Goal: Information Seeking & Learning: Learn about a topic

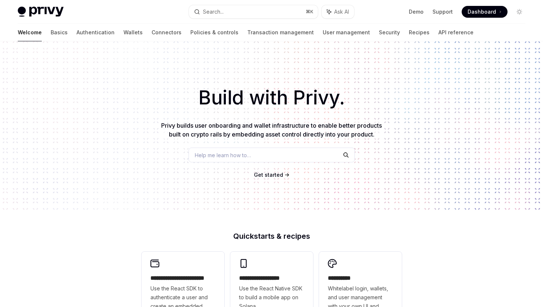
scroll to position [105, 0]
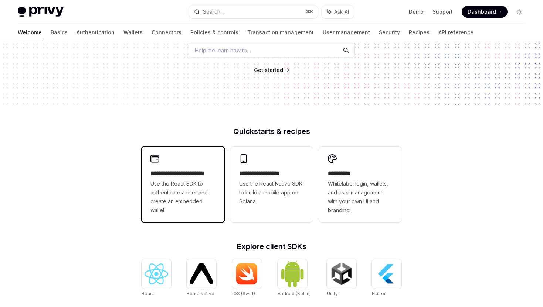
click at [202, 208] on span "Use the React SDK to authenticate a user and create an embedded wallet." at bounding box center [182, 197] width 65 height 35
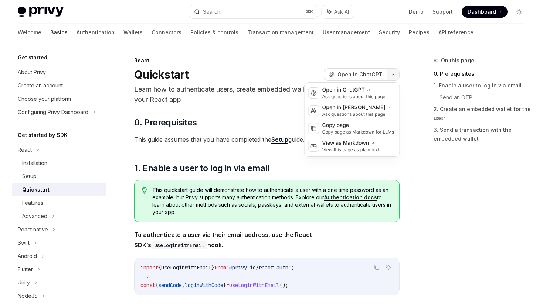
click at [392, 80] on button "button" at bounding box center [393, 74] width 13 height 13
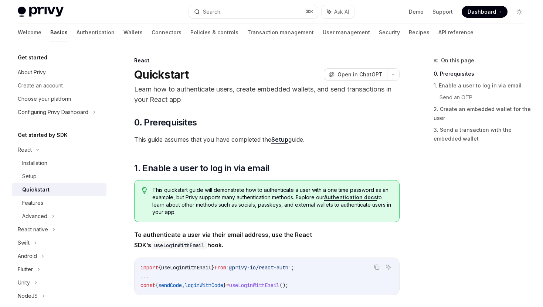
click at [303, 196] on span "This quickstart guide will demonstrate how to authenticate a user with a one ti…" at bounding box center [271, 202] width 239 height 30
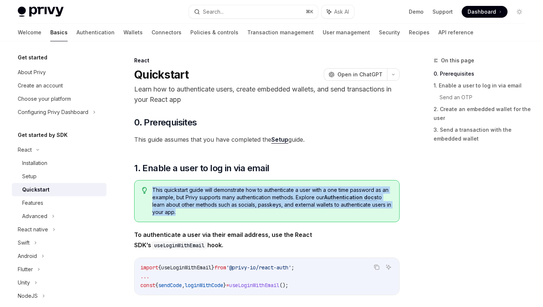
click at [289, 211] on span "This quickstart guide will demonstrate how to authenticate a user with a one ti…" at bounding box center [271, 202] width 239 height 30
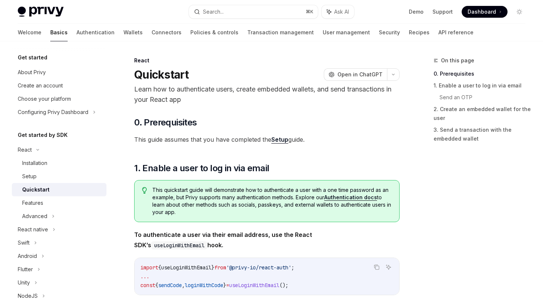
click at [289, 211] on span "This quickstart guide will demonstrate how to authenticate a user with a one ti…" at bounding box center [271, 202] width 239 height 30
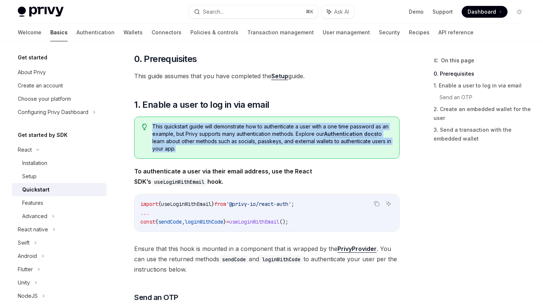
scroll to position [90, 0]
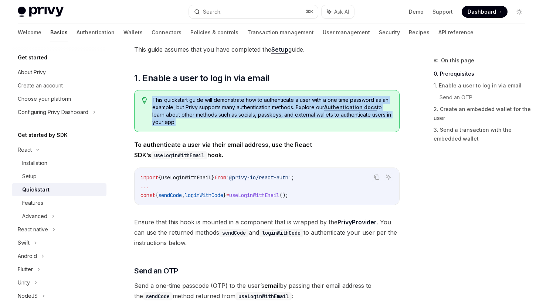
click at [279, 150] on span "To authenticate a user via their email address, use the React SDK’s useLoginWit…" at bounding box center [266, 150] width 265 height 21
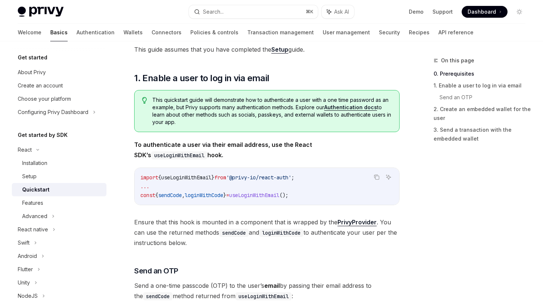
click at [279, 150] on span "To authenticate a user via their email address, use the React SDK’s useLoginWit…" at bounding box center [266, 150] width 265 height 21
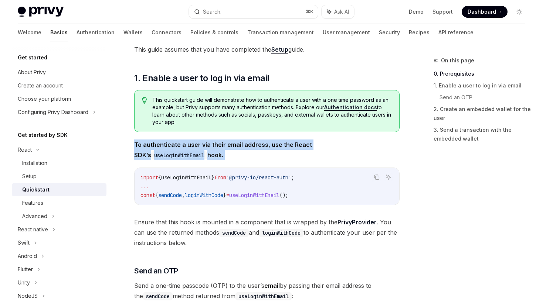
click at [286, 145] on strong "To authenticate a user via their email address, use the React SDK’s useLoginWit…" at bounding box center [223, 150] width 178 height 18
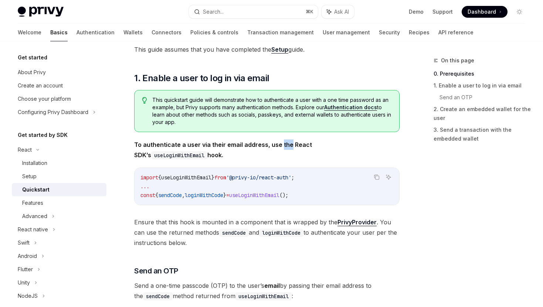
click at [286, 145] on strong "To authenticate a user via their email address, use the React SDK’s useLoginWit…" at bounding box center [223, 150] width 178 height 18
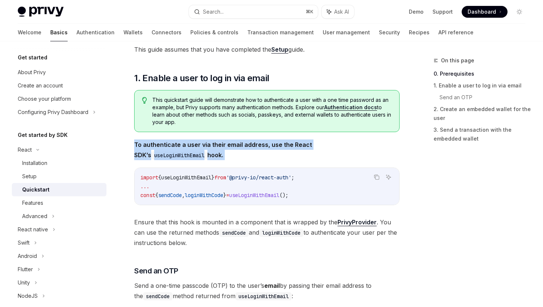
click at [286, 145] on strong "To authenticate a user via their email address, use the React SDK’s useLoginWit…" at bounding box center [223, 150] width 178 height 18
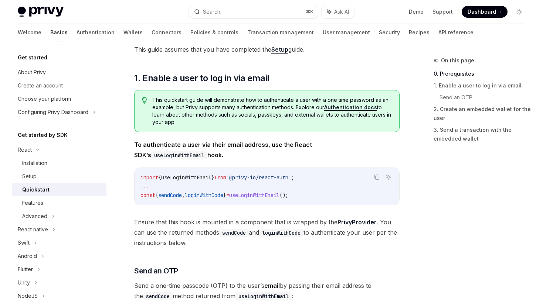
click at [286, 145] on strong "To authenticate a user via their email address, use the React SDK’s useLoginWit…" at bounding box center [223, 150] width 178 height 18
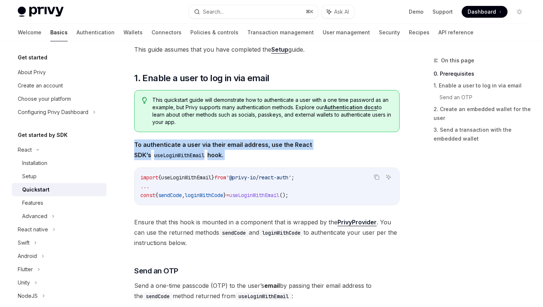
click at [207, 152] on code "useLoginWithEmail" at bounding box center [179, 156] width 56 height 8
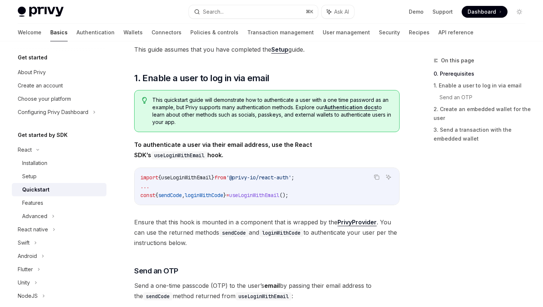
click at [207, 152] on code "useLoginWithEmail" at bounding box center [179, 156] width 56 height 8
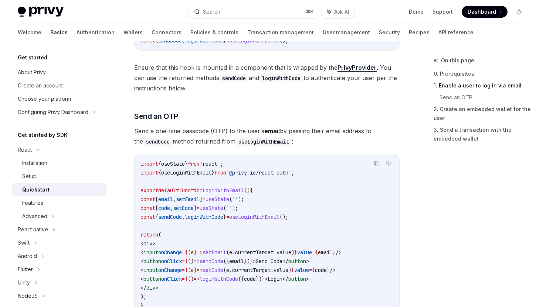
scroll to position [264, 0]
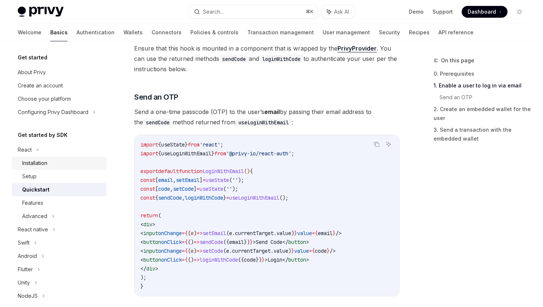
click at [81, 165] on div "Installation" at bounding box center [62, 163] width 80 height 9
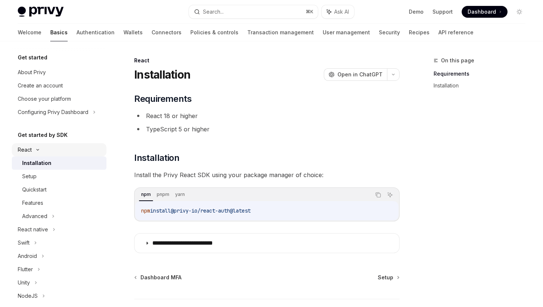
click at [32, 152] on div "React" at bounding box center [59, 149] width 95 height 13
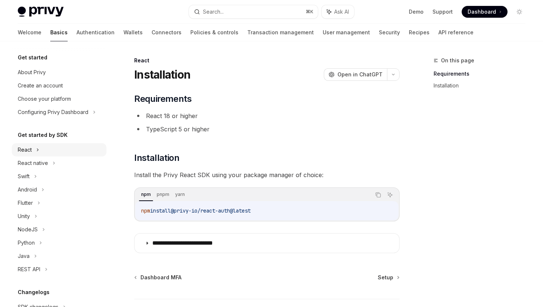
click at [33, 152] on div "React" at bounding box center [59, 149] width 95 height 13
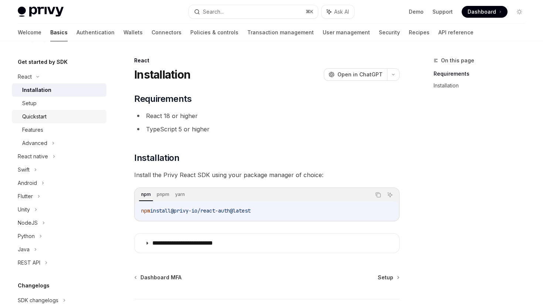
scroll to position [23, 0]
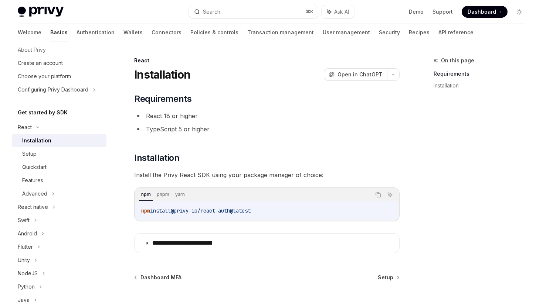
click at [170, 180] on div "**********" at bounding box center [266, 173] width 265 height 160
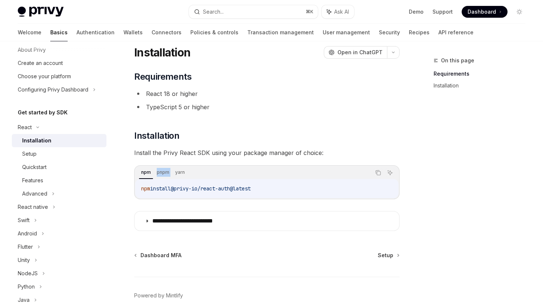
scroll to position [56, 0]
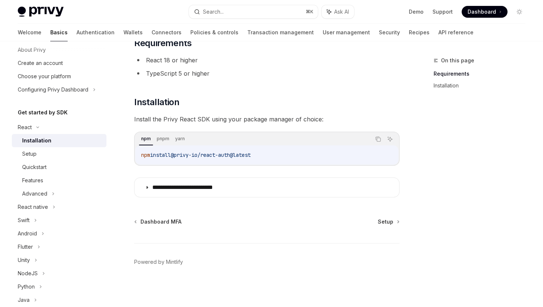
click at [170, 160] on div "npm install @privy-io/react-auth@latest" at bounding box center [266, 155] width 263 height 19
click at [375, 137] on icon "Copy the contents from the code block" at bounding box center [378, 139] width 6 height 6
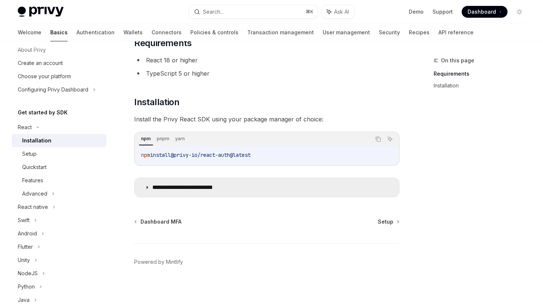
click at [217, 189] on p "**********" at bounding box center [194, 187] width 84 height 7
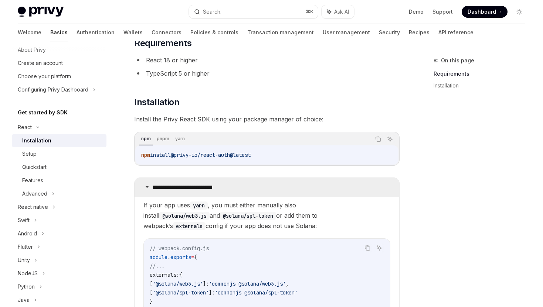
click at [217, 188] on p "**********" at bounding box center [194, 187] width 84 height 7
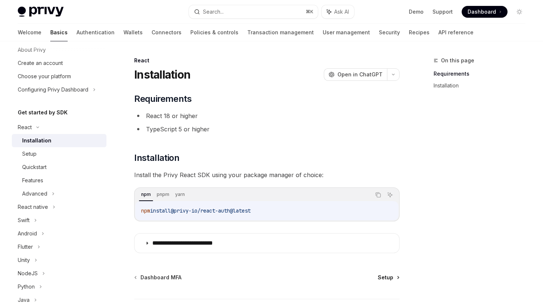
click at [388, 280] on span "Setup" at bounding box center [386, 277] width 16 height 7
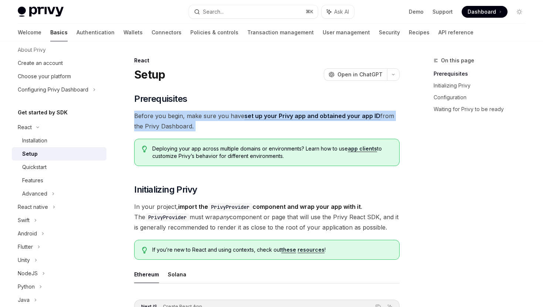
click at [153, 149] on span "Deploying your app across multiple domains or environments? Learn how to use ap…" at bounding box center [271, 152] width 239 height 15
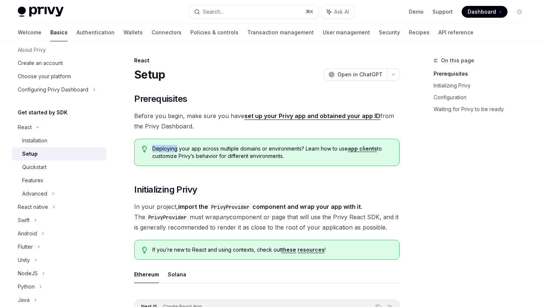
click at [153, 149] on span "Deploying your app across multiple domains or environments? Learn how to use ap…" at bounding box center [271, 152] width 239 height 15
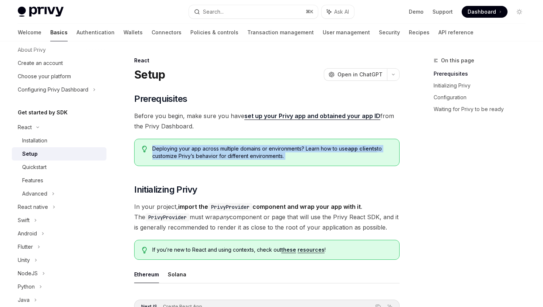
click at [153, 149] on span "Deploying your app across multiple domains or environments? Learn how to use ap…" at bounding box center [271, 152] width 239 height 15
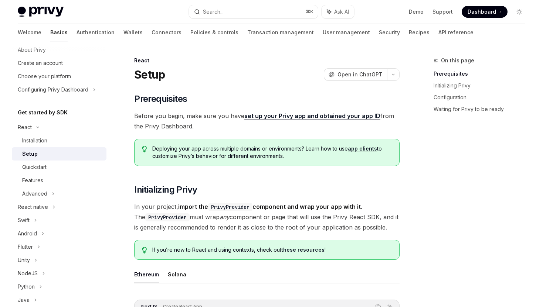
click at [153, 149] on span "Deploying your app across multiple domains or environments? Learn how to use ap…" at bounding box center [271, 152] width 239 height 15
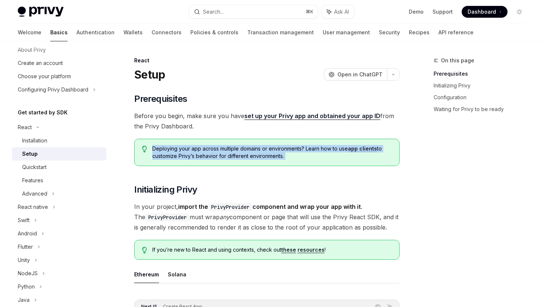
click at [153, 207] on span "In your project, import the PrivyProvider component and wrap your app with it .…" at bounding box center [266, 217] width 265 height 31
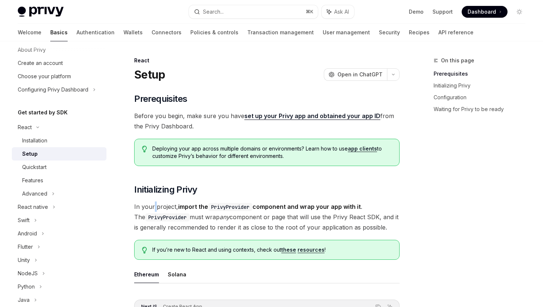
click at [153, 207] on span "In your project, import the PrivyProvider component and wrap your app with it .…" at bounding box center [266, 217] width 265 height 31
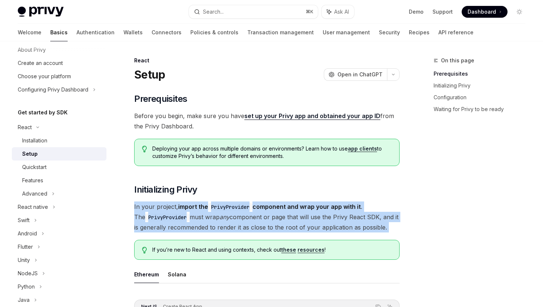
click at [153, 207] on span "In your project, import the PrivyProvider component and wrap your app with it .…" at bounding box center [266, 217] width 265 height 31
click at [227, 208] on code "PrivyProvider" at bounding box center [230, 207] width 44 height 8
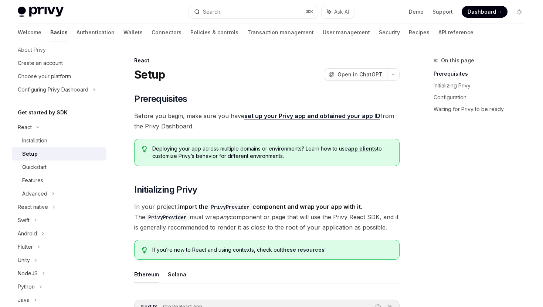
click at [227, 208] on code "PrivyProvider" at bounding box center [230, 207] width 44 height 8
click at [284, 207] on strong "import the PrivyProvider component and wrap your app with it" at bounding box center [269, 206] width 183 height 7
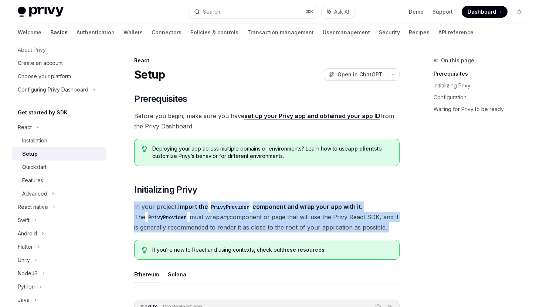
click at [261, 205] on strong "import the PrivyProvider component and wrap your app with it" at bounding box center [269, 206] width 183 height 7
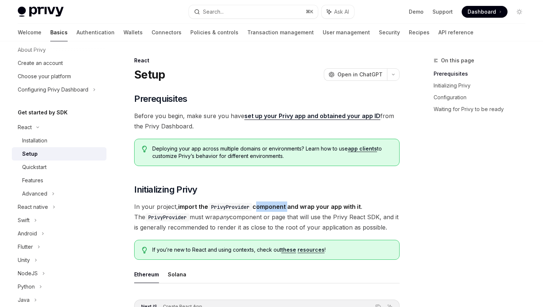
click at [261, 205] on strong "import the PrivyProvider component and wrap your app with it" at bounding box center [269, 206] width 183 height 7
click at [243, 207] on code "PrivyProvider" at bounding box center [230, 207] width 44 height 8
click at [300, 206] on strong "import the PrivyProvider component and wrap your app with it" at bounding box center [269, 206] width 183 height 7
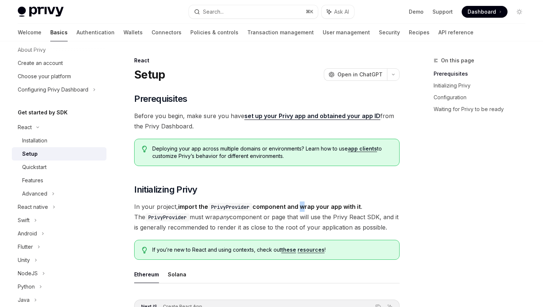
click at [300, 206] on strong "import the PrivyProvider component and wrap your app with it" at bounding box center [269, 206] width 183 height 7
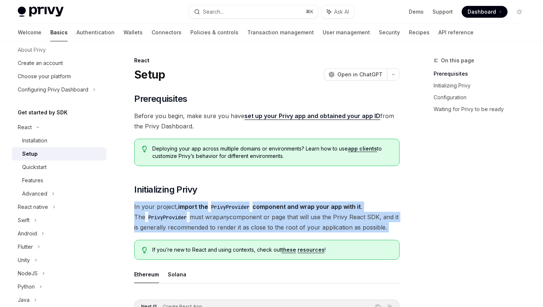
click at [300, 206] on strong "import the PrivyProvider component and wrap your app with it" at bounding box center [269, 206] width 183 height 7
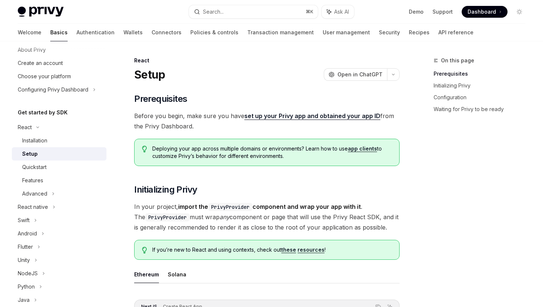
click at [300, 206] on strong "import the PrivyProvider component and wrap your app with it" at bounding box center [269, 206] width 183 height 7
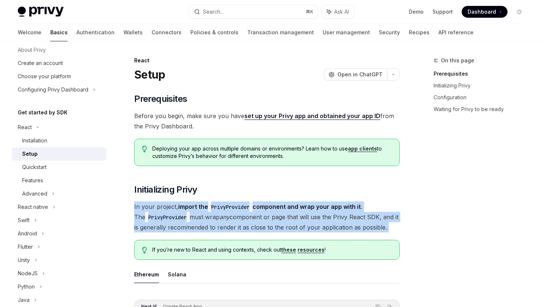
click at [247, 218] on span "In your project, import the PrivyProvider component and wrap your app with it .…" at bounding box center [266, 217] width 265 height 31
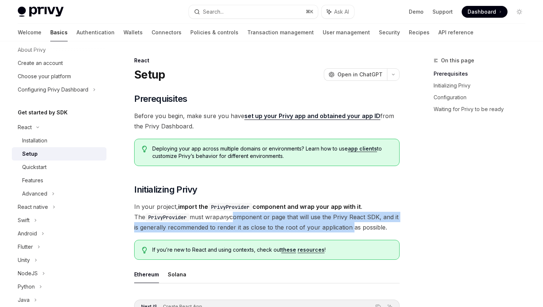
drag, startPoint x: 247, startPoint y: 218, endPoint x: 316, endPoint y: 226, distance: 69.6
click at [316, 226] on span "In your project, import the PrivyProvider component and wrap your app with it .…" at bounding box center [266, 217] width 265 height 31
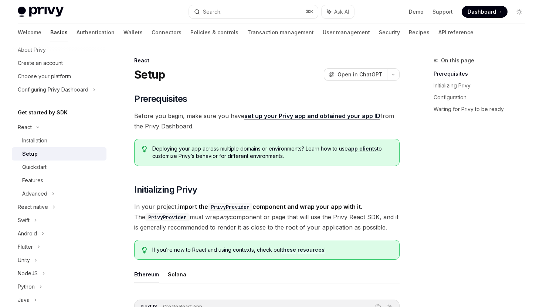
click at [316, 226] on span "In your project, import the PrivyProvider component and wrap your app with it .…" at bounding box center [266, 217] width 265 height 31
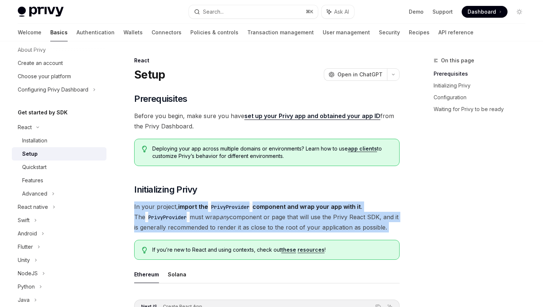
click at [316, 226] on span "In your project, import the PrivyProvider component and wrap your app with it .…" at bounding box center [266, 217] width 265 height 31
click at [286, 231] on span "In your project, import the PrivyProvider component and wrap your app with it .…" at bounding box center [266, 217] width 265 height 31
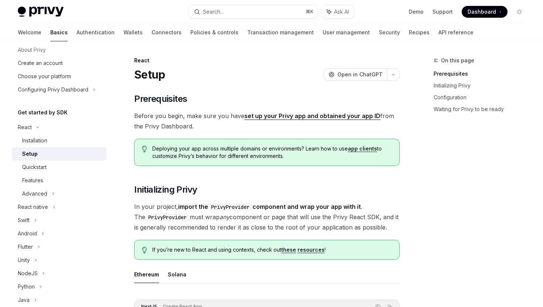
click at [286, 231] on span "In your project, import the PrivyProvider component and wrap your app with it .…" at bounding box center [266, 217] width 265 height 31
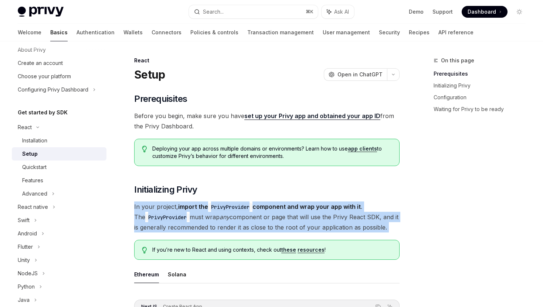
click at [286, 231] on span "In your project, import the PrivyProvider component and wrap your app with it .…" at bounding box center [266, 217] width 265 height 31
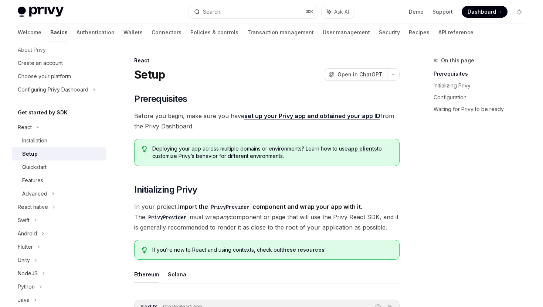
click at [286, 231] on span "In your project, import the PrivyProvider component and wrap your app with it .…" at bounding box center [266, 217] width 265 height 31
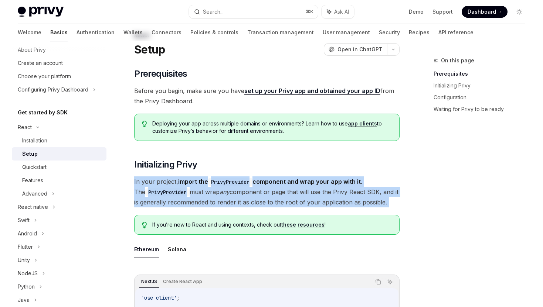
scroll to position [33, 0]
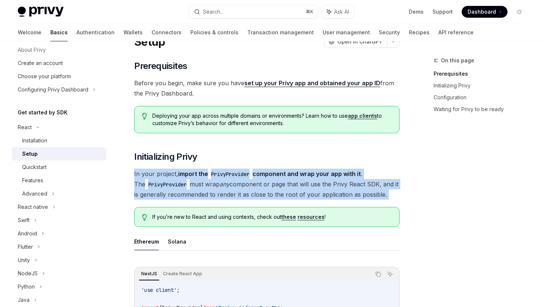
click at [229, 221] on div "If you’re new to React and using contexts, check out these resources !" at bounding box center [266, 217] width 265 height 20
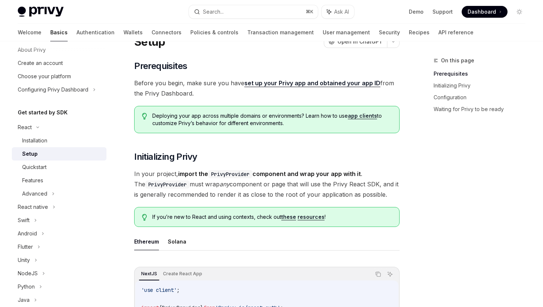
click at [229, 221] on div "If you’re new to React and using contexts, check out these resources !" at bounding box center [266, 217] width 265 height 20
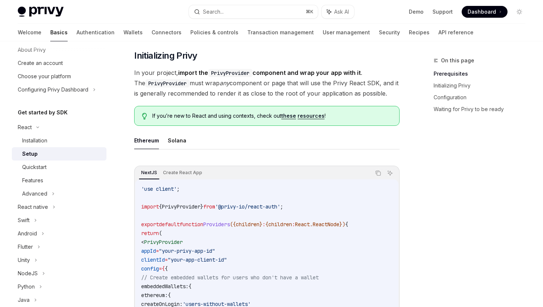
scroll to position [224, 0]
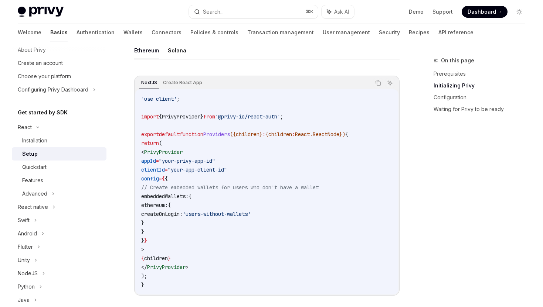
drag, startPoint x: 153, startPoint y: 151, endPoint x: 210, endPoint y: 267, distance: 129.1
click at [210, 267] on code "'use client' ; import { PrivyProvider } from '@privy-io/react-auth' ; export de…" at bounding box center [266, 192] width 251 height 195
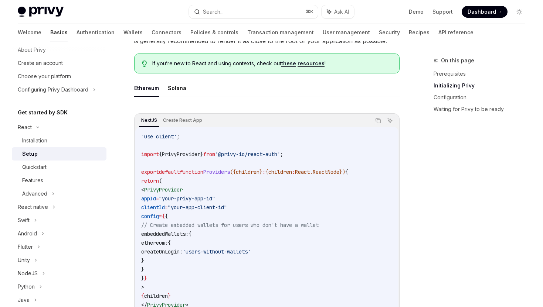
scroll to position [119, 0]
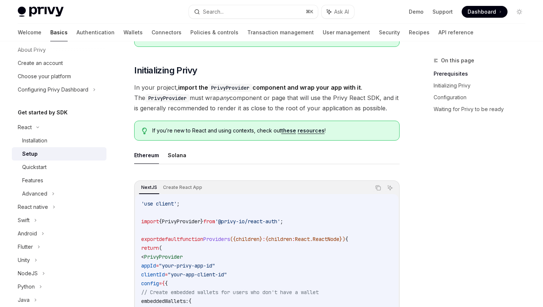
click at [300, 130] on link "resources" at bounding box center [310, 130] width 27 height 7
click at [315, 130] on link "resources" at bounding box center [310, 130] width 27 height 7
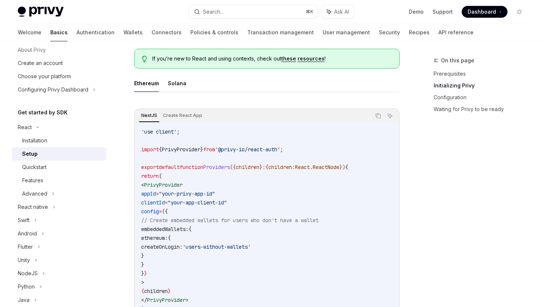
scroll to position [198, 0]
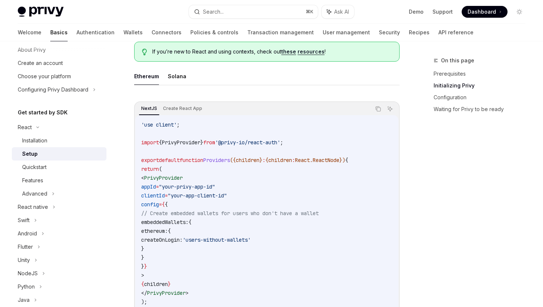
click at [279, 144] on span "'@privy-io/react-auth'" at bounding box center [247, 142] width 65 height 7
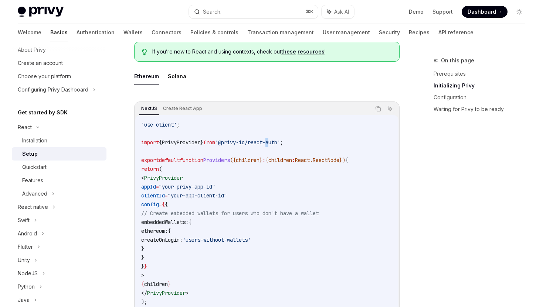
click at [279, 144] on span "'@privy-io/react-auth'" at bounding box center [247, 142] width 65 height 7
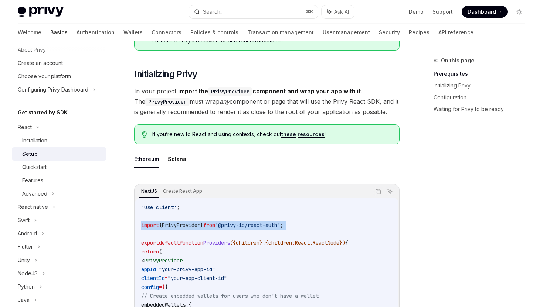
scroll to position [112, 0]
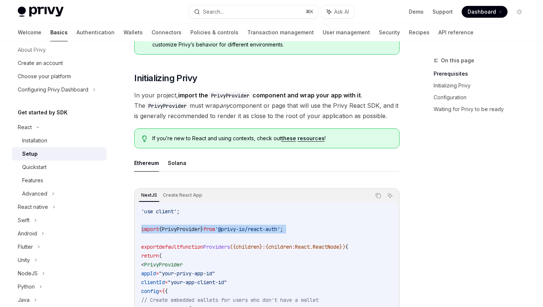
click at [270, 109] on span "In your project, import the PrivyProvider component and wrap your app with it .…" at bounding box center [266, 105] width 265 height 31
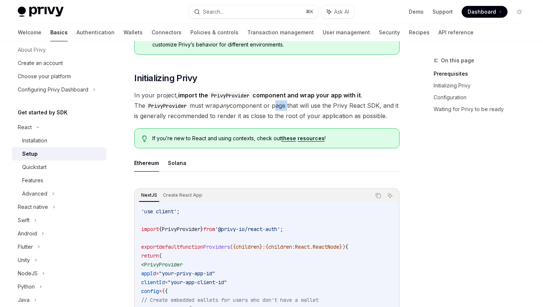
click at [270, 109] on span "In your project, import the PrivyProvider component and wrap your app with it .…" at bounding box center [266, 105] width 265 height 31
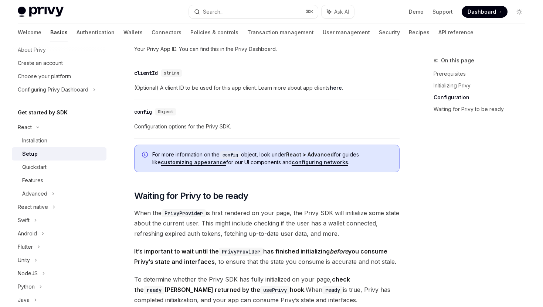
scroll to position [560, 0]
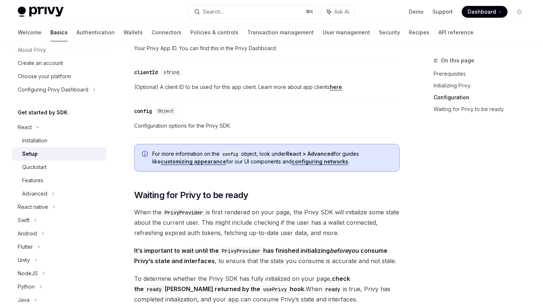
click at [201, 218] on span "When the PrivyProvider is first rendered on your page, the Privy SDK will initi…" at bounding box center [266, 222] width 265 height 31
click at [186, 224] on span "When the PrivyProvider is first rendered on your page, the Privy SDK will initi…" at bounding box center [266, 222] width 265 height 31
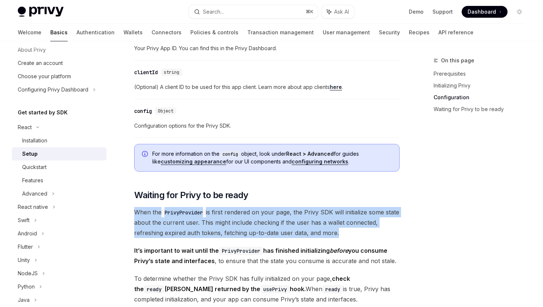
click at [186, 224] on span "When the PrivyProvider is first rendered on your page, the Privy SDK will initi…" at bounding box center [266, 222] width 265 height 31
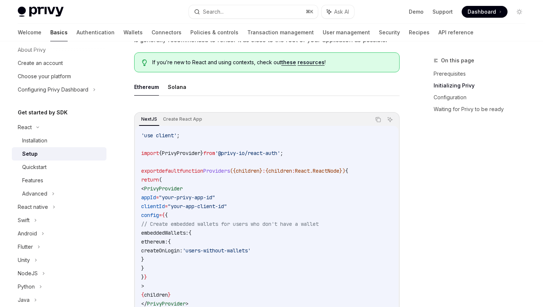
scroll to position [176, 0]
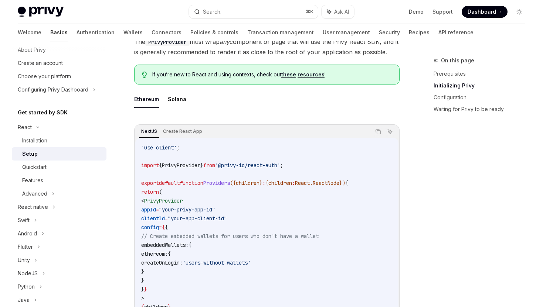
click at [154, 145] on span "'use client'" at bounding box center [158, 147] width 35 height 7
copy code "'use client' ;"
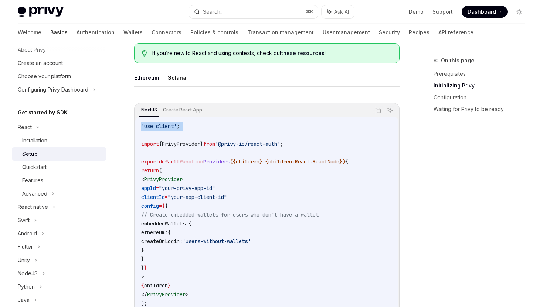
scroll to position [198, 0]
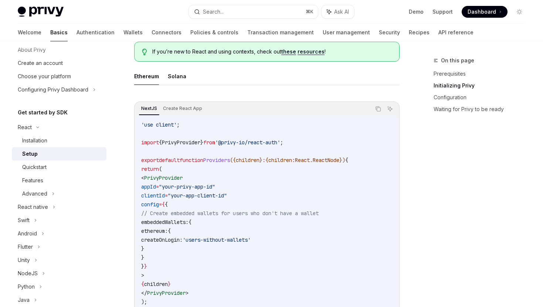
click at [280, 142] on span "'@privy-io/react-auth'" at bounding box center [247, 142] width 65 height 7
copy code "import { PrivyProvider } from '@privy-io/react-auth' ;"
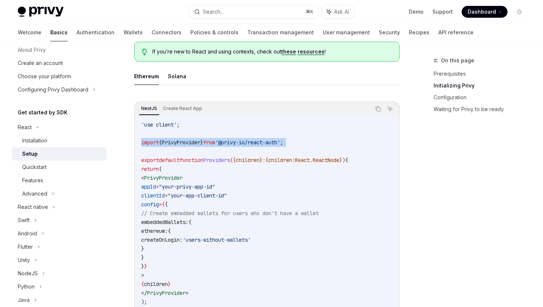
click at [178, 164] on code "'use client' ; import { PrivyProvider } from '@privy-io/react-auth' ; export de…" at bounding box center [266, 217] width 251 height 195
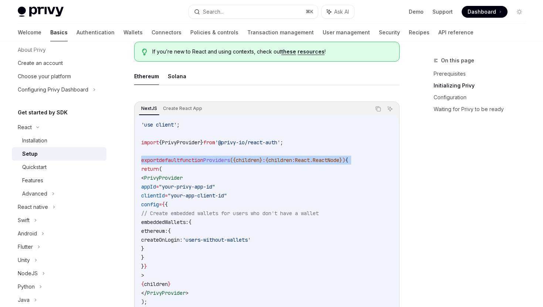
drag, startPoint x: 152, startPoint y: 179, endPoint x: 190, endPoint y: 273, distance: 101.0
click at [190, 273] on code "'use client' ; import { PrivyProvider } from '@privy-io/react-auth' ; export de…" at bounding box center [266, 217] width 251 height 195
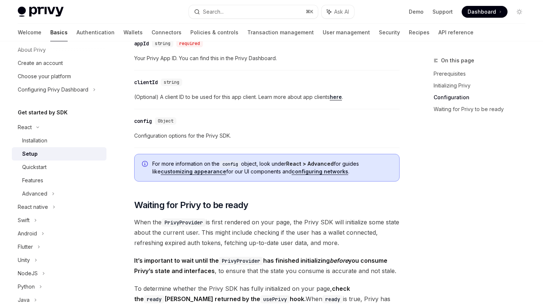
scroll to position [590, 0]
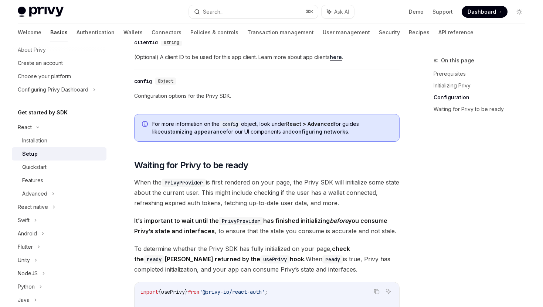
click at [252, 136] on div "For more information on the config object, look under React > Advanced for guid…" at bounding box center [266, 128] width 265 height 28
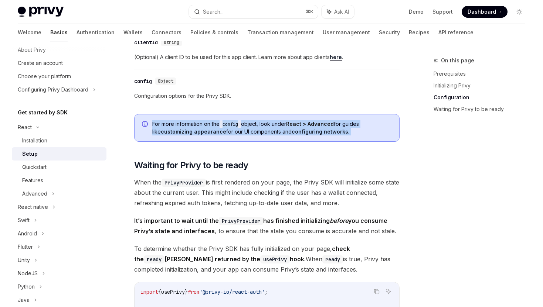
click at [252, 136] on div "For more information on the config object, look under React > Advanced for guid…" at bounding box center [266, 128] width 265 height 28
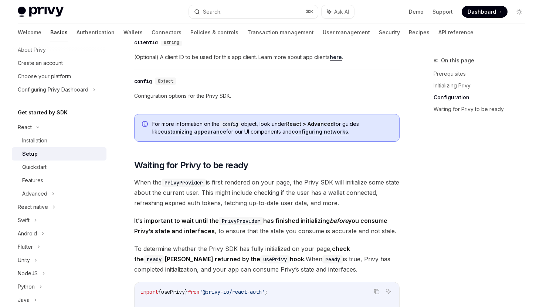
click at [207, 133] on link "customizing appearance" at bounding box center [193, 132] width 65 height 7
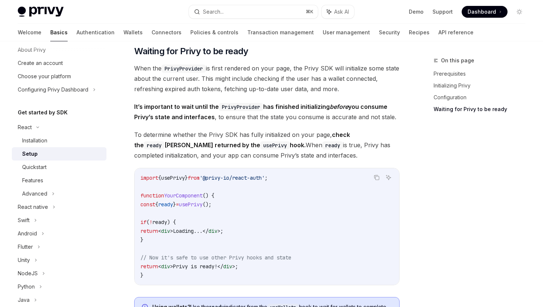
click at [245, 178] on span "'@privy-io/react-auth'" at bounding box center [232, 178] width 65 height 7
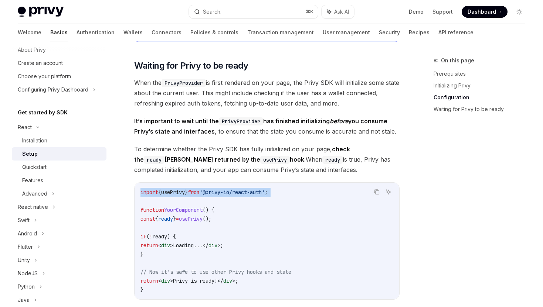
scroll to position [688, 0]
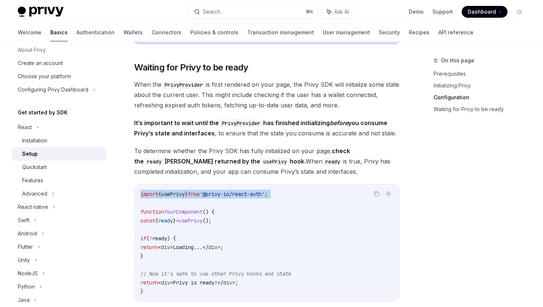
click at [244, 105] on span "When the PrivyProvider is first rendered on your page, the Privy SDK will initi…" at bounding box center [266, 94] width 265 height 31
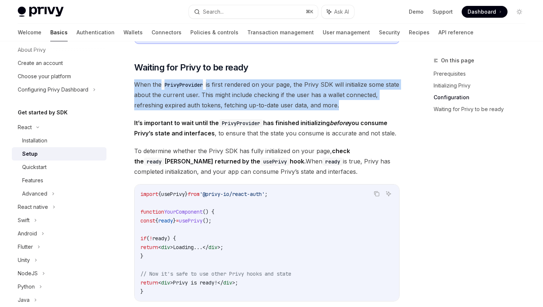
click at [244, 105] on span "When the PrivyProvider is first rendered on your page, the Privy SDK will initi…" at bounding box center [266, 94] width 265 height 31
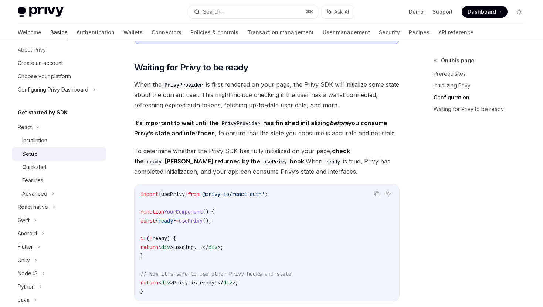
click at [244, 105] on span "When the PrivyProvider is first rendered on your page, the Privy SDK will initi…" at bounding box center [266, 94] width 265 height 31
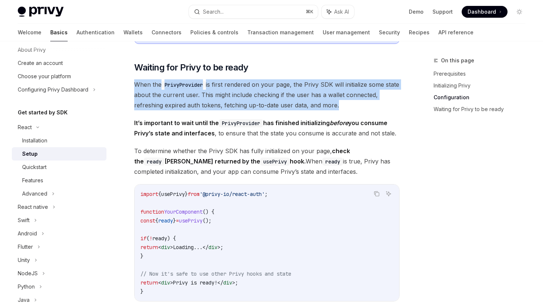
click at [237, 128] on span "It’s important to wait until the PrivyProvider has finished initializing before…" at bounding box center [266, 128] width 265 height 21
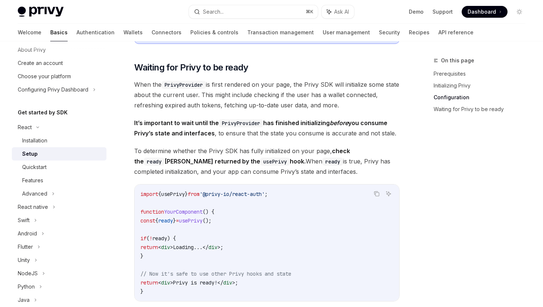
click at [237, 128] on span "It’s important to wait until the PrivyProvider has finished initializing before…" at bounding box center [266, 128] width 265 height 21
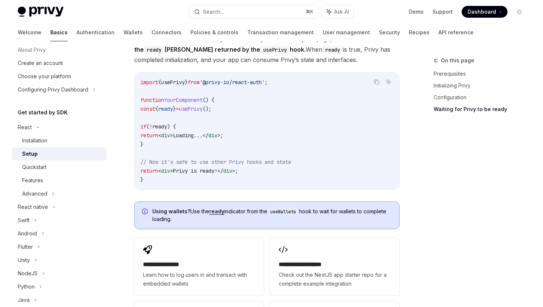
scroll to position [802, 0]
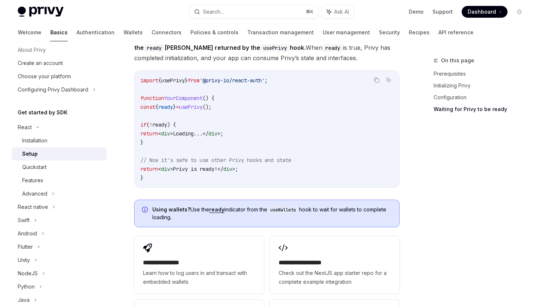
click at [211, 210] on link "ready" at bounding box center [216, 210] width 15 height 7
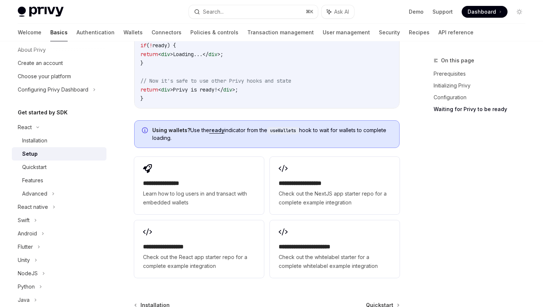
scroll to position [883, 0]
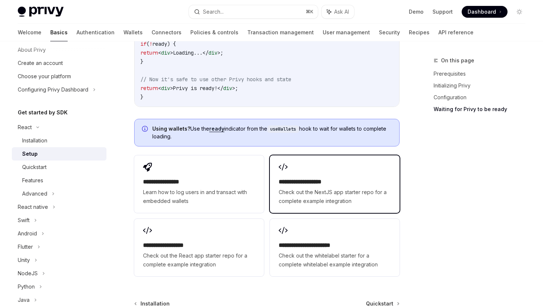
click at [333, 174] on div "**********" at bounding box center [335, 185] width 130 height 58
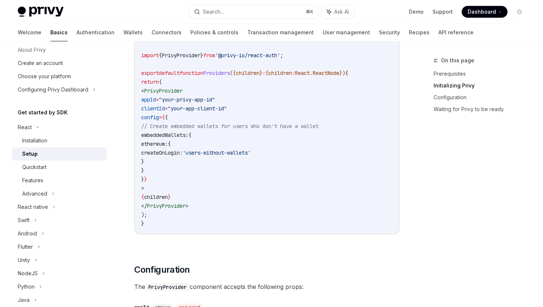
scroll to position [269, 0]
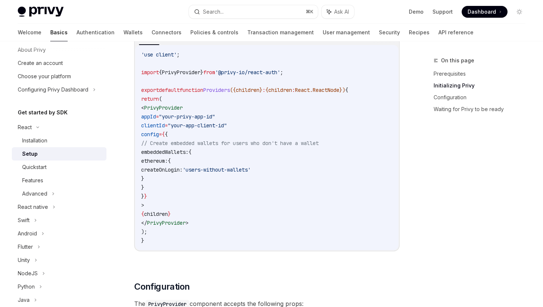
drag, startPoint x: 153, startPoint y: 109, endPoint x: 170, endPoint y: 204, distance: 96.9
click at [170, 204] on code "'use client' ; import { PrivyProvider } from '@privy-io/react-auth' ; export de…" at bounding box center [266, 147] width 251 height 195
copy code "< PrivyProvider appId = "your-privy-app-id" clientId = "your-app-client-id" con…"
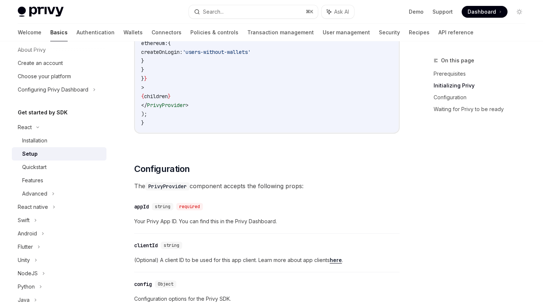
scroll to position [428, 0]
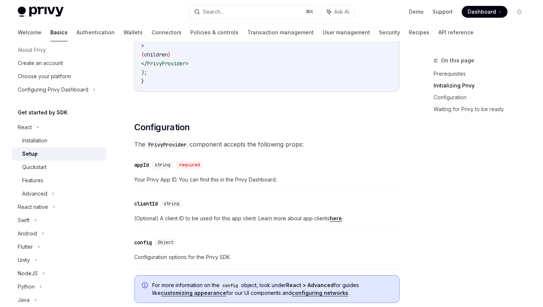
click at [179, 148] on code "PrivyProvider" at bounding box center [167, 145] width 44 height 8
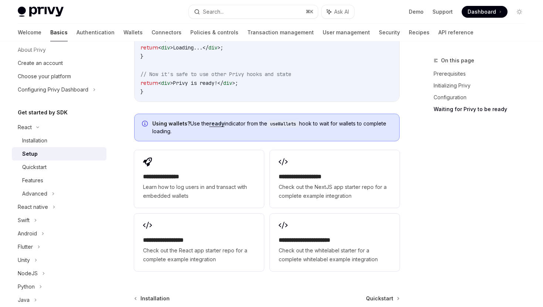
scroll to position [904, 0]
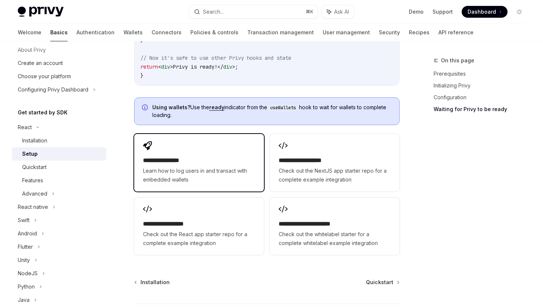
click at [183, 157] on h2 "**********" at bounding box center [199, 160] width 112 height 9
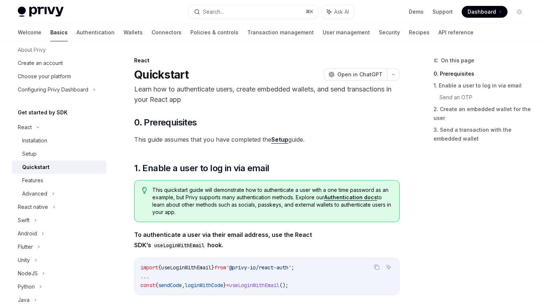
click at [181, 137] on span "This guide assumes that you have completed the Setup guide." at bounding box center [266, 140] width 265 height 10
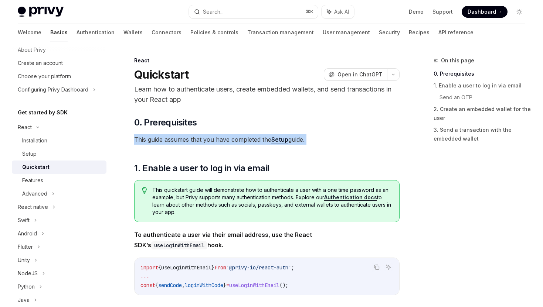
click at [181, 92] on p "Learn how to authenticate users, create embedded wallets, and send transactions…" at bounding box center [266, 94] width 265 height 21
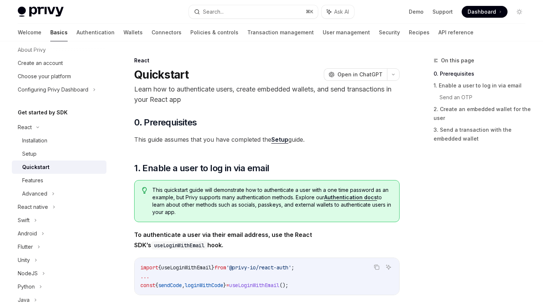
click at [181, 92] on p "Learn how to authenticate users, create embedded wallets, and send transactions…" at bounding box center [266, 94] width 265 height 21
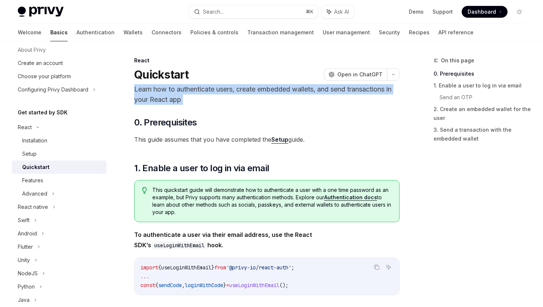
click at [181, 92] on p "Learn how to authenticate users, create embedded wallets, and send transactions…" at bounding box center [266, 94] width 265 height 21
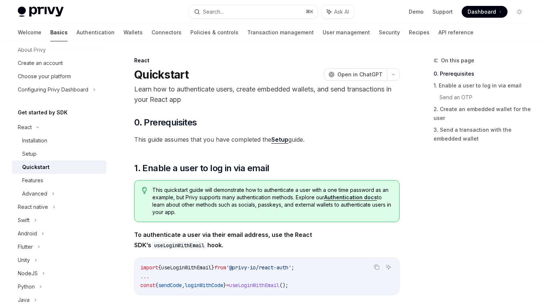
click at [181, 92] on p "Learn how to authenticate users, create embedded wallets, and send transactions…" at bounding box center [266, 94] width 265 height 21
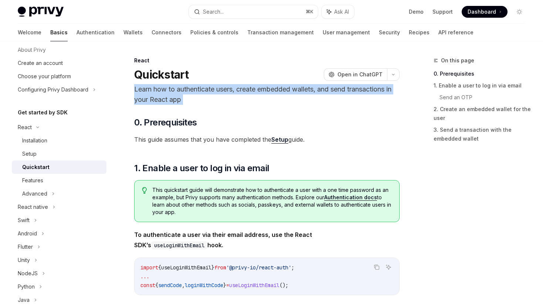
click at [181, 92] on p "Learn how to authenticate users, create embedded wallets, and send transactions…" at bounding box center [266, 94] width 265 height 21
click at [215, 198] on span "This quickstart guide will demonstrate how to authenticate a user with a one ti…" at bounding box center [271, 202] width 239 height 30
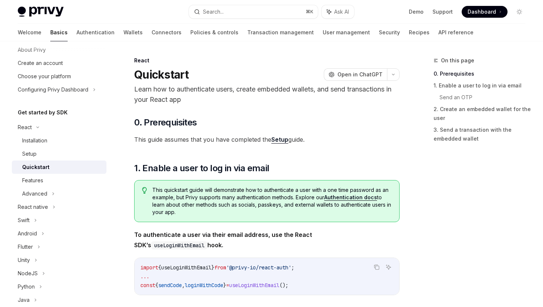
click at [215, 198] on span "This quickstart guide will demonstrate how to authenticate a user with a one ti…" at bounding box center [271, 202] width 239 height 30
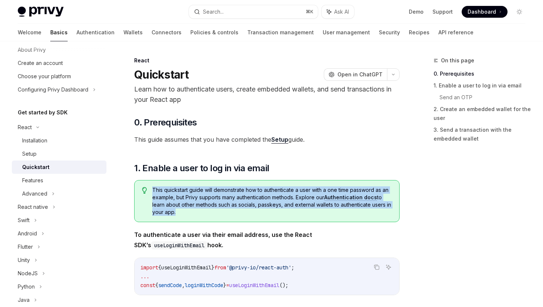
click at [215, 198] on span "This quickstart guide will demonstrate how to authenticate a user with a one ti…" at bounding box center [271, 202] width 239 height 30
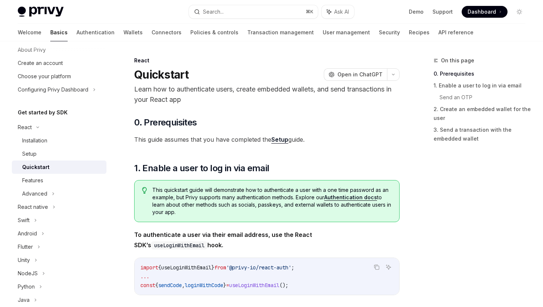
click at [215, 198] on span "This quickstart guide will demonstrate how to authenticate a user with a one ti…" at bounding box center [271, 202] width 239 height 30
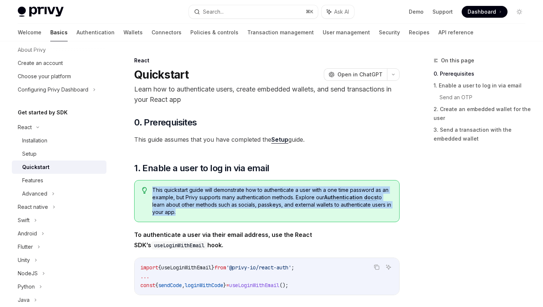
click at [215, 198] on span "This quickstart guide will demonstrate how to authenticate a user with a one ti…" at bounding box center [271, 202] width 239 height 30
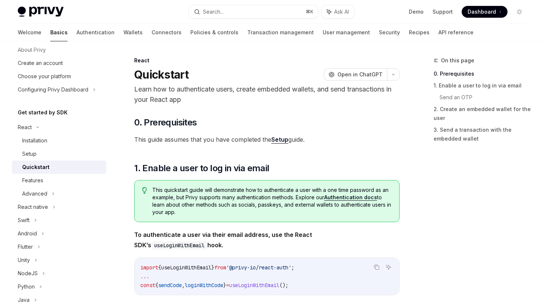
click at [215, 198] on span "This quickstart guide will demonstrate how to authenticate a user with a one ti…" at bounding box center [271, 202] width 239 height 30
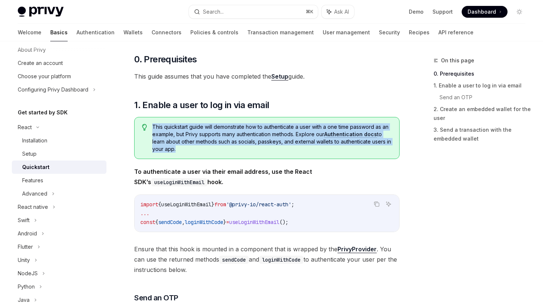
scroll to position [69, 0]
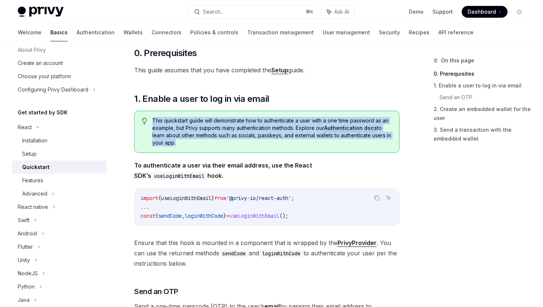
click at [211, 198] on span "useLoginWithEmail" at bounding box center [186, 198] width 50 height 7
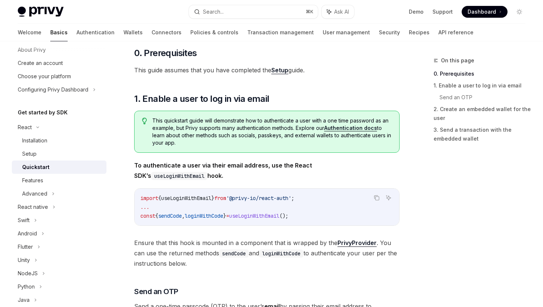
click at [211, 198] on span "useLoginWithEmail" at bounding box center [186, 198] width 50 height 7
click at [226, 198] on span "from" at bounding box center [220, 198] width 12 height 7
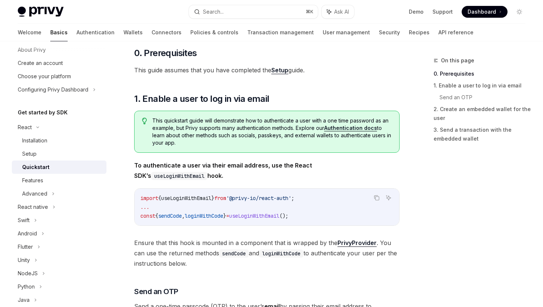
click at [226, 198] on span "from" at bounding box center [220, 198] width 12 height 7
drag, startPoint x: 242, startPoint y: 197, endPoint x: 319, endPoint y: 196, distance: 76.9
click at [319, 196] on code "import { useLoginWithEmail } from '@privy-io/react-auth' ; ... const { sendCode…" at bounding box center [266, 207] width 253 height 27
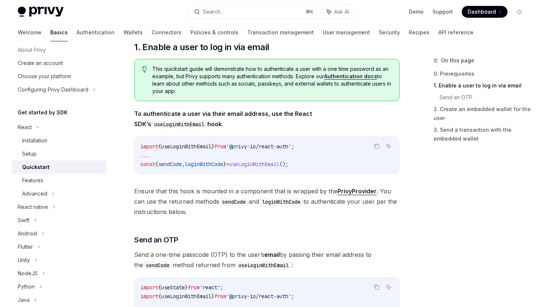
click at [279, 164] on span "useLoginWithEmail" at bounding box center [254, 164] width 50 height 7
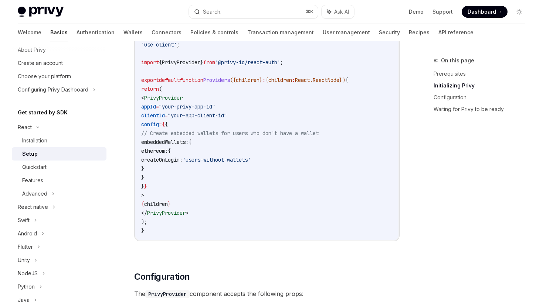
scroll to position [259, 0]
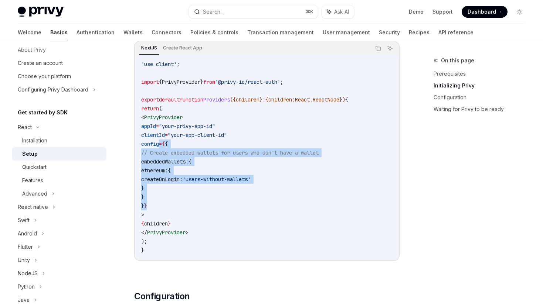
drag, startPoint x: 160, startPoint y: 143, endPoint x: 181, endPoint y: 204, distance: 63.9
click at [181, 204] on code "'use client' ; import { PrivyProvider } from '@privy-io/react-auth' ; export de…" at bounding box center [266, 157] width 251 height 195
copy code "config = { { // Create embedded wallets for users who don't have a wallet embed…"
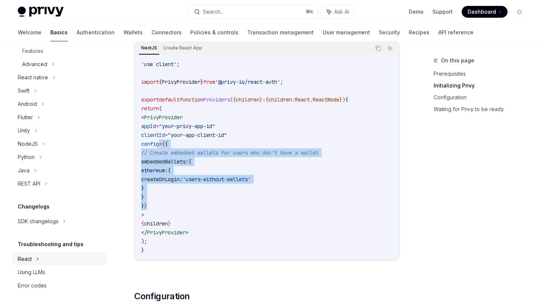
scroll to position [0, 0]
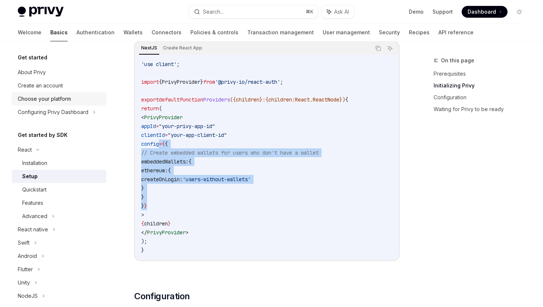
click at [50, 97] on div "Choose your platform" at bounding box center [44, 99] width 53 height 9
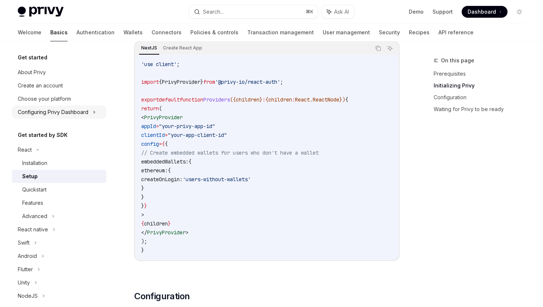
click at [55, 110] on div "Configuring Privy Dashboard" at bounding box center [53, 112] width 71 height 9
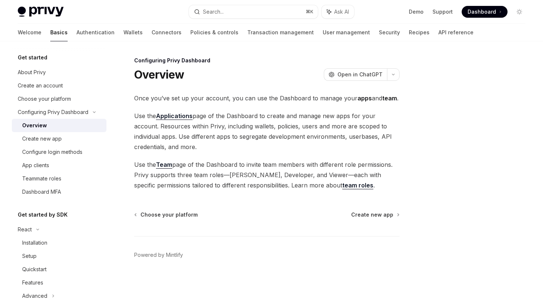
click at [232, 161] on span "Use the Team page of the Dashboard to invite team members with different role p…" at bounding box center [266, 175] width 265 height 31
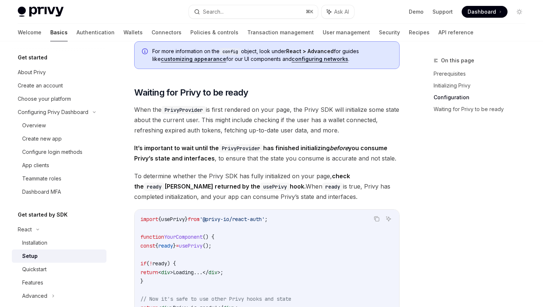
scroll to position [656, 0]
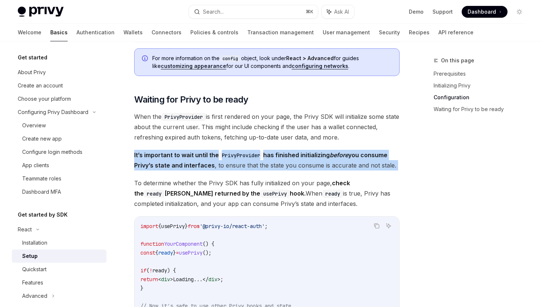
click at [293, 129] on span "When the PrivyProvider is first rendered on your page, the Privy SDK will initi…" at bounding box center [266, 127] width 265 height 31
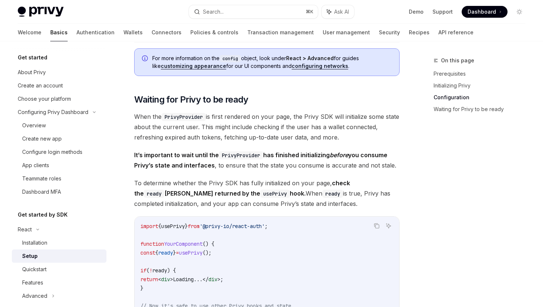
click at [293, 129] on span "When the PrivyProvider is first rendered on your page, the Privy SDK will initi…" at bounding box center [266, 127] width 265 height 31
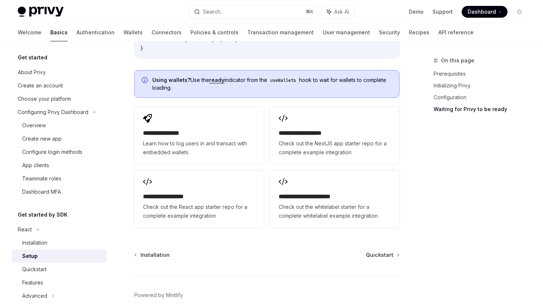
scroll to position [958, 0]
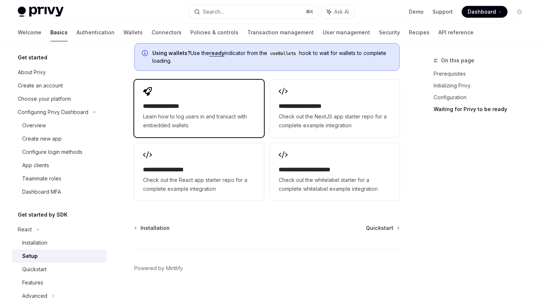
click at [217, 127] on span "Learn how to log users in and transact with embedded wallets" at bounding box center [199, 121] width 112 height 18
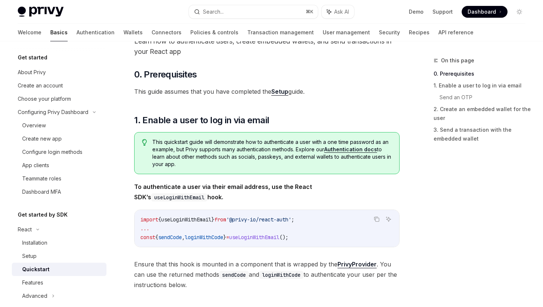
scroll to position [47, 0]
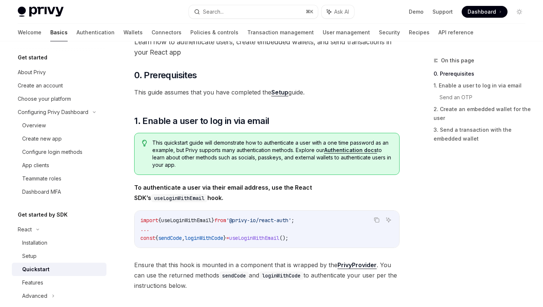
drag, startPoint x: 152, startPoint y: 143, endPoint x: 185, endPoint y: 172, distance: 44.8
click at [185, 173] on div "This quickstart guide will demonstrate how to authenticate a user with a one ti…" at bounding box center [266, 154] width 265 height 42
click at [185, 172] on div "This quickstart guide will demonstrate how to authenticate a user with a one ti…" at bounding box center [266, 154] width 265 height 42
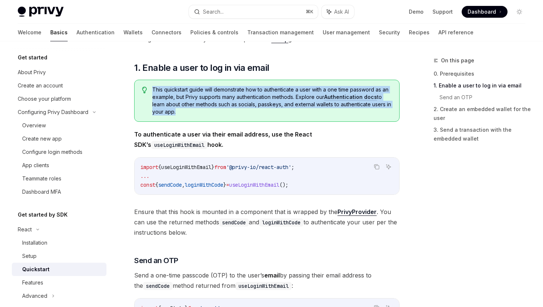
scroll to position [115, 0]
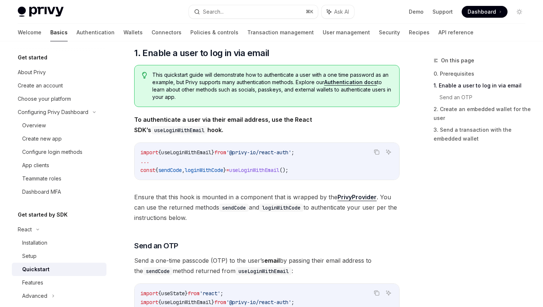
click at [179, 200] on span "Ensure that this hook is mounted in a component that is wrapped by the PrivyPro…" at bounding box center [266, 207] width 265 height 31
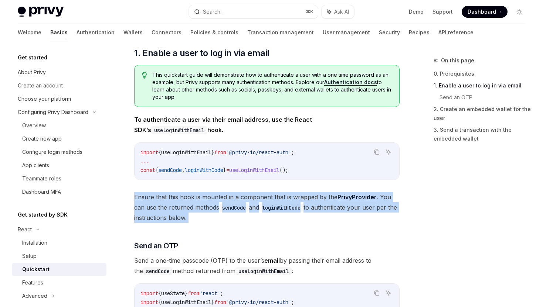
click at [179, 200] on span "Ensure that this hook is mounted in a component that is wrapped by the PrivyPro…" at bounding box center [266, 207] width 265 height 31
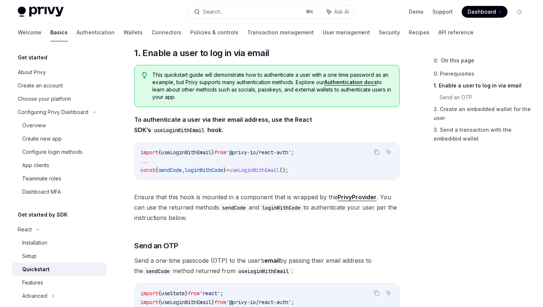
click at [179, 200] on span "Ensure that this hook is mounted in a component that is wrapped by the PrivyPro…" at bounding box center [266, 207] width 265 height 31
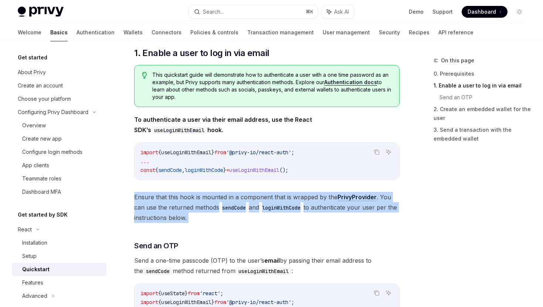
click at [179, 200] on span "Ensure that this hook is mounted in a component that is wrapped by the PrivyPro…" at bounding box center [266, 207] width 265 height 31
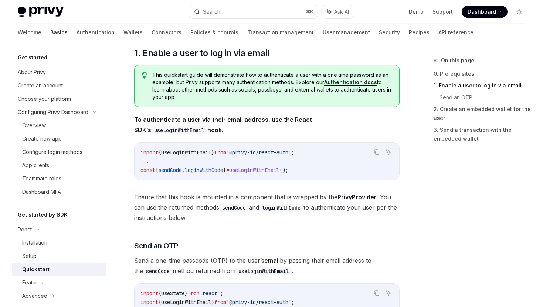
click at [179, 200] on span "Ensure that this hook is mounted in a component that is wrapped by the PrivyPro…" at bounding box center [266, 207] width 265 height 31
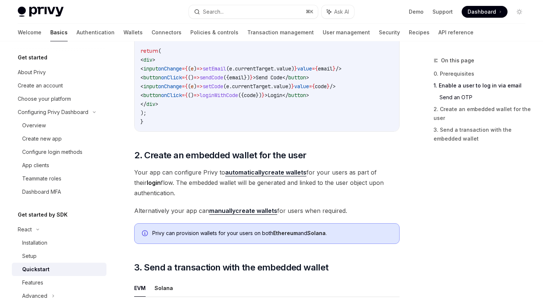
scroll to position [463, 0]
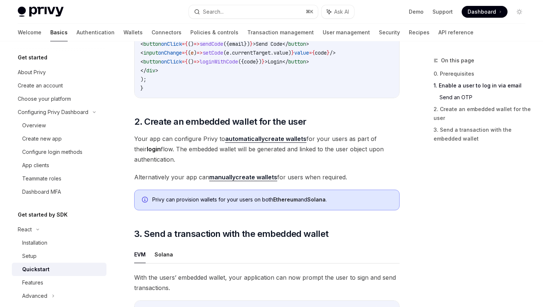
click at [215, 179] on strong "manually" at bounding box center [222, 177] width 26 height 7
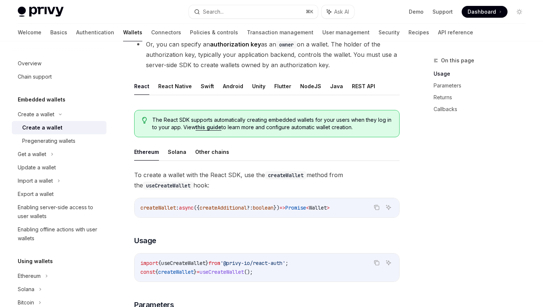
scroll to position [113, 0]
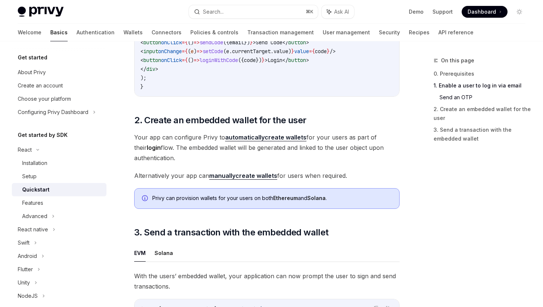
scroll to position [466, 0]
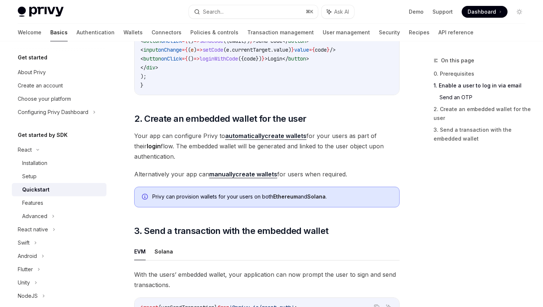
click at [224, 201] on div "Privy can provision wallets for your users on both Ethereum and Solana ." at bounding box center [271, 197] width 239 height 8
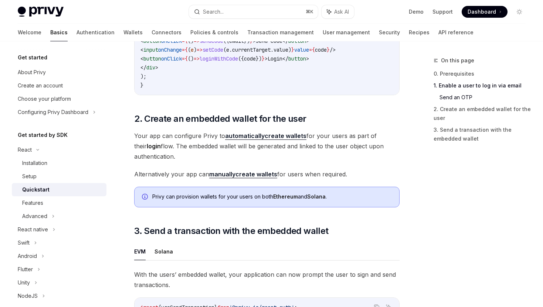
click at [224, 201] on div "Privy can provision wallets for your users on both Ethereum and Solana ." at bounding box center [271, 197] width 239 height 8
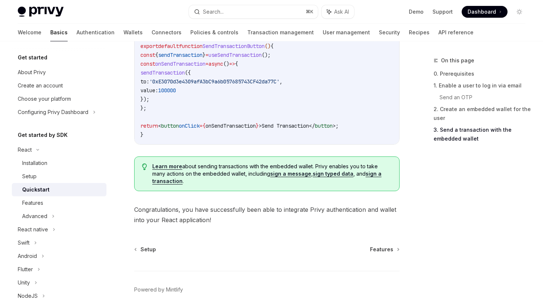
scroll to position [739, 0]
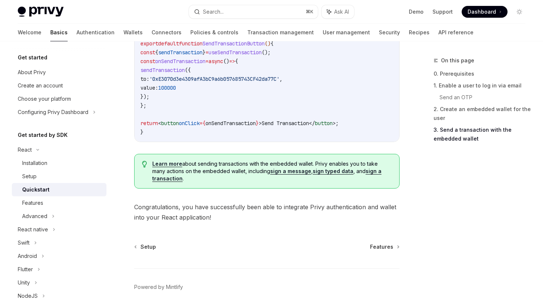
click at [228, 179] on span "Learn more about sending transactions with the embedded wallet. Privy enables y…" at bounding box center [271, 171] width 239 height 22
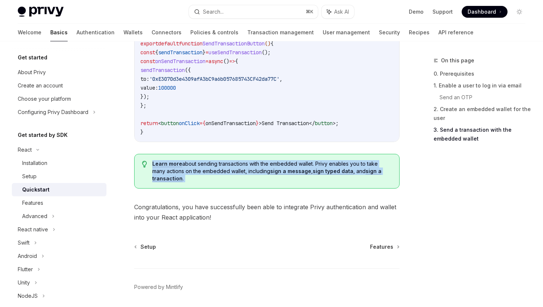
click at [228, 179] on span "Learn more about sending transactions with the embedded wallet. Privy enables y…" at bounding box center [271, 171] width 239 height 22
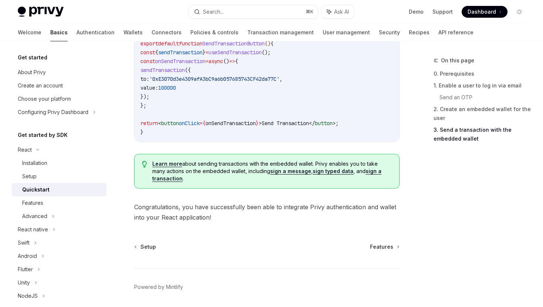
click at [228, 179] on span "Learn more about sending transactions with the embedded wallet. Privy enables y…" at bounding box center [271, 171] width 239 height 22
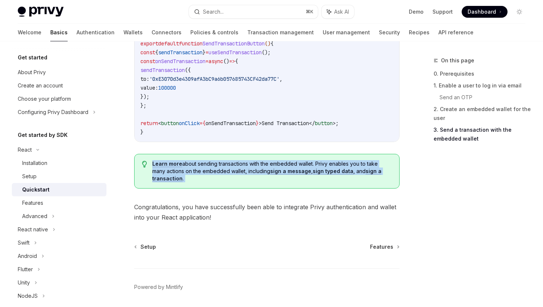
click at [228, 179] on span "Learn more about sending transactions with the embedded wallet. Privy enables y…" at bounding box center [271, 171] width 239 height 22
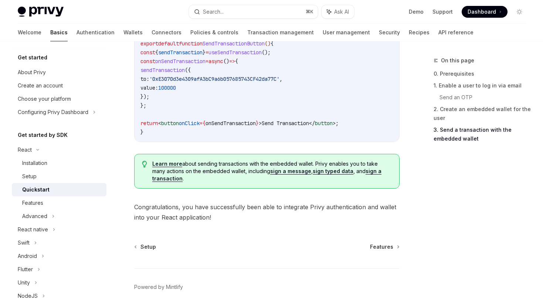
click at [228, 179] on span "Learn more about sending transactions with the embedded wallet. Privy enables y…" at bounding box center [271, 171] width 239 height 22
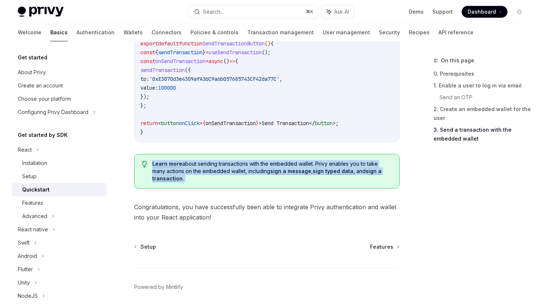
click at [228, 179] on span "Learn more about sending transactions with the embedded wallet. Privy enables y…" at bounding box center [271, 171] width 239 height 22
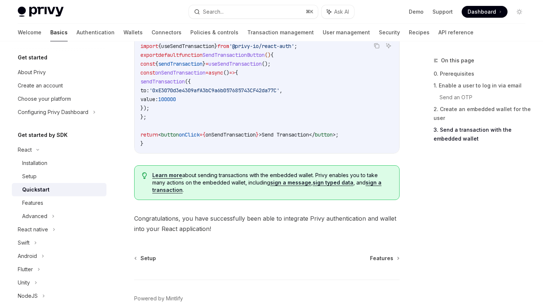
scroll to position [727, 0]
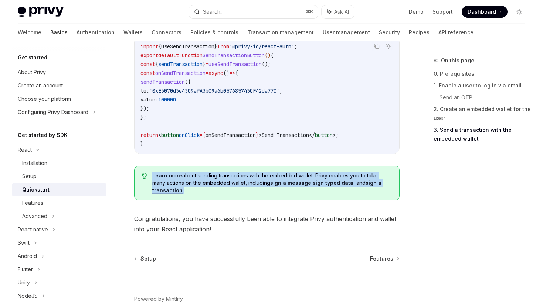
drag, startPoint x: 146, startPoint y: 180, endPoint x: 188, endPoint y: 195, distance: 45.1
click at [188, 195] on div "Learn more about sending transactions with the embedded wallet. Privy enables y…" at bounding box center [266, 183] width 265 height 35
click at [188, 194] on span "Learn more about sending transactions with the embedded wallet. Privy enables y…" at bounding box center [271, 183] width 239 height 22
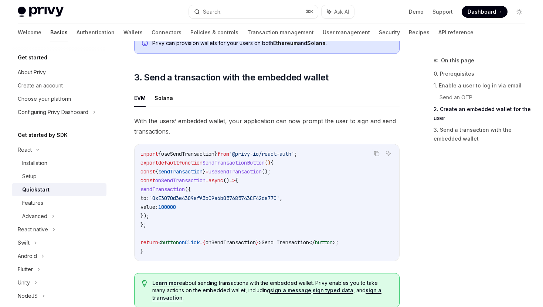
scroll to position [616, 0]
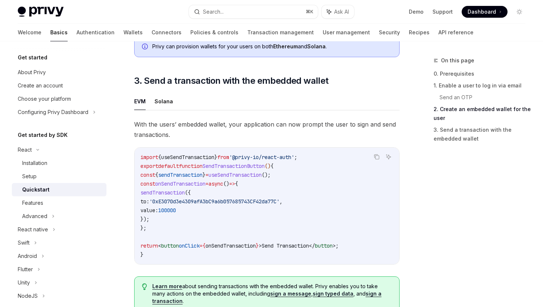
click at [185, 194] on span "sendTransaction" at bounding box center [162, 193] width 44 height 7
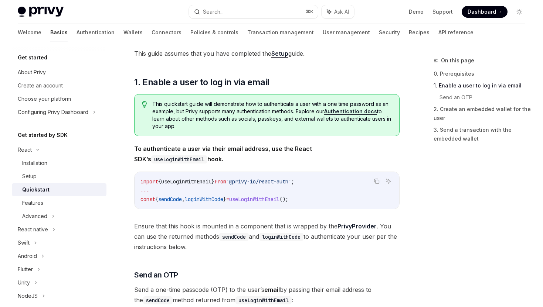
scroll to position [0, 0]
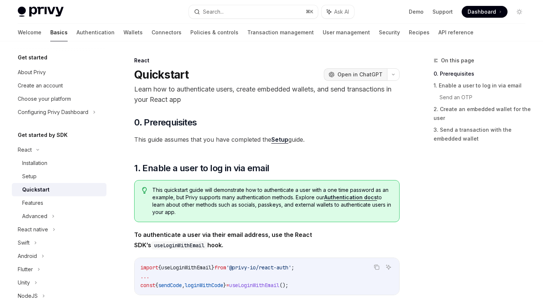
click at [381, 75] on span "Open in ChatGPT" at bounding box center [359, 74] width 45 height 7
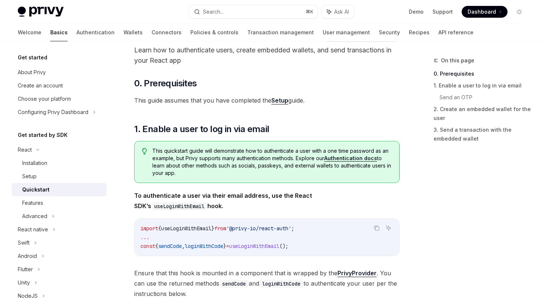
scroll to position [40, 0]
click at [263, 172] on span "This quickstart guide will demonstrate how to authenticate a user with a one ti…" at bounding box center [271, 162] width 239 height 30
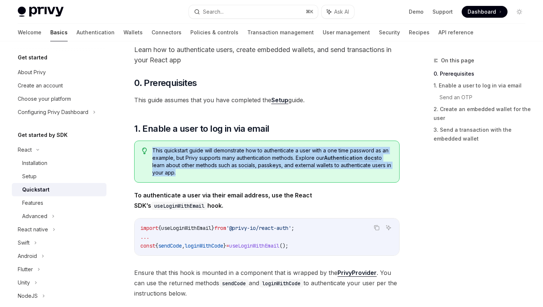
click at [263, 172] on span "This quickstart guide will demonstrate how to authenticate a user with a one ti…" at bounding box center [271, 162] width 239 height 30
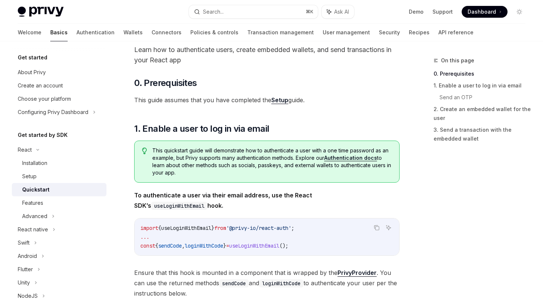
click at [263, 172] on span "This quickstart guide will demonstrate how to authenticate a user with a one ti…" at bounding box center [271, 162] width 239 height 30
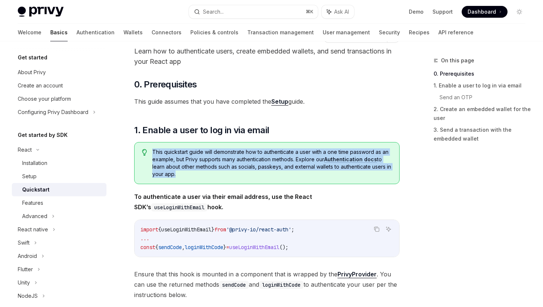
scroll to position [41, 0]
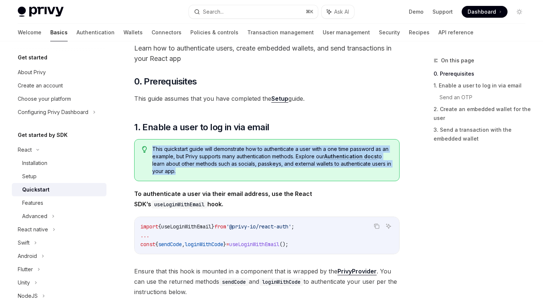
click at [263, 172] on span "This quickstart guide will demonstrate how to authenticate a user with a one ti…" at bounding box center [271, 161] width 239 height 30
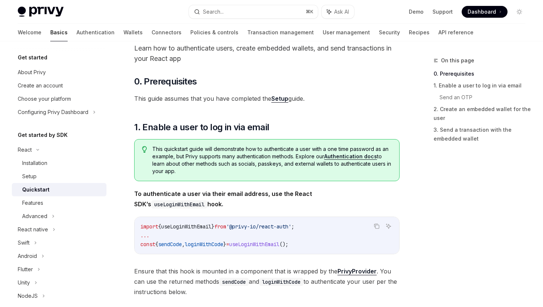
click at [263, 172] on span "This quickstart guide will demonstrate how to authenticate a user with a one ti…" at bounding box center [271, 161] width 239 height 30
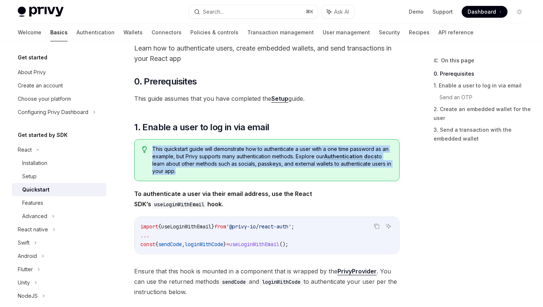
click at [263, 172] on span "This quickstart guide will demonstrate how to authenticate a user with a one ti…" at bounding box center [271, 161] width 239 height 30
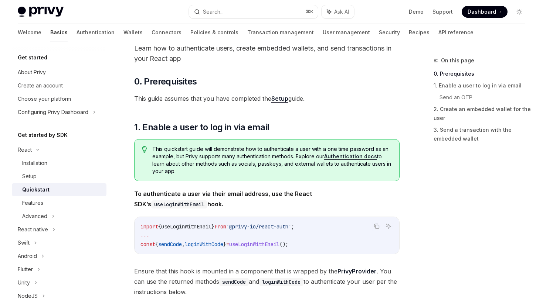
click at [263, 172] on span "This quickstart guide will demonstrate how to authenticate a user with a one ti…" at bounding box center [271, 161] width 239 height 30
click at [248, 208] on span "To authenticate a user via their email address, use the React SDK’s useLoginWit…" at bounding box center [266, 199] width 265 height 21
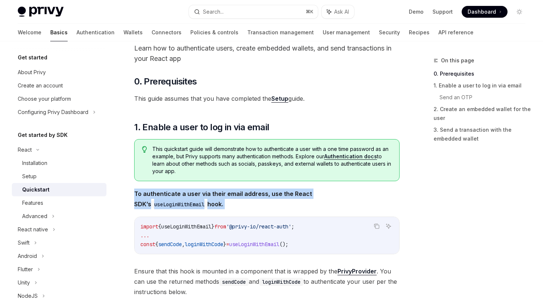
click at [248, 208] on span "To authenticate a user via their email address, use the React SDK’s useLoginWit…" at bounding box center [266, 199] width 265 height 21
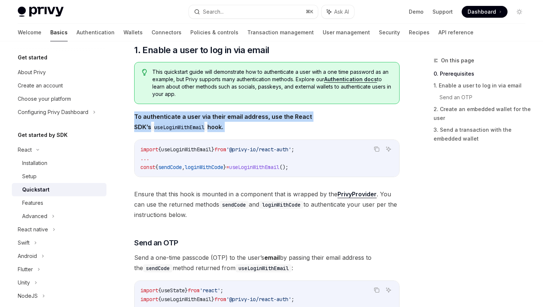
scroll to position [0, 0]
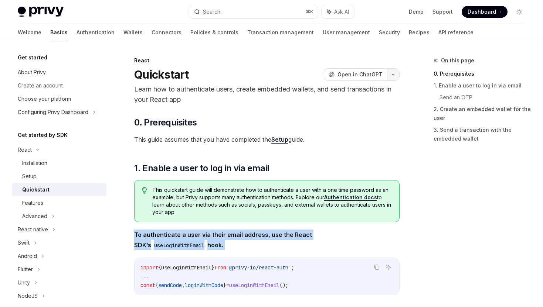
click at [396, 73] on button "button" at bounding box center [393, 74] width 13 height 13
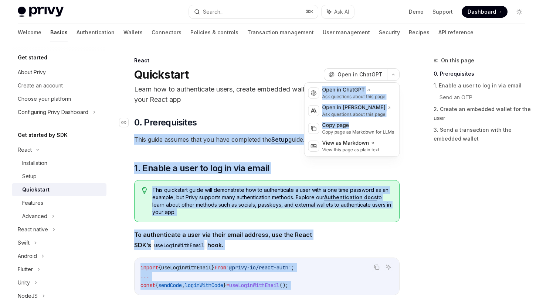
drag, startPoint x: 386, startPoint y: 123, endPoint x: 290, endPoint y: 127, distance: 95.4
click at [290, 127] on h2 "​ 0. Prerequisites" at bounding box center [266, 123] width 265 height 12
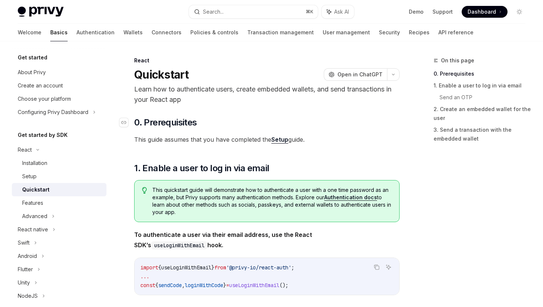
type textarea "*"
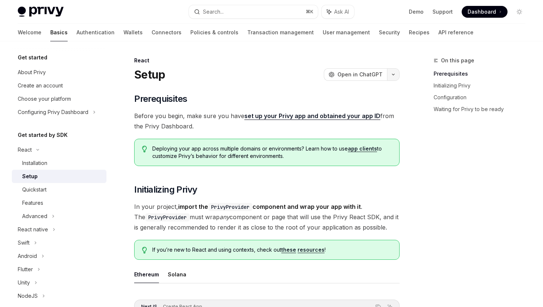
click at [395, 74] on button "button" at bounding box center [393, 74] width 13 height 13
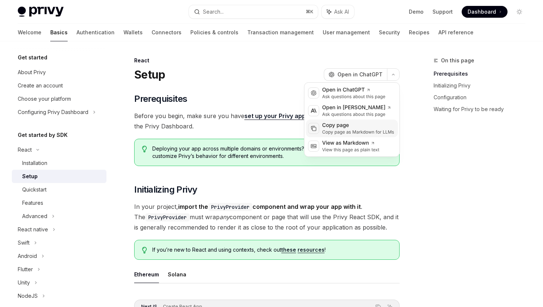
click at [363, 123] on div "Copy page" at bounding box center [358, 125] width 72 height 7
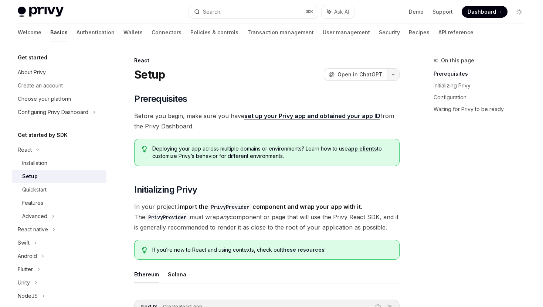
click at [397, 72] on button "button" at bounding box center [393, 74] width 13 height 13
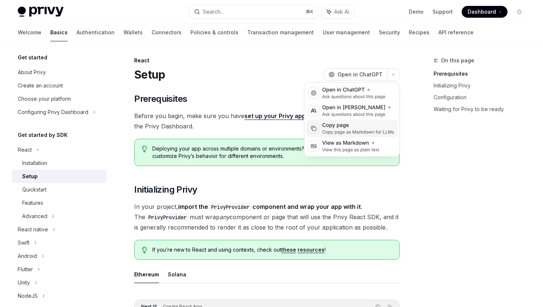
click at [377, 125] on div "Copy page" at bounding box center [358, 125] width 72 height 7
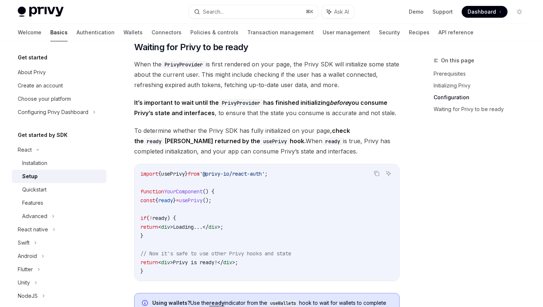
scroll to position [595, 0]
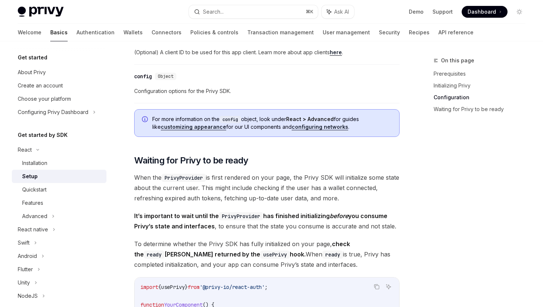
click at [198, 180] on code "PrivyProvider" at bounding box center [183, 178] width 44 height 8
copy code "PrivyProvider"
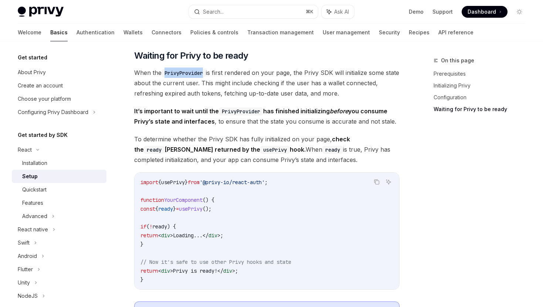
scroll to position [686, 0]
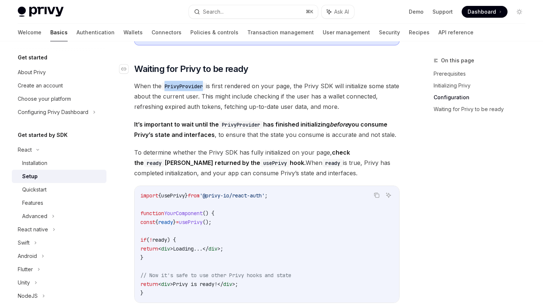
click at [190, 74] on span "Waiting for Privy to be ready" at bounding box center [191, 69] width 114 height 12
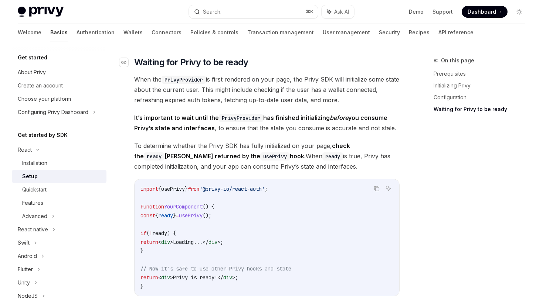
click at [190, 74] on span "When the PrivyProvider is first rendered on your page, the Privy SDK will initi…" at bounding box center [266, 89] width 265 height 31
click at [126, 62] on icon "Navigate to header" at bounding box center [123, 62] width 5 height 4
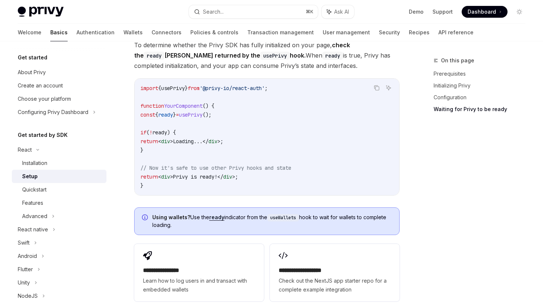
scroll to position [831, 0]
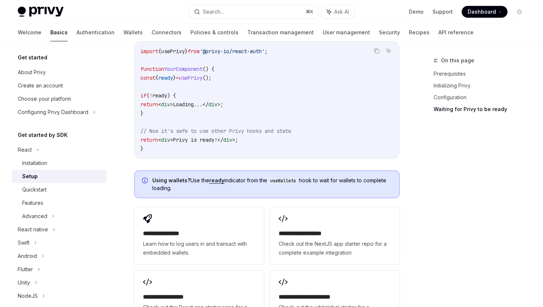
click at [214, 133] on span "// Now it's safe to use other Privy hooks and state" at bounding box center [215, 131] width 151 height 7
click at [214, 142] on span "Privy is ready!" at bounding box center [195, 140] width 44 height 7
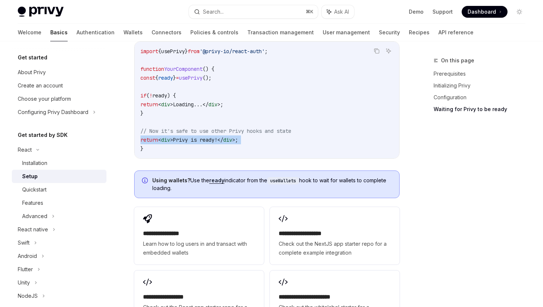
click at [214, 142] on span "Privy is ready!" at bounding box center [195, 140] width 44 height 7
click at [238, 185] on span "Using wallets? Use the ready indicator from the useWallets hook to wait for wal…" at bounding box center [271, 184] width 239 height 15
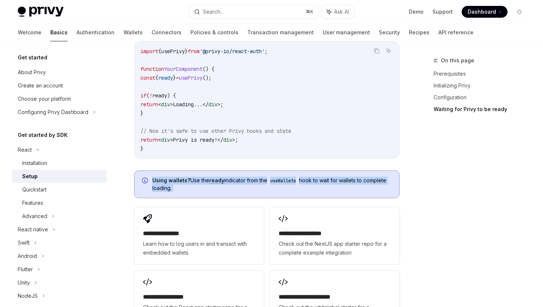
click at [238, 185] on span "Using wallets? Use the ready indicator from the useWallets hook to wait for wal…" at bounding box center [271, 184] width 239 height 15
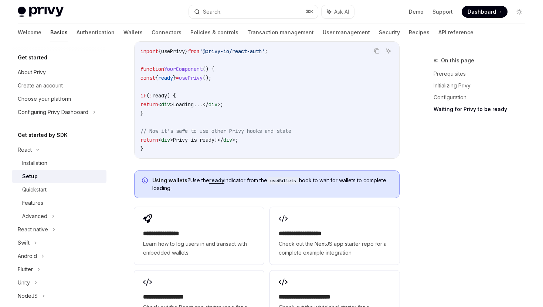
click at [238, 185] on span "Using wallets? Use the ready indicator from the useWallets hook to wait for wal…" at bounding box center [271, 184] width 239 height 15
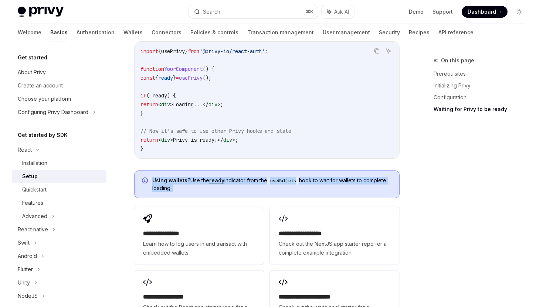
click at [238, 185] on span "Using wallets? Use the ready indicator from the useWallets hook to wait for wal…" at bounding box center [271, 184] width 239 height 15
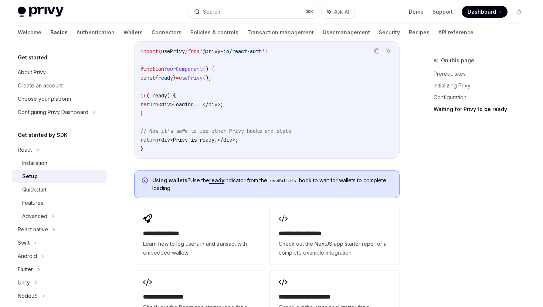
click at [238, 185] on span "Using wallets? Use the ready indicator from the useWallets hook to wait for wal…" at bounding box center [271, 184] width 239 height 15
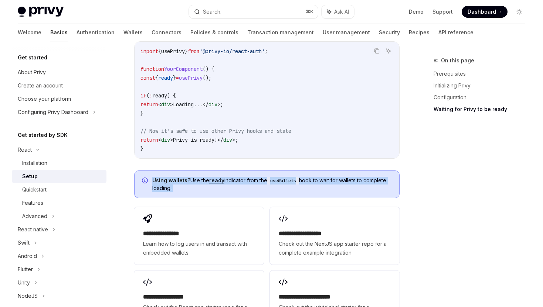
click at [228, 190] on span "Using wallets? Use the ready indicator from the useWallets hook to wait for wal…" at bounding box center [271, 184] width 239 height 15
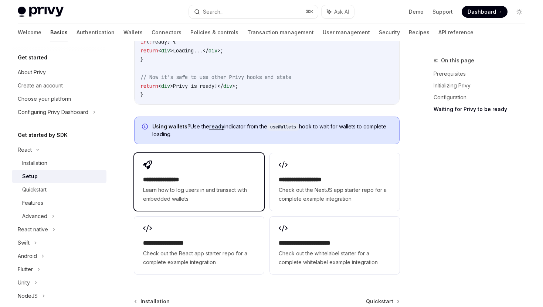
scroll to position [907, 0]
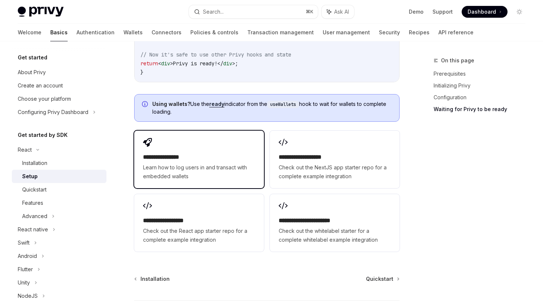
click at [232, 185] on div "**********" at bounding box center [199, 160] width 130 height 58
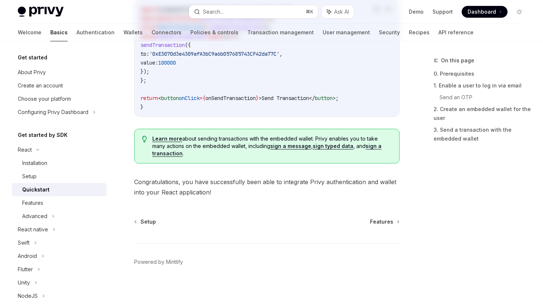
type textarea "*"
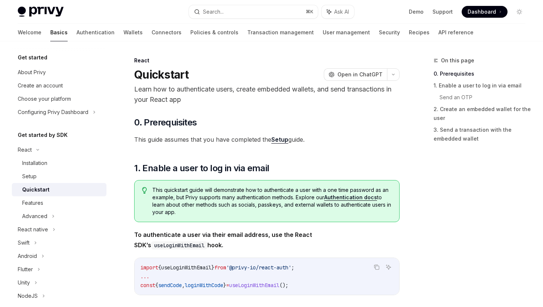
click at [253, 91] on p "Learn how to authenticate users, create embedded wallets, and send transactions…" at bounding box center [266, 94] width 265 height 21
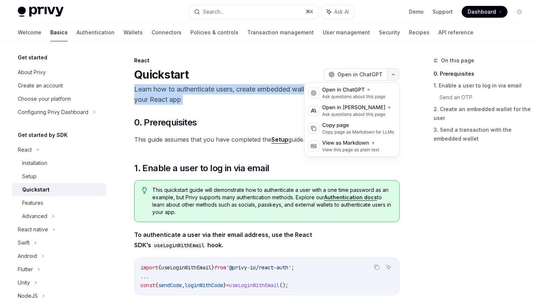
click at [398, 79] on button "button" at bounding box center [393, 74] width 13 height 13
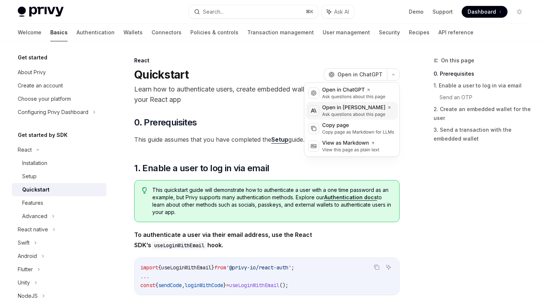
click at [376, 117] on div "Ask questions about this page" at bounding box center [356, 115] width 69 height 6
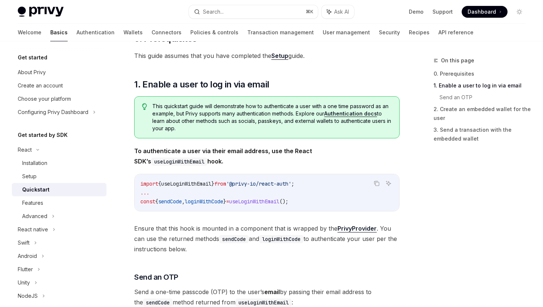
scroll to position [119, 0]
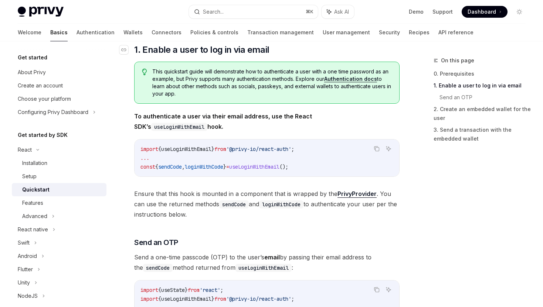
click at [212, 53] on span "1. Enable a user to log in via email" at bounding box center [201, 50] width 135 height 12
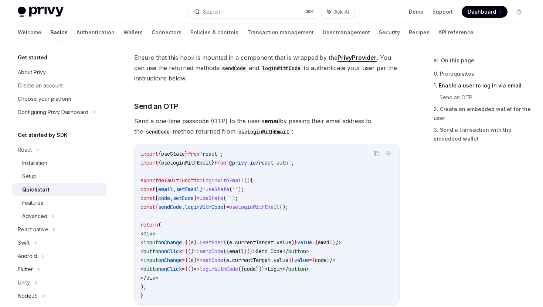
scroll to position [186, 0]
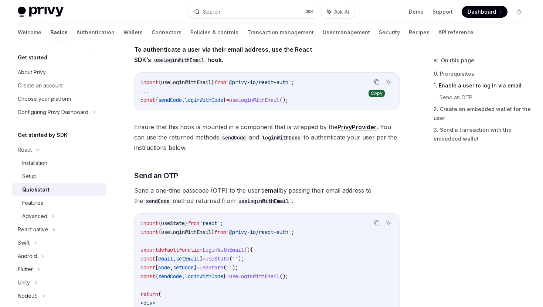
click at [376, 82] on icon "Copy the contents from the code block" at bounding box center [377, 82] width 6 height 6
click at [388, 82] on icon "Ask AI" at bounding box center [388, 82] width 6 height 6
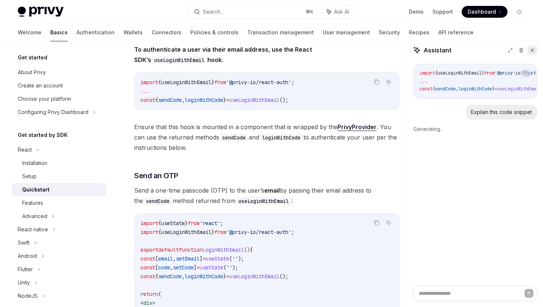
click at [534, 52] on icon at bounding box center [532, 50] width 5 height 5
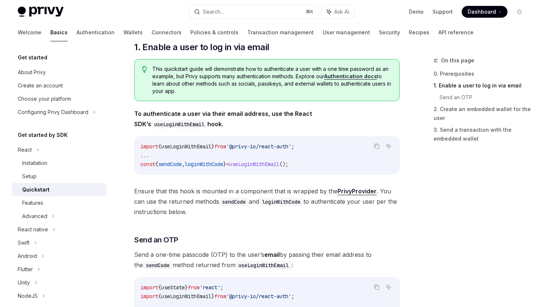
scroll to position [120, 0]
click at [337, 125] on span "To authenticate a user via their email address, use the React SDK’s useLoginWit…" at bounding box center [266, 119] width 265 height 21
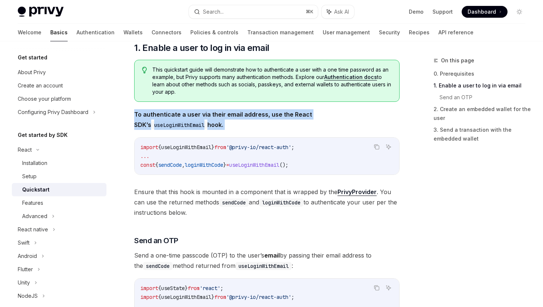
click at [337, 125] on span "To authenticate a user via their email address, use the React SDK’s useLoginWit…" at bounding box center [266, 119] width 265 height 21
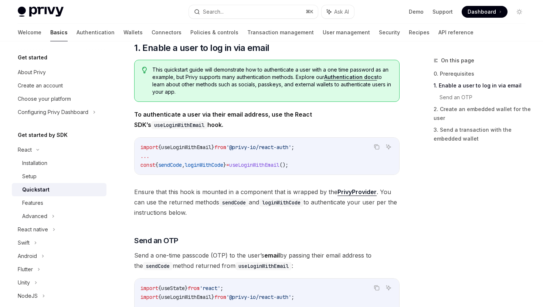
click at [337, 125] on span "To authenticate a user via their email address, use the React SDK’s useLoginWit…" at bounding box center [266, 119] width 265 height 21
drag, startPoint x: 242, startPoint y: 148, endPoint x: 314, endPoint y: 148, distance: 72.8
click at [314, 149] on code "import { useLoginWithEmail } from '@privy-io/react-auth' ; ... const { sendCode…" at bounding box center [266, 156] width 253 height 27
click at [314, 148] on code "import { useLoginWithEmail } from '@privy-io/react-auth' ; ... const { sendCode…" at bounding box center [266, 156] width 253 height 27
click at [294, 170] on div "import { useLoginWithEmail } from '@privy-io/react-auth' ; ... const { sendCode…" at bounding box center [267, 156] width 265 height 37
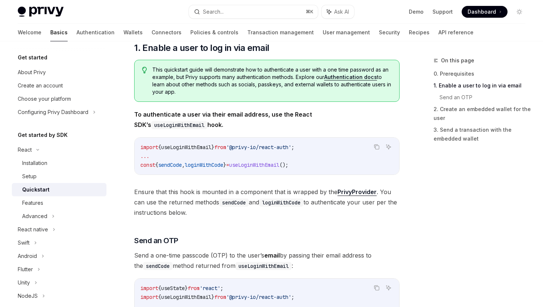
click at [294, 170] on div "import { useLoginWithEmail } from '@privy-io/react-auth' ; ... const { sendCode…" at bounding box center [267, 156] width 265 height 37
click at [270, 194] on span "Ensure that this hook is mounted in a component that is wrapped by the PrivyPro…" at bounding box center [266, 202] width 265 height 31
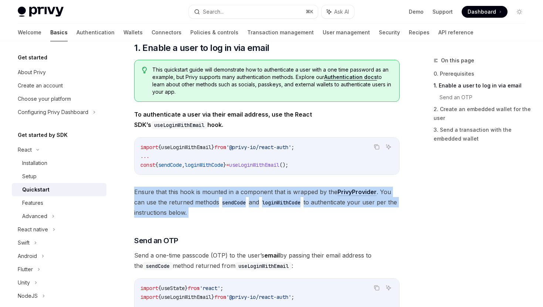
click at [270, 194] on span "Ensure that this hook is mounted in a component that is wrapped by the PrivyPro…" at bounding box center [266, 202] width 265 height 31
click at [241, 203] on code "sendCode" at bounding box center [234, 203] width 30 height 8
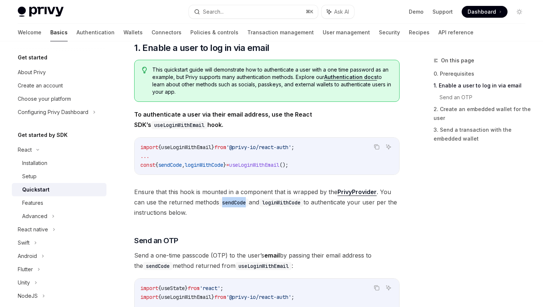
click at [241, 203] on code "sendCode" at bounding box center [234, 203] width 30 height 8
click at [282, 201] on code "loginWithCode" at bounding box center [281, 203] width 44 height 8
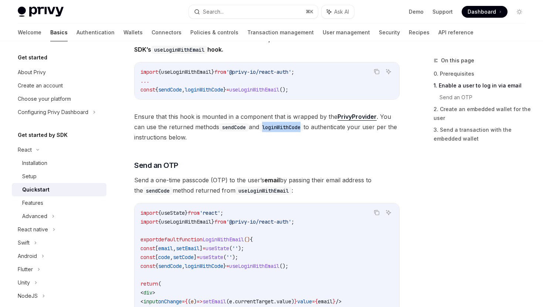
scroll to position [211, 0]
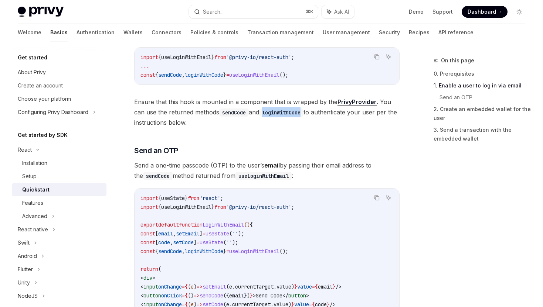
click at [271, 170] on span "Send a one-time passcode (OTP) to the user’s email by passing their email addre…" at bounding box center [266, 170] width 265 height 21
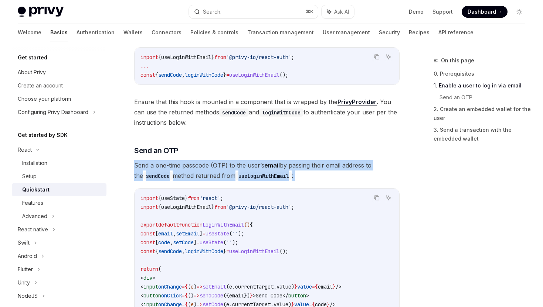
click at [271, 170] on span "Send a one-time passcode (OTP) to the user’s email by passing their email addre…" at bounding box center [266, 170] width 265 height 21
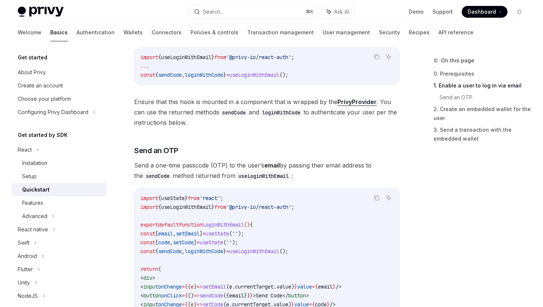
click at [271, 170] on span "Send a one-time passcode (OTP) to the user’s email by passing their email addre…" at bounding box center [266, 170] width 265 height 21
click at [291, 171] on span "Send a one-time passcode (OTP) to the user’s email by passing their email addre…" at bounding box center [266, 170] width 265 height 21
click at [280, 174] on code "useLoginWithEmail" at bounding box center [263, 176] width 56 height 8
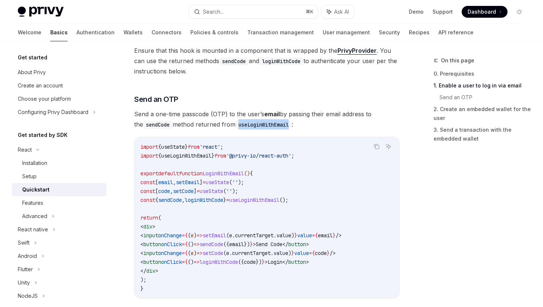
scroll to position [264, 0]
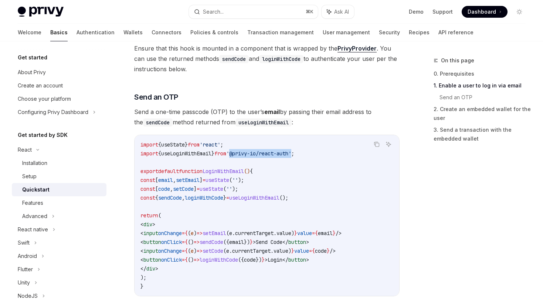
drag, startPoint x: 241, startPoint y: 151, endPoint x: 305, endPoint y: 154, distance: 64.0
click at [291, 154] on span "'@privy-io/react-auth'" at bounding box center [258, 153] width 65 height 7
drag, startPoint x: 305, startPoint y: 154, endPoint x: 271, endPoint y: 154, distance: 33.6
click at [271, 155] on span "'@privy-io/react-auth'" at bounding box center [258, 153] width 65 height 7
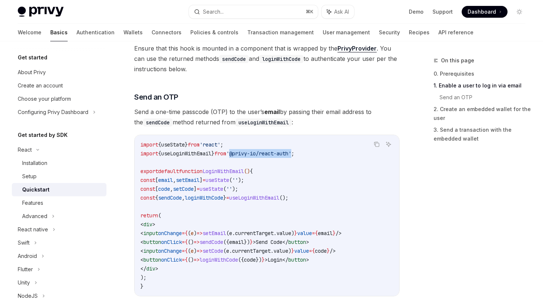
click at [271, 154] on span "'@privy-io/react-auth'" at bounding box center [258, 153] width 65 height 7
click at [187, 153] on span "useLoginWithEmail" at bounding box center [186, 153] width 50 height 7
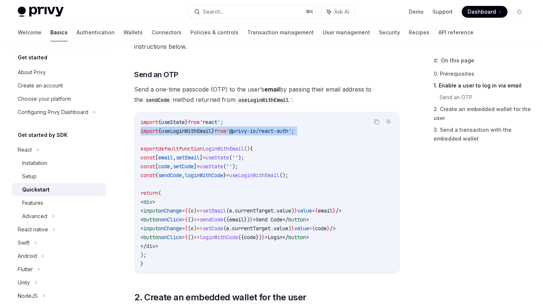
scroll to position [287, 0]
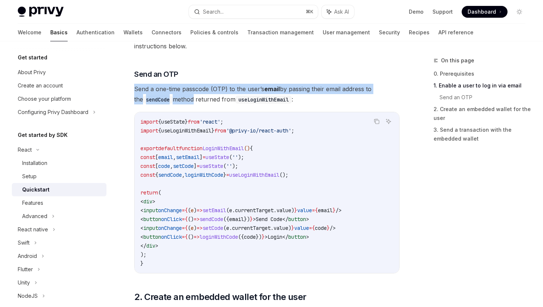
drag, startPoint x: 135, startPoint y: 87, endPoint x: 183, endPoint y: 97, distance: 49.4
click at [183, 97] on span "Send a one-time passcode (OTP) to the user’s email by passing their email addre…" at bounding box center [266, 94] width 265 height 21
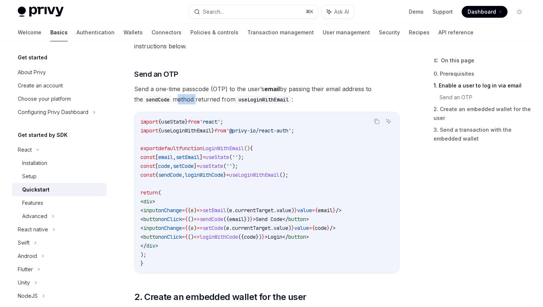
click at [183, 97] on span "Send a one-time passcode (OTP) to the user’s email by passing their email addre…" at bounding box center [266, 94] width 265 height 21
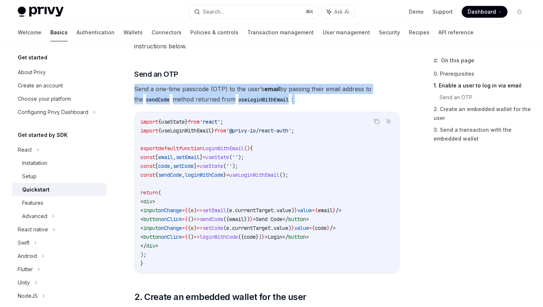
click at [183, 97] on span "Send a one-time passcode (OTP) to the user’s email by passing their email addre…" at bounding box center [266, 94] width 265 height 21
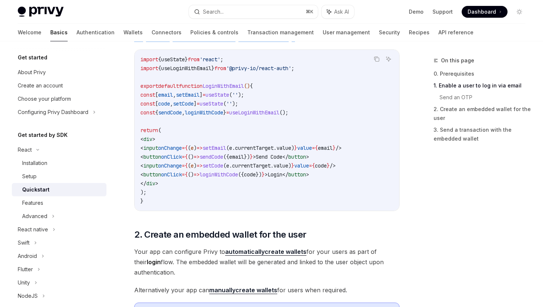
scroll to position [459, 0]
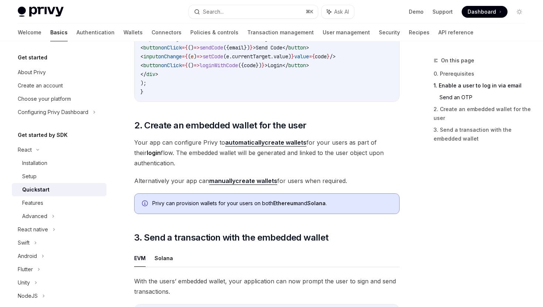
click at [180, 121] on div "​ 0. Prerequisites This guide assumes that you have completed the Setup guide. …" at bounding box center [266, 80] width 265 height 845
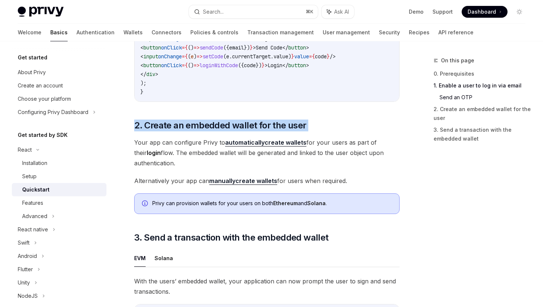
click at [180, 121] on div "​ 0. Prerequisites This guide assumes that you have completed the Setup guide. …" at bounding box center [266, 80] width 265 height 845
click at [184, 139] on div "​ 0. Prerequisites This guide assumes that you have completed the Setup guide. …" at bounding box center [266, 80] width 265 height 845
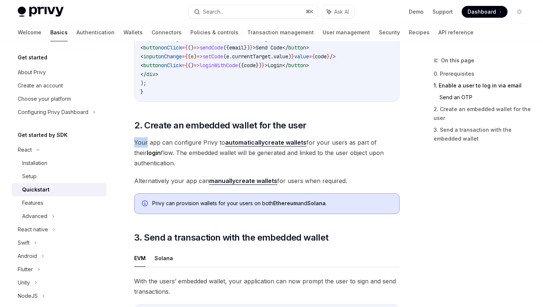
click at [184, 139] on div "​ 0. Prerequisites This guide assumes that you have completed the Setup guide. …" at bounding box center [266, 80] width 265 height 845
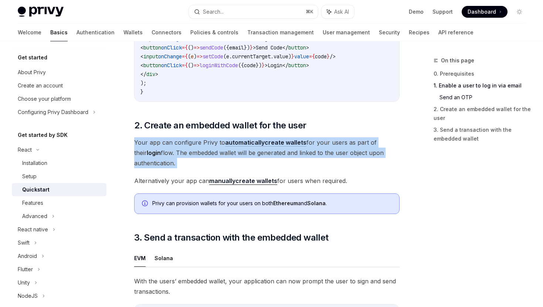
click at [184, 139] on div "​ 0. Prerequisites This guide assumes that you have completed the Setup guide. …" at bounding box center [266, 80] width 265 height 845
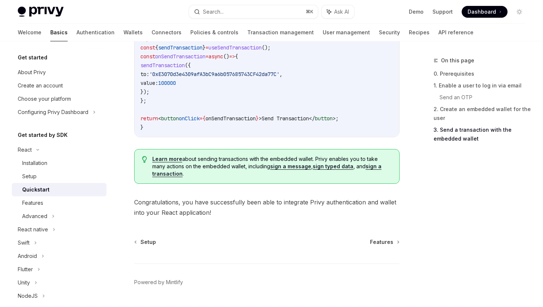
scroll to position [767, 0]
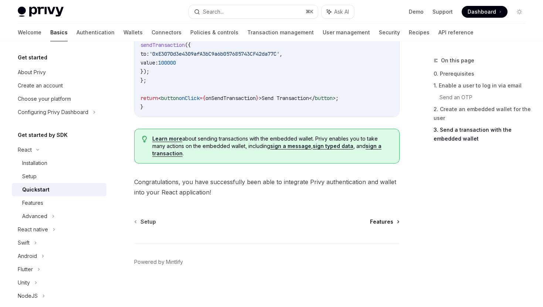
click at [382, 219] on span "Features" at bounding box center [381, 221] width 23 height 7
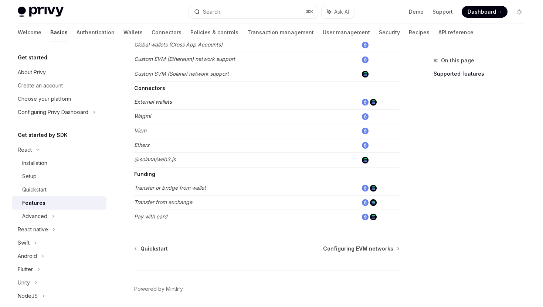
scroll to position [479, 0]
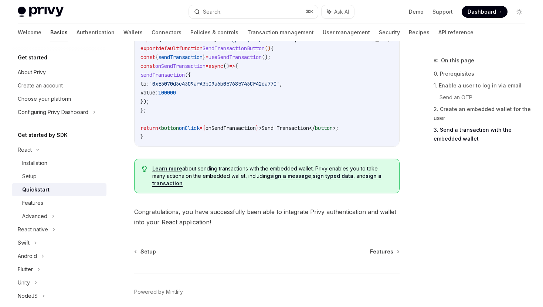
scroll to position [767, 0]
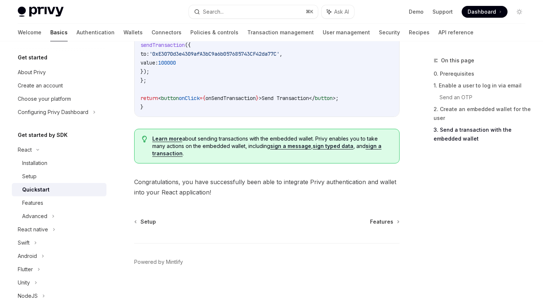
click at [290, 149] on link "sign a message" at bounding box center [290, 146] width 41 height 7
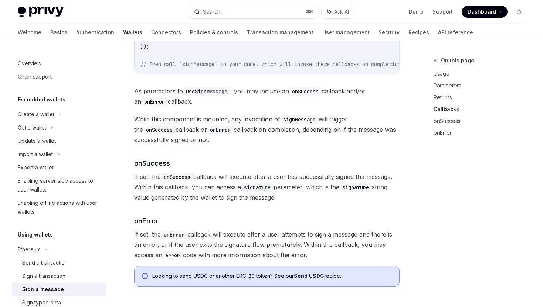
scroll to position [856, 0]
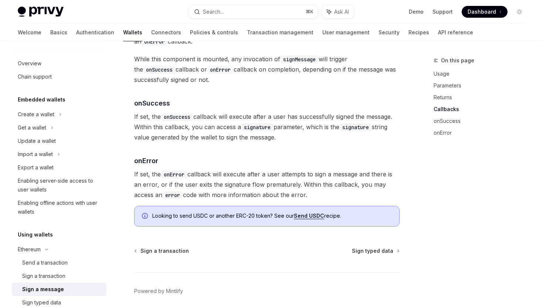
click at [294, 182] on span "If set, the onError callback will execute after a user attempts to sign a messa…" at bounding box center [266, 184] width 265 height 31
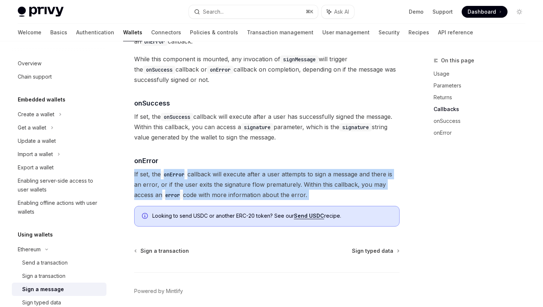
click at [294, 182] on span "If set, the onError callback will execute after a user attempts to sign a messa…" at bounding box center [266, 184] width 265 height 31
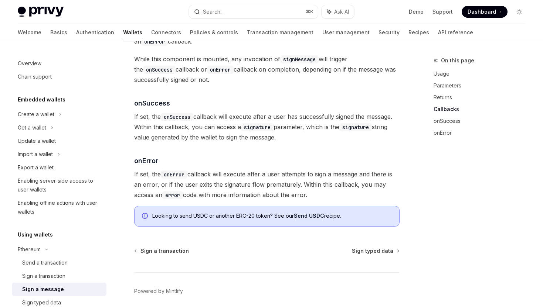
click at [294, 182] on span "If set, the onError callback will execute after a user attempts to sign a messa…" at bounding box center [266, 184] width 265 height 31
click at [267, 212] on span "Looking to send USDC or another ERC-20 token? See our Send USDC recipe." at bounding box center [271, 215] width 239 height 7
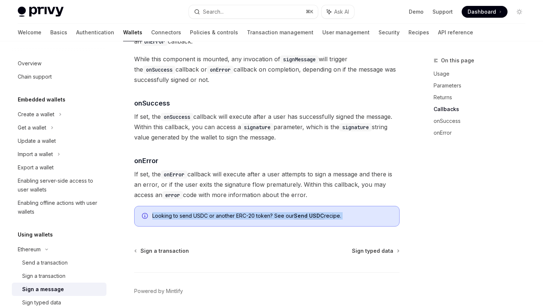
click at [267, 212] on span "Looking to send USDC or another ERC-20 token? See our Send USDC recipe." at bounding box center [271, 215] width 239 height 7
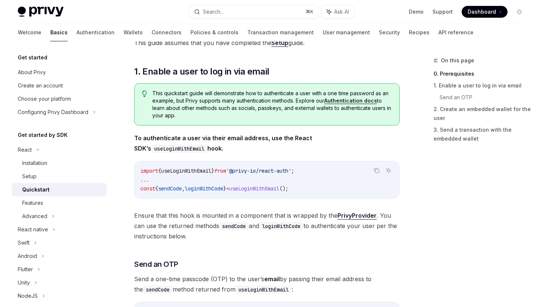
scroll to position [116, 0]
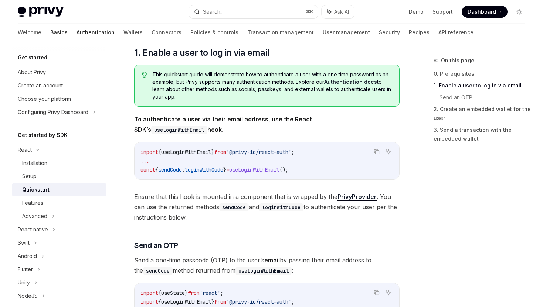
click at [76, 36] on link "Authentication" at bounding box center [95, 33] width 38 height 18
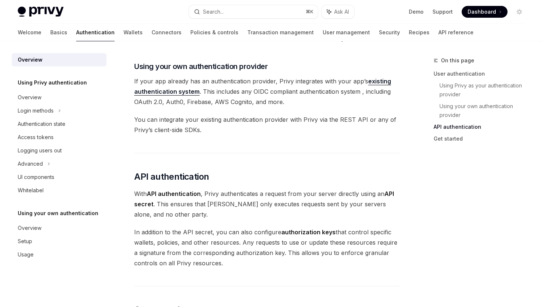
scroll to position [620, 0]
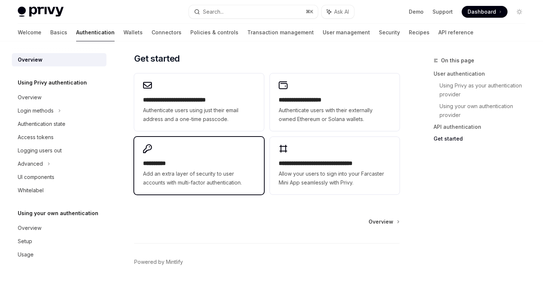
type textarea "*"
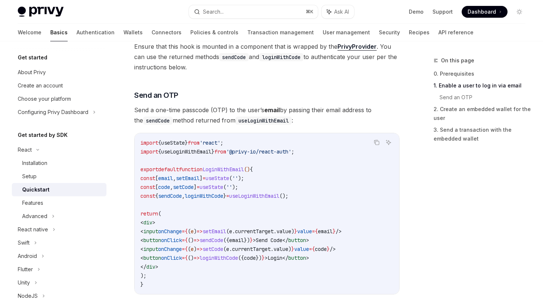
scroll to position [269, 0]
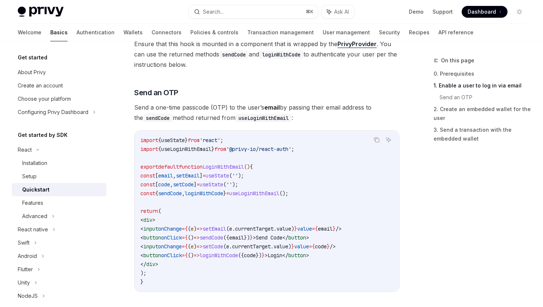
click at [180, 144] on code "import { useState } from 'react' ; import { useLoginWithEmail } from '@privy-io…" at bounding box center [266, 211] width 253 height 151
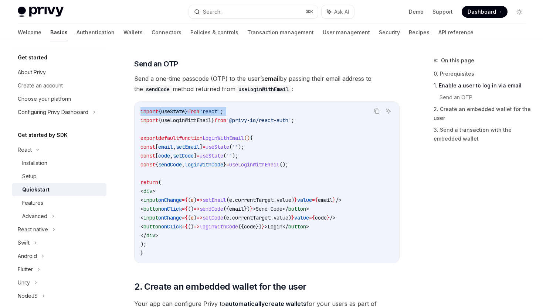
scroll to position [300, 0]
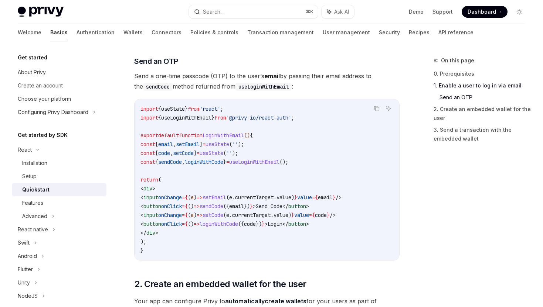
click at [161, 111] on span "{" at bounding box center [159, 109] width 3 height 7
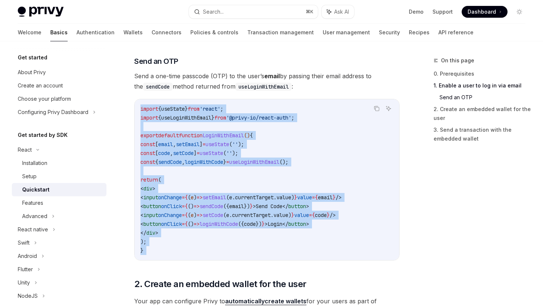
drag, startPoint x: 162, startPoint y: 111, endPoint x: 176, endPoint y: 256, distance: 145.5
click at [176, 256] on div "import { useState } from 'react' ; import { useLoginWithEmail } from '@privy-io…" at bounding box center [267, 179] width 265 height 161
copy div "import { useState } from 'react' ; import { useLoginWithEmail } from '@privy-io…"
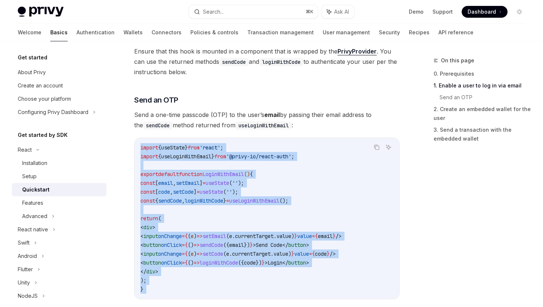
scroll to position [367, 0]
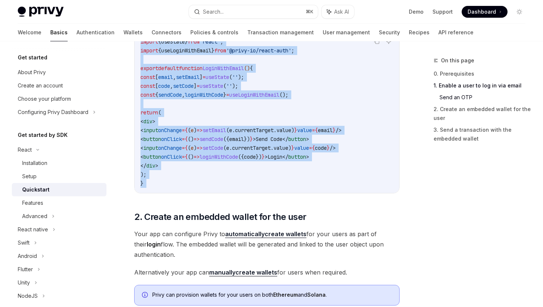
click at [197, 129] on span ")" at bounding box center [195, 130] width 3 height 7
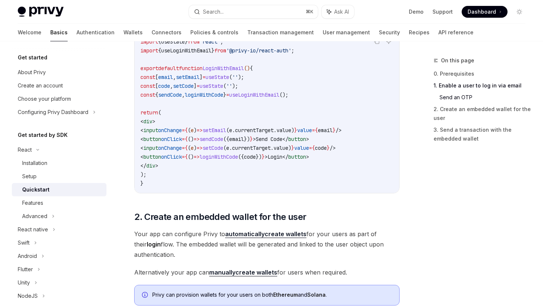
click at [197, 129] on span ")" at bounding box center [195, 130] width 3 height 7
click at [194, 137] on span "()" at bounding box center [191, 139] width 6 height 7
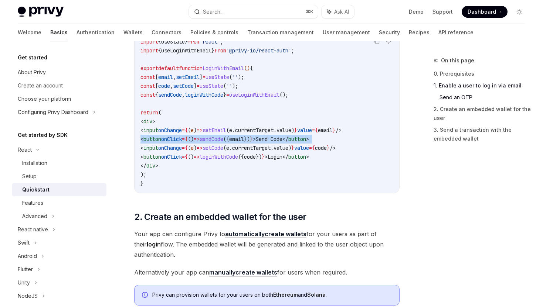
click at [197, 150] on span ")" at bounding box center [195, 148] width 3 height 7
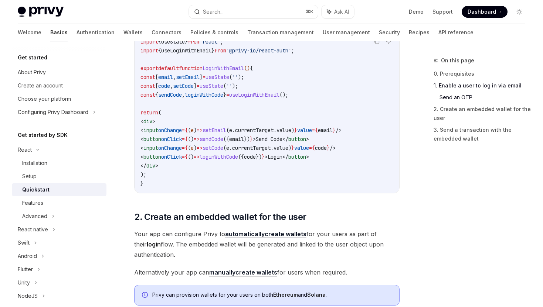
click at [197, 150] on span ")" at bounding box center [195, 148] width 3 height 7
click at [194, 156] on span "()" at bounding box center [191, 157] width 6 height 7
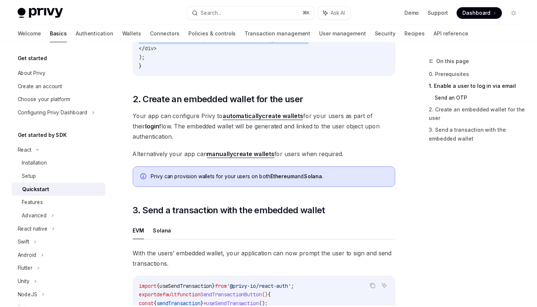
scroll to position [499, 0]
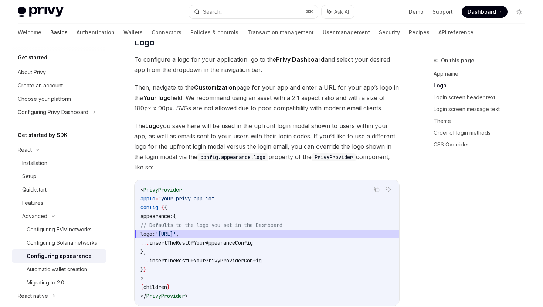
scroll to position [311, 0]
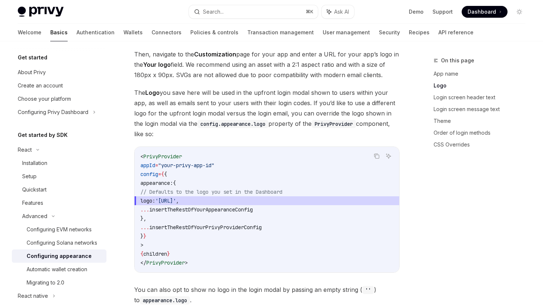
click at [176, 198] on span "'https://your.logo.url'" at bounding box center [165, 201] width 21 height 7
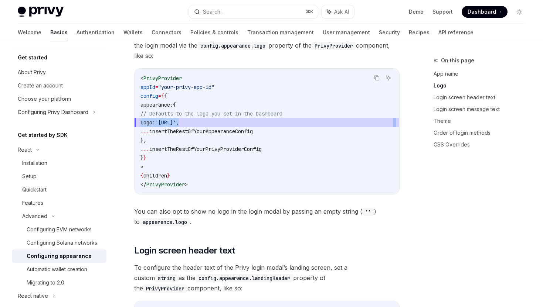
scroll to position [521, 0]
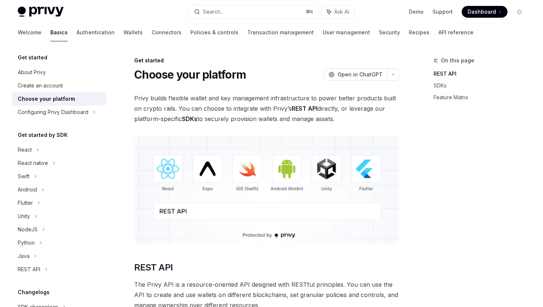
click at [261, 221] on img at bounding box center [266, 190] width 265 height 108
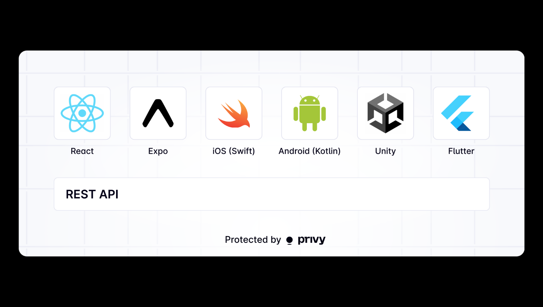
click at [258, 216] on img at bounding box center [271, 154] width 506 height 206
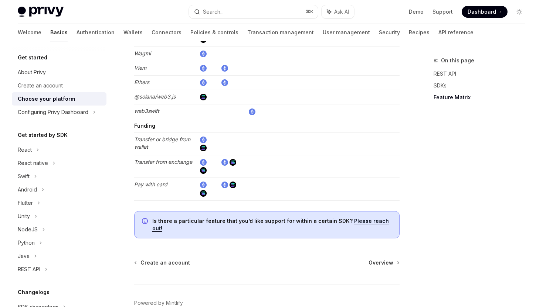
scroll to position [1400, 0]
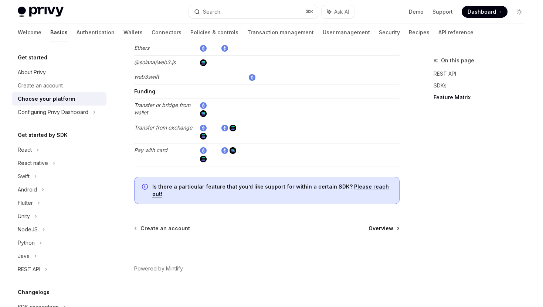
click at [382, 225] on span "Overview" at bounding box center [380, 228] width 25 height 7
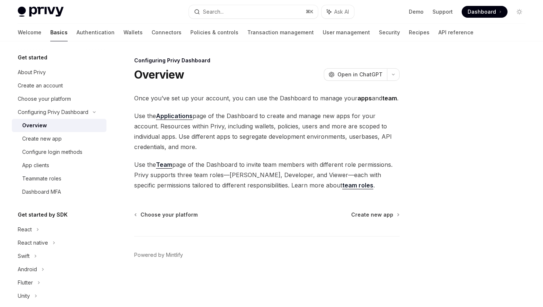
click at [324, 136] on span "Use the Applications page of the Dashboard to create and manage new apps for yo…" at bounding box center [266, 131] width 265 height 41
click at [375, 213] on span "Create new app" at bounding box center [372, 214] width 42 height 7
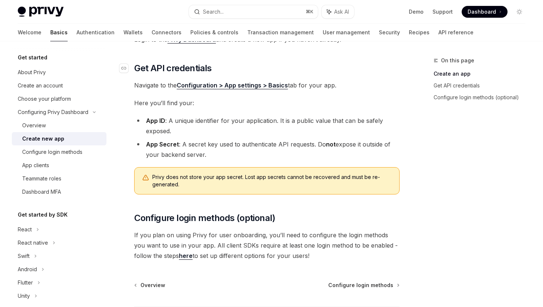
scroll to position [183, 0]
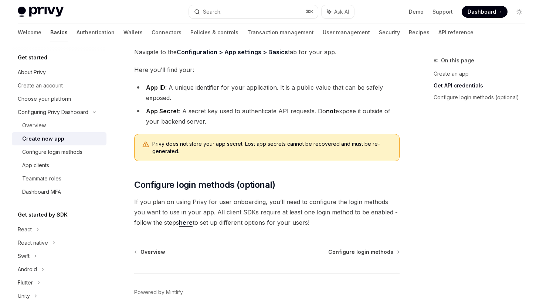
click at [337, 203] on span "If you plan on using Privy for user onboarding, you’ll need to configure the lo…" at bounding box center [266, 212] width 265 height 31
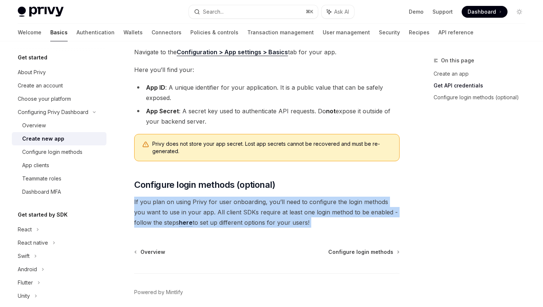
click at [337, 203] on span "If you plan on using Privy for user onboarding, you’ll need to configure the lo…" at bounding box center [266, 212] width 265 height 31
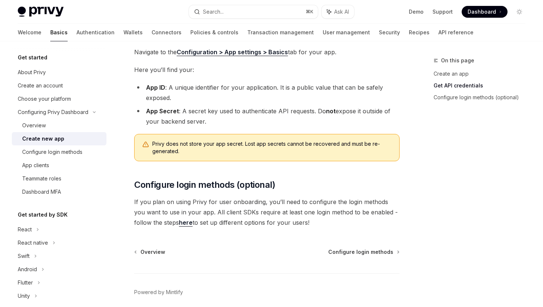
click at [337, 203] on span "If you plan on using Privy for user onboarding, you’ll need to configure the lo…" at bounding box center [266, 212] width 265 height 31
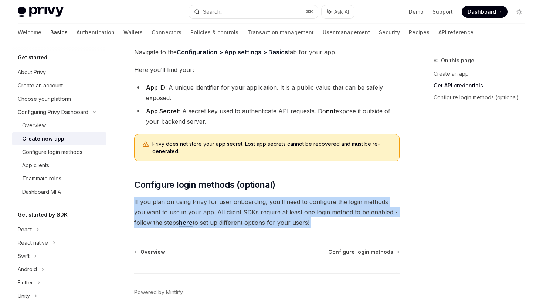
click at [337, 203] on span "If you plan on using Privy for user onboarding, you’ll need to configure the lo…" at bounding box center [266, 212] width 265 height 31
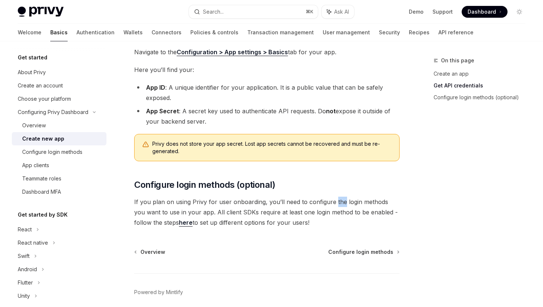
click at [337, 203] on span "If you plan on using Privy for user onboarding, you’ll need to configure the lo…" at bounding box center [266, 212] width 265 height 31
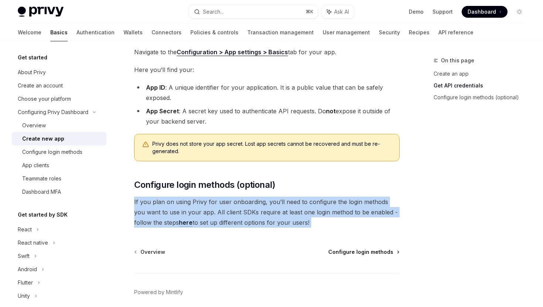
click at [355, 252] on span "Configure login methods" at bounding box center [360, 252] width 65 height 7
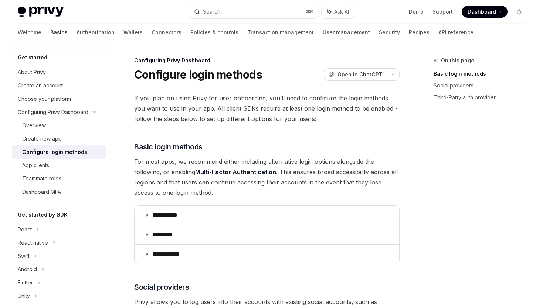
click at [347, 158] on span "For most apps, we recommend either including alternative login options alongsid…" at bounding box center [266, 177] width 265 height 41
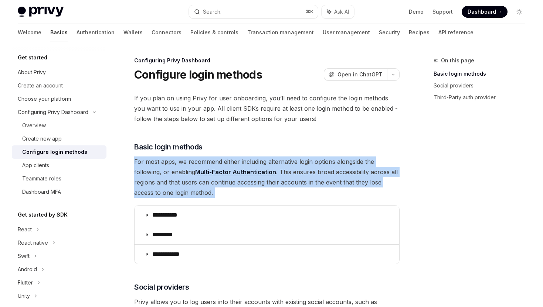
click at [347, 158] on span "For most apps, we recommend either including alternative login options alongsid…" at bounding box center [266, 177] width 265 height 41
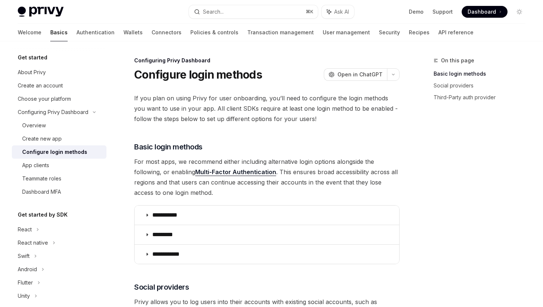
click at [347, 158] on span "For most apps, we recommend either including alternative login options alongsid…" at bounding box center [266, 177] width 265 height 41
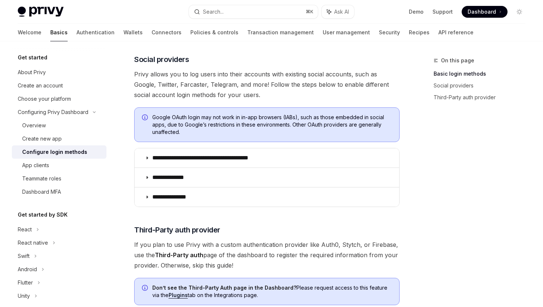
scroll to position [247, 0]
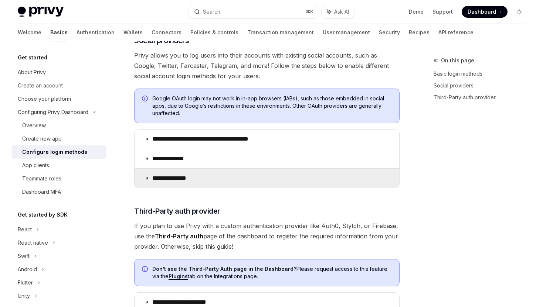
click at [327, 184] on summary "**********" at bounding box center [267, 178] width 265 height 19
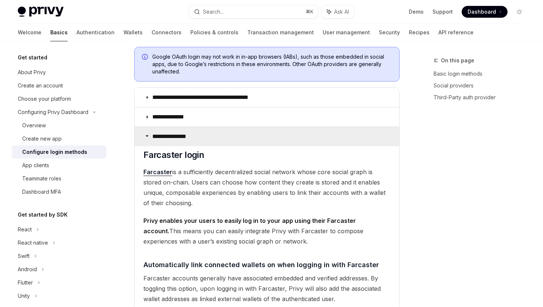
scroll to position [292, 0]
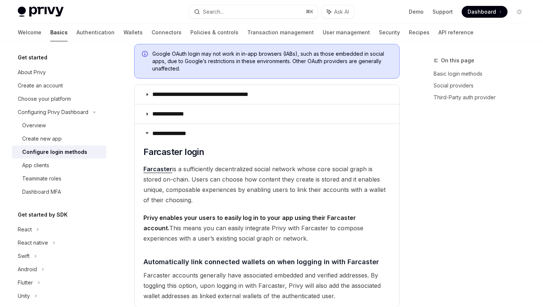
click at [312, 223] on span "Privy enables your users to easily log in to your app using their Farcaster acc…" at bounding box center [266, 228] width 247 height 31
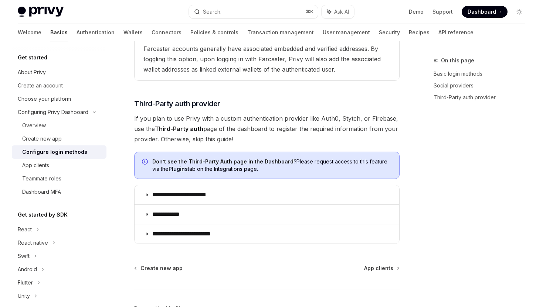
scroll to position [565, 0]
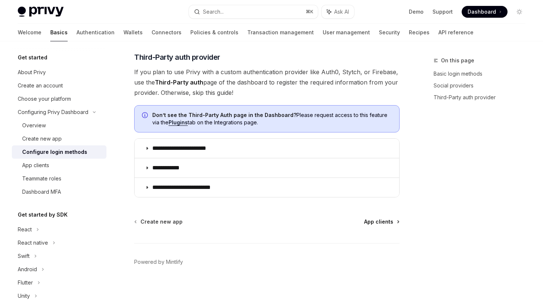
click at [368, 220] on span "App clients" at bounding box center [378, 221] width 29 height 7
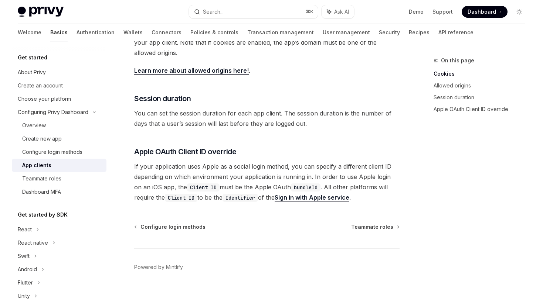
scroll to position [283, 0]
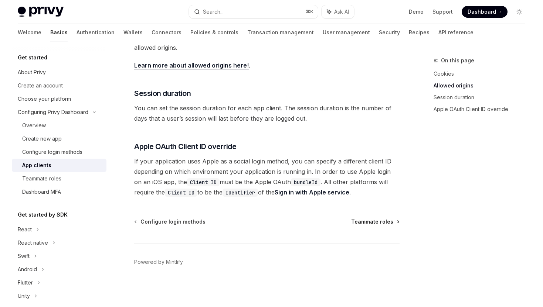
click at [381, 225] on span "Teammate roles" at bounding box center [372, 221] width 42 height 7
type textarea "*"
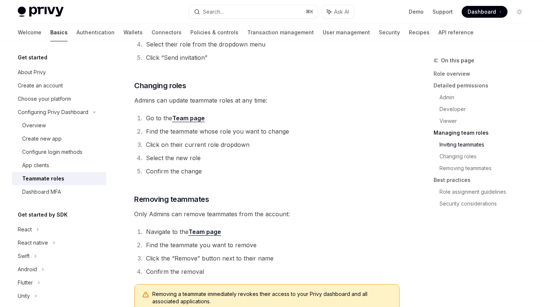
scroll to position [987, 0]
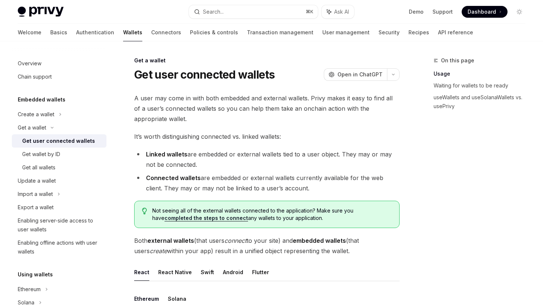
click at [255, 105] on span "A user may come in with both embedded and external wallets. Privy makes it easy…" at bounding box center [266, 108] width 265 height 31
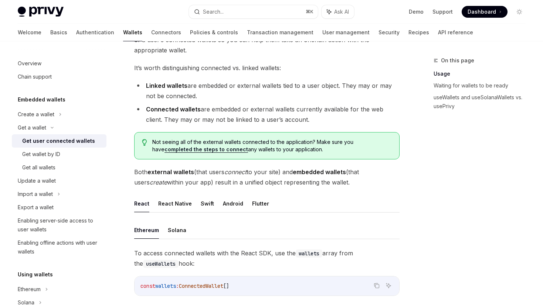
scroll to position [153, 0]
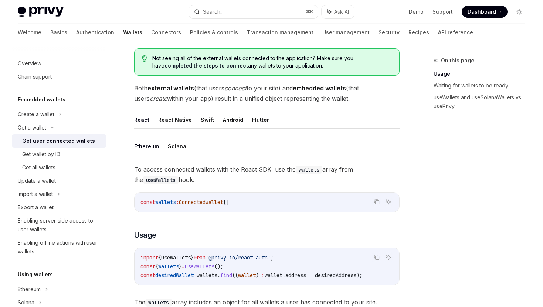
click at [211, 121] on ul "React React Native Swift Android Flutter" at bounding box center [266, 120] width 265 height 18
click at [206, 120] on button "Swift" at bounding box center [207, 119] width 13 height 17
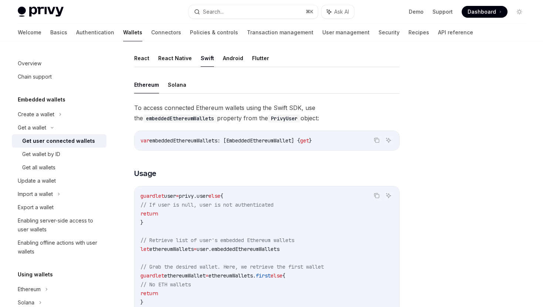
scroll to position [212, 0]
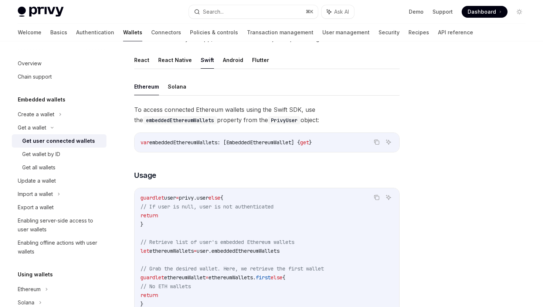
click at [149, 57] on ul "React React Native Swift Android Flutter" at bounding box center [266, 60] width 265 height 18
click at [147, 59] on button "React" at bounding box center [141, 59] width 15 height 17
type textarea "*"
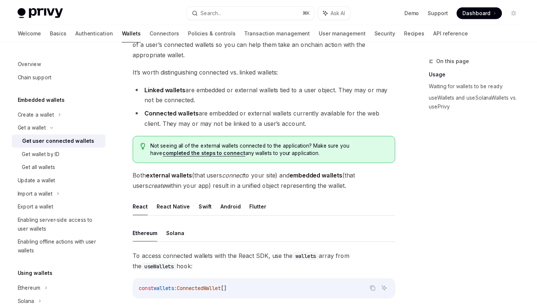
scroll to position [19, 0]
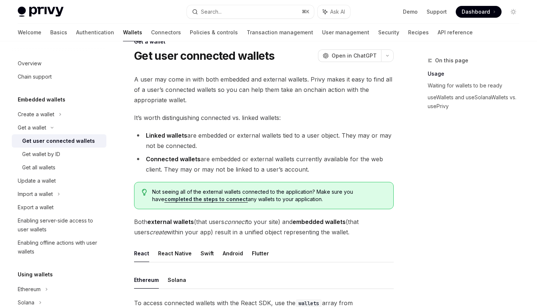
click at [476, 12] on span "Dashboard" at bounding box center [476, 11] width 28 height 7
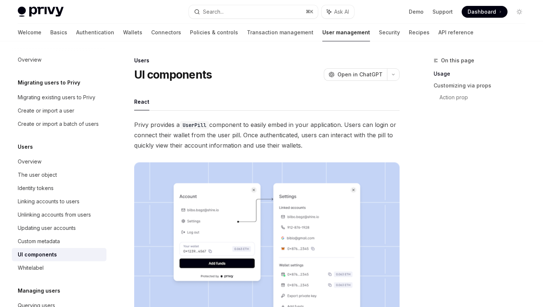
click at [285, 129] on span "Privy provides a UserPill component to easily embed in your application. Users …" at bounding box center [266, 135] width 265 height 31
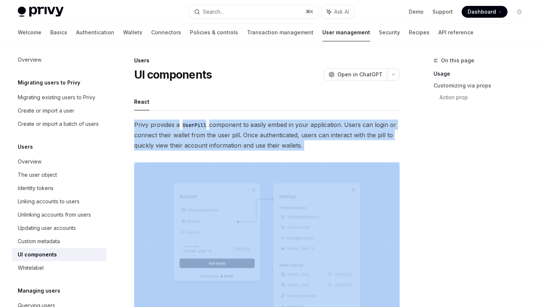
click at [284, 136] on span "Privy provides a UserPill component to easily embed in your application. Users …" at bounding box center [266, 135] width 265 height 31
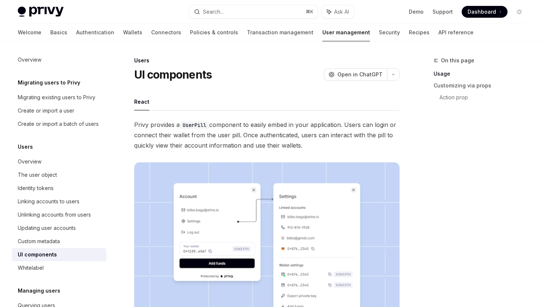
click at [284, 136] on span "Privy provides a UserPill component to easily embed in your application. Users …" at bounding box center [266, 135] width 265 height 31
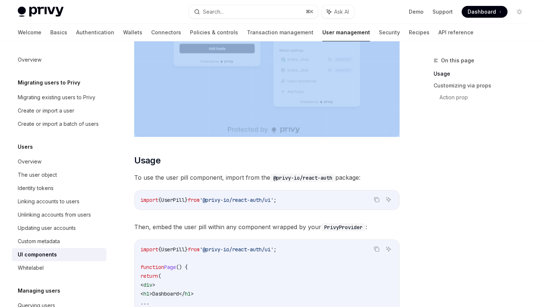
scroll to position [269, 0]
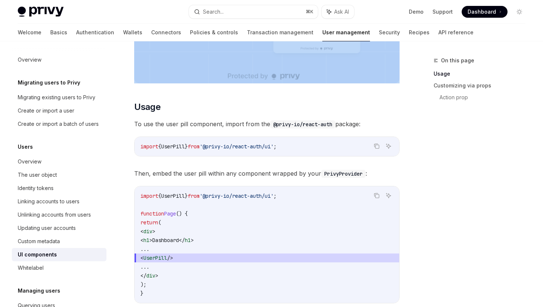
click at [278, 142] on div "import { UserPill } from '@privy-io/react-auth/ui' ;" at bounding box center [267, 146] width 265 height 19
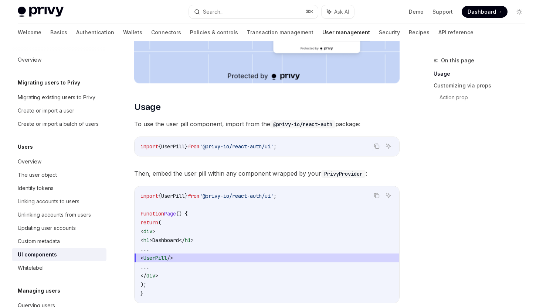
click at [278, 142] on div "import { UserPill } from '@privy-io/react-auth/ui' ;" at bounding box center [267, 146] width 265 height 19
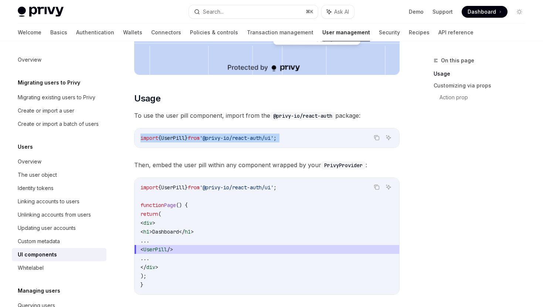
copy code "import { UserPill } from '@privy-io/react-auth/ui' ;"
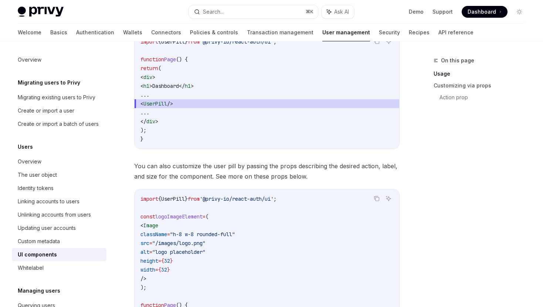
scroll to position [437, 0]
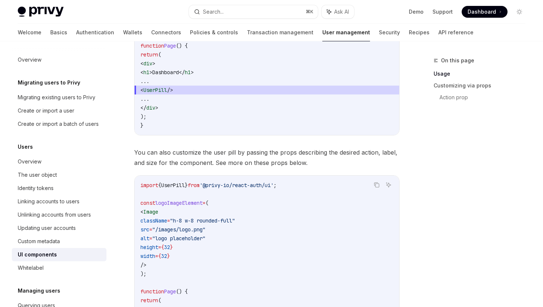
click at [271, 153] on span "You can also customize the user pill by passing the props describing the desire…" at bounding box center [266, 157] width 265 height 21
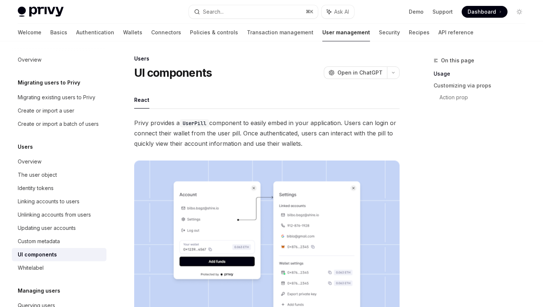
scroll to position [0, 0]
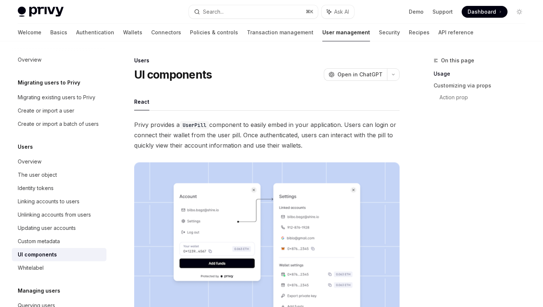
click at [266, 133] on span "Privy provides a UserPill component to easily embed in your application. Users …" at bounding box center [266, 135] width 265 height 31
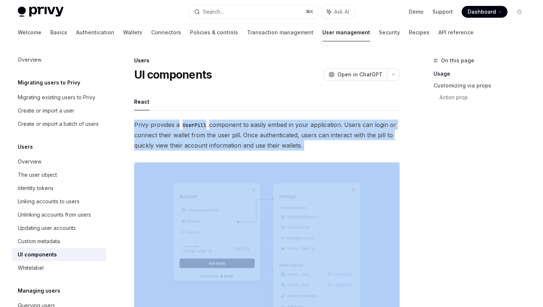
click at [266, 133] on span "Privy provides a UserPill component to easily embed in your application. Users …" at bounding box center [266, 135] width 265 height 31
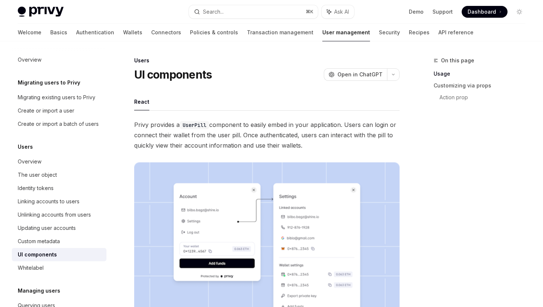
click at [266, 133] on span "Privy provides a UserPill component to easily embed in your application. Users …" at bounding box center [266, 135] width 265 height 31
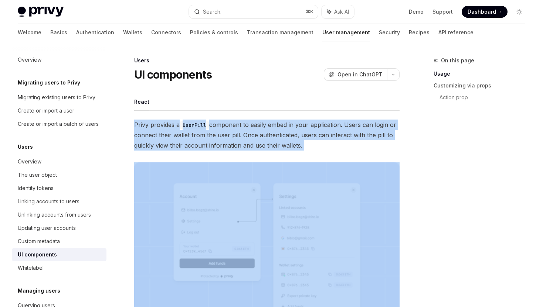
click at [266, 133] on span "Privy provides a UserPill component to easily embed in your application. Users …" at bounding box center [266, 135] width 265 height 31
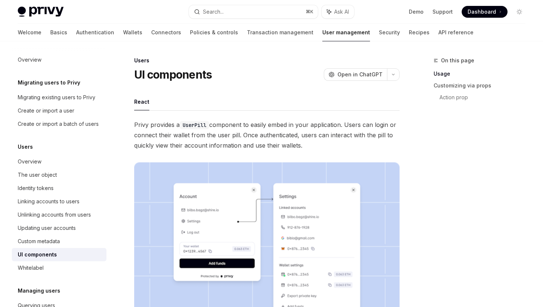
click at [266, 133] on span "Privy provides a UserPill component to easily embed in your application. Users …" at bounding box center [266, 135] width 265 height 31
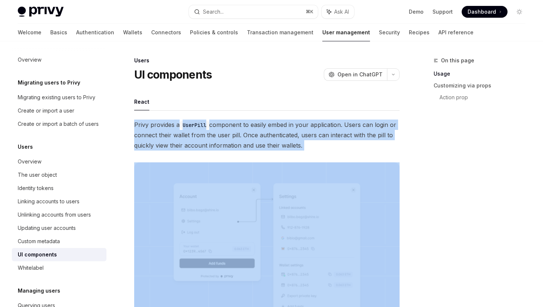
click at [266, 133] on span "Privy provides a UserPill component to easily embed in your application. Users …" at bounding box center [266, 135] width 265 height 31
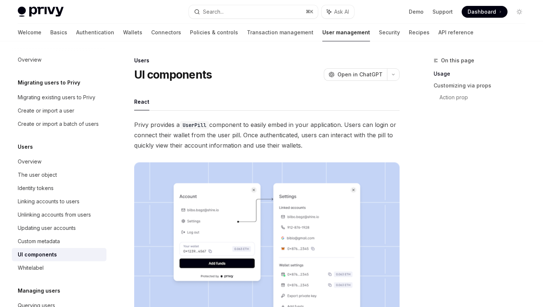
click at [266, 133] on span "Privy provides a UserPill component to easily embed in your application. Users …" at bounding box center [266, 135] width 265 height 31
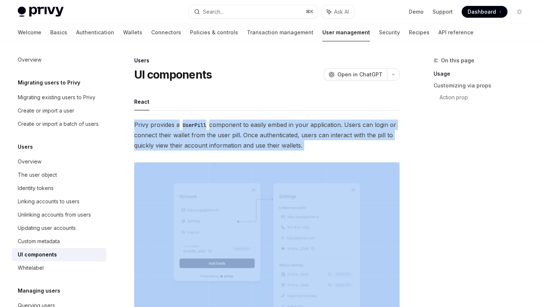
click at [266, 133] on span "Privy provides a UserPill component to easily embed in your application. Users …" at bounding box center [266, 135] width 265 height 31
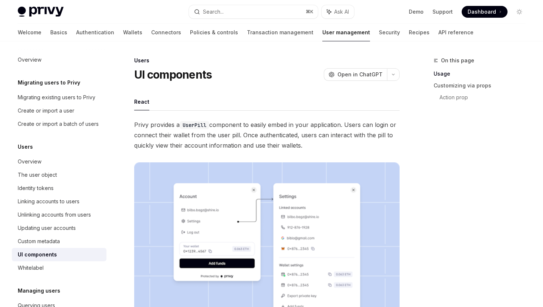
click at [266, 133] on span "Privy provides a UserPill component to easily embed in your application. Users …" at bounding box center [266, 135] width 265 height 31
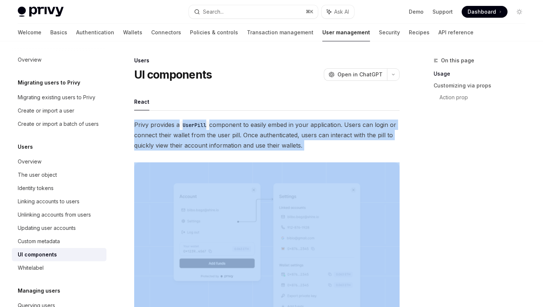
click at [266, 133] on span "Privy provides a UserPill component to easily embed in your application. Users …" at bounding box center [266, 135] width 265 height 31
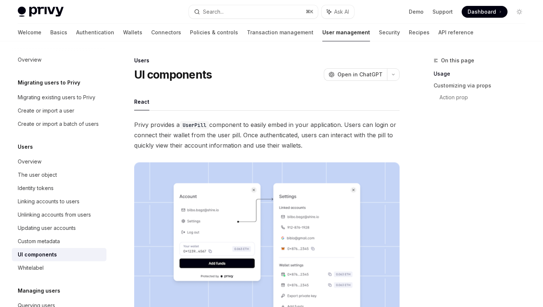
click at [266, 133] on span "Privy provides a UserPill component to easily embed in your application. Users …" at bounding box center [266, 135] width 265 height 31
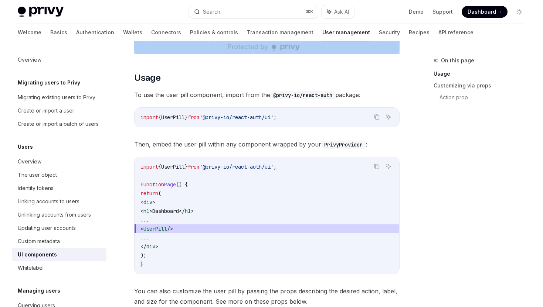
scroll to position [315, 0]
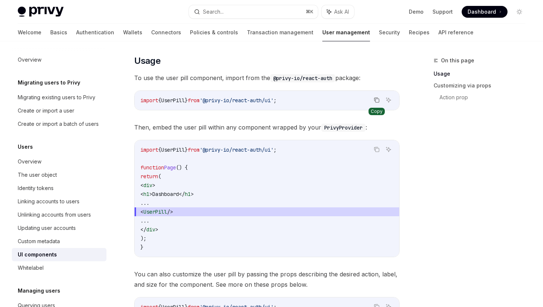
click at [378, 101] on icon "Copy the contents from the code block" at bounding box center [377, 100] width 6 height 6
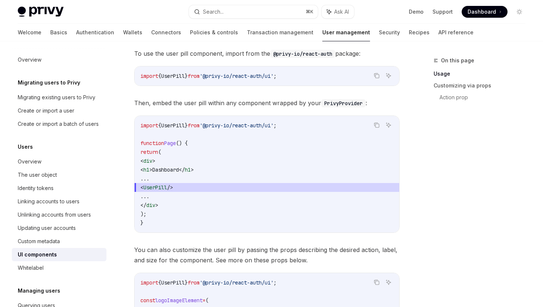
drag, startPoint x: 159, startPoint y: 187, endPoint x: 210, endPoint y: 187, distance: 50.3
click at [210, 187] on span "< UserPill />" at bounding box center [266, 187] width 253 height 9
copy span "< UserPill />"
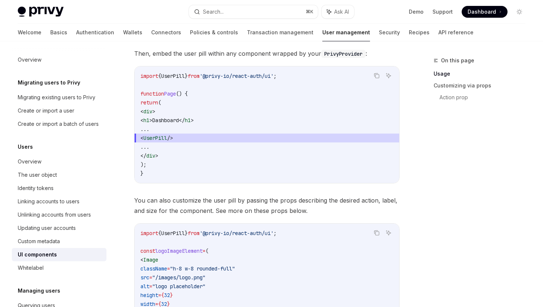
scroll to position [399, 0]
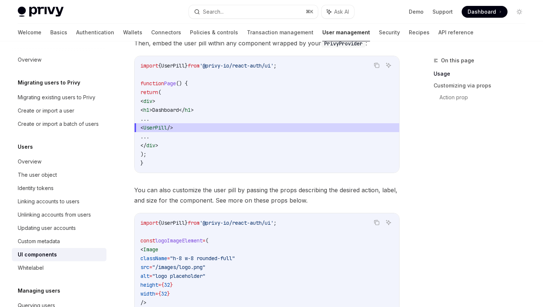
click at [217, 200] on span "You can also customize the user pill by passing the props describing the desire…" at bounding box center [266, 195] width 265 height 21
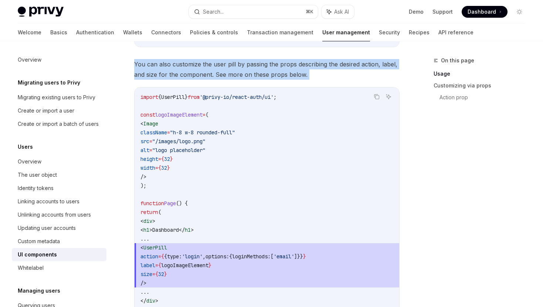
scroll to position [557, 0]
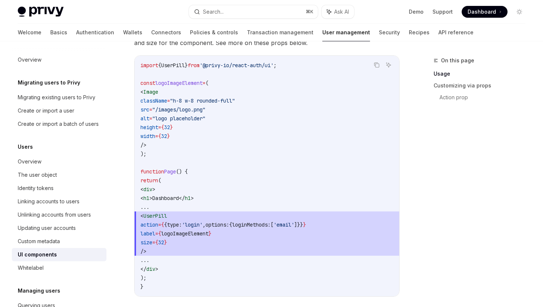
click at [211, 241] on span "size = { 32 }" at bounding box center [266, 242] width 253 height 9
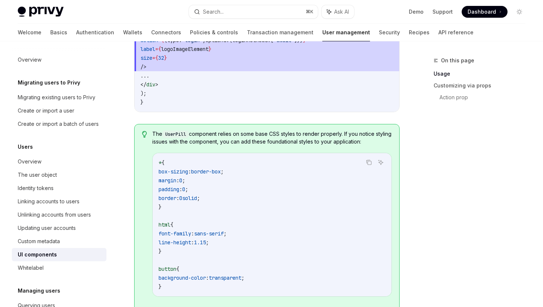
scroll to position [781, 0]
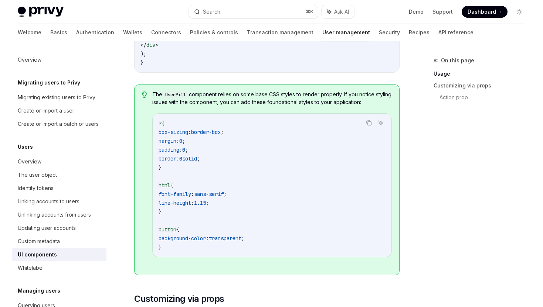
click at [203, 96] on span "The UserPill component relies on some base CSS styles to render properly. If yo…" at bounding box center [271, 98] width 239 height 15
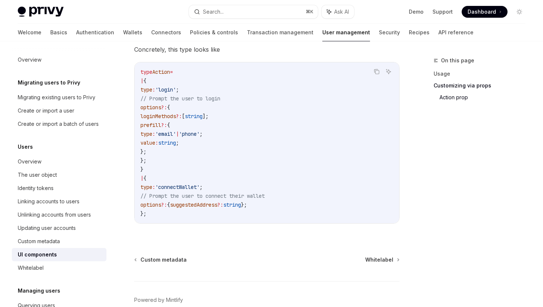
scroll to position [1339, 0]
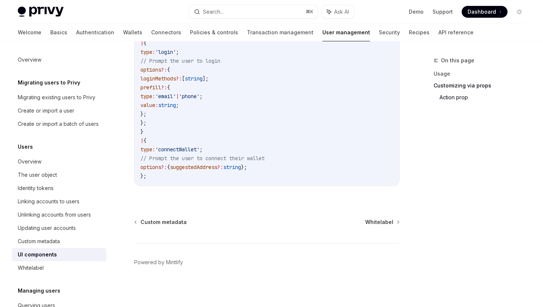
click at [86, 256] on div "UI components" at bounding box center [60, 255] width 84 height 9
type textarea "*"
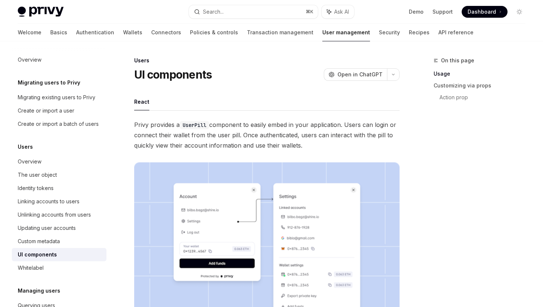
click at [224, 134] on span "Privy provides a UserPill component to easily embed in your application. Users …" at bounding box center [266, 135] width 265 height 31
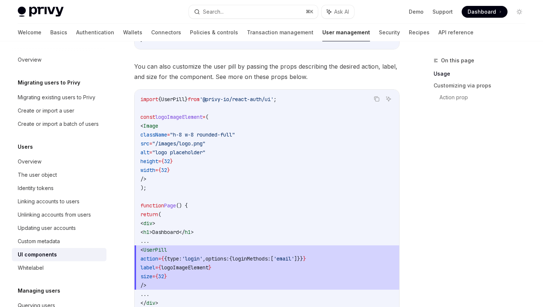
scroll to position [525, 0]
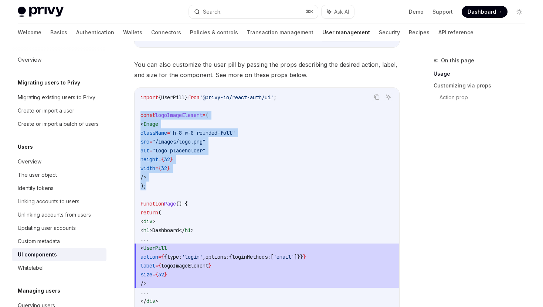
drag, startPoint x: 154, startPoint y: 190, endPoint x: 135, endPoint y: 117, distance: 75.3
click at [135, 116] on div "import { UserPill } from '@privy-io/react-auth/ui' ; const logoImageElement = (…" at bounding box center [267, 208] width 265 height 241
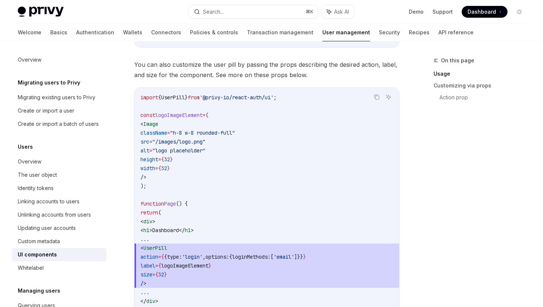
click at [174, 171] on code "import { UserPill } from '@privy-io/react-auth/ui' ; const logoImageElement = (…" at bounding box center [266, 208] width 253 height 231
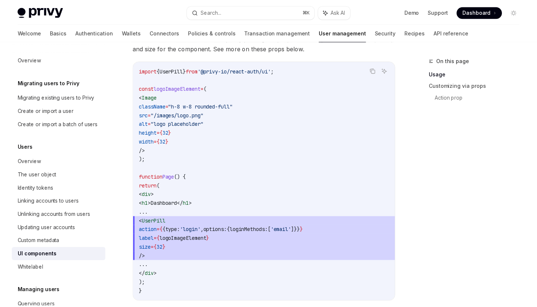
scroll to position [552, 0]
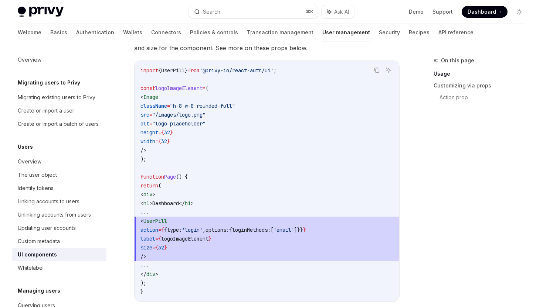
click at [225, 69] on span "'@privy-io/react-auth/ui'" at bounding box center [237, 70] width 74 height 7
click at [226, 77] on code "import { UserPill } from '@privy-io/react-auth/ui' ; const logoImageElement = (…" at bounding box center [266, 181] width 253 height 231
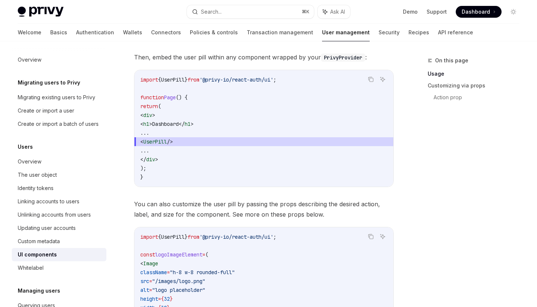
scroll to position [262, 0]
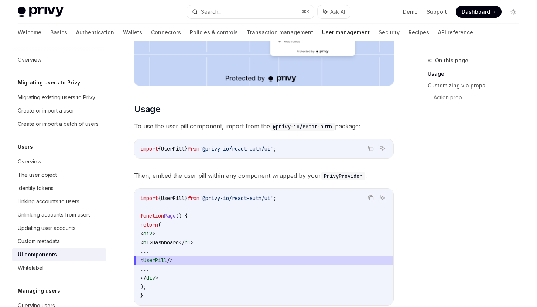
click at [286, 18] on div "Privy Docs home page Search... ⌘ K Ask AI Demo Support Dashboard Dashboard Sear…" at bounding box center [269, 12] width 502 height 24
click at [276, 11] on button "Search... ⌘ K" at bounding box center [250, 11] width 127 height 13
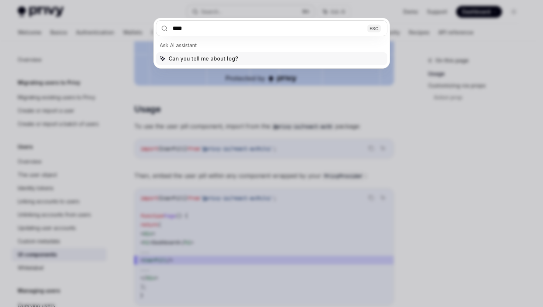
type input "*****"
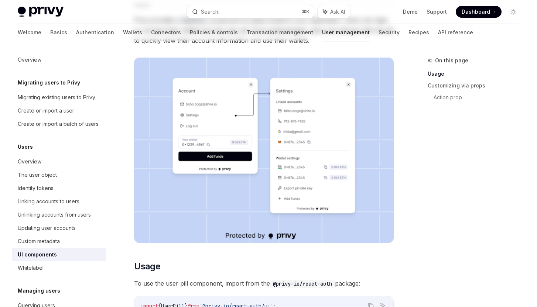
scroll to position [0, 0]
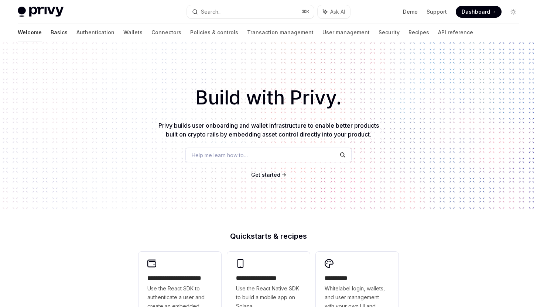
click at [51, 36] on link "Basics" at bounding box center [59, 33] width 17 height 18
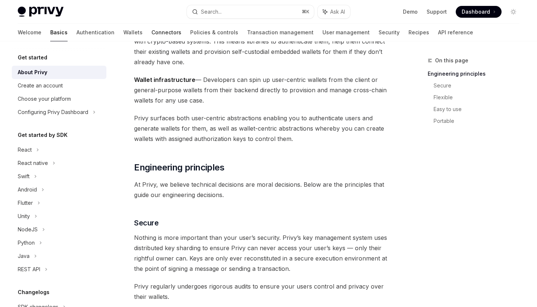
click at [152, 32] on link "Connectors" at bounding box center [167, 33] width 30 height 18
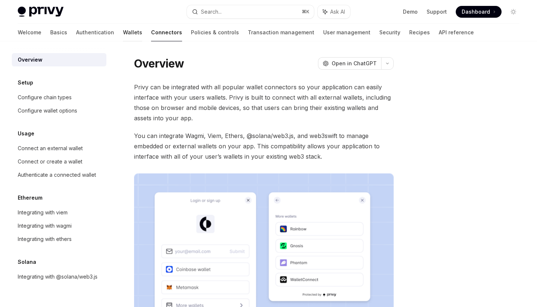
click at [123, 33] on link "Wallets" at bounding box center [132, 33] width 19 height 18
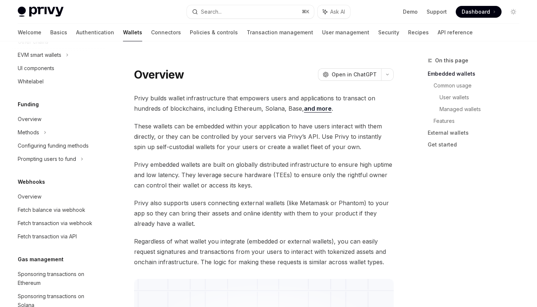
scroll to position [332, 0]
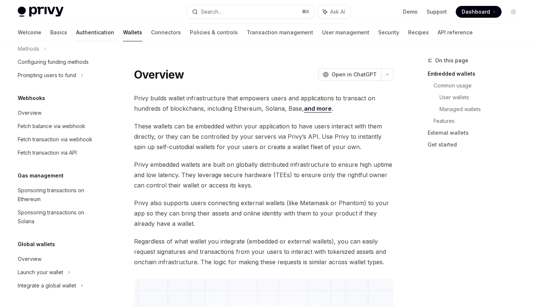
click at [76, 35] on link "Authentication" at bounding box center [95, 33] width 38 height 18
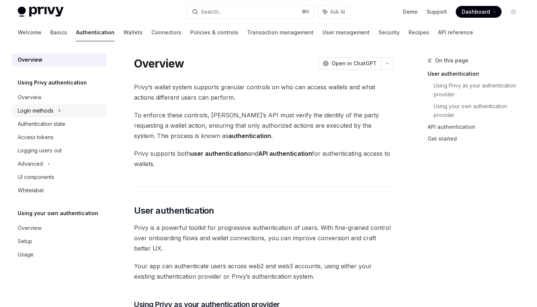
click at [52, 112] on div "Login methods" at bounding box center [36, 110] width 36 height 9
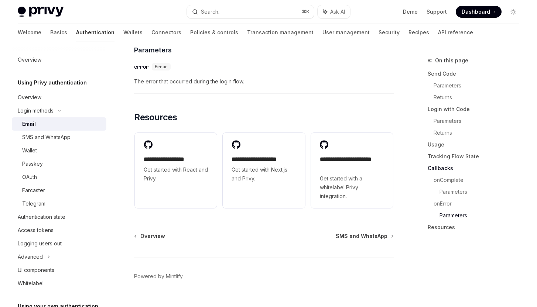
scroll to position [1511, 0]
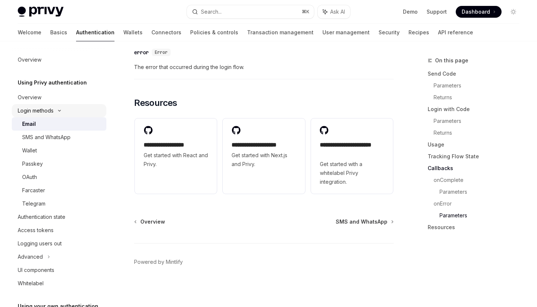
click at [39, 115] on div "Login methods" at bounding box center [59, 110] width 95 height 13
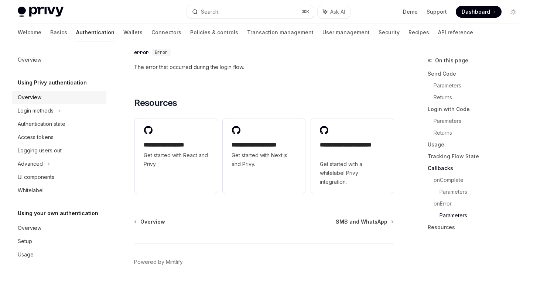
click at [38, 99] on div "Overview" at bounding box center [30, 97] width 24 height 9
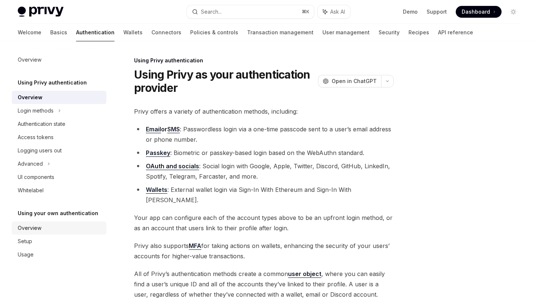
click at [46, 222] on link "Overview" at bounding box center [59, 228] width 95 height 13
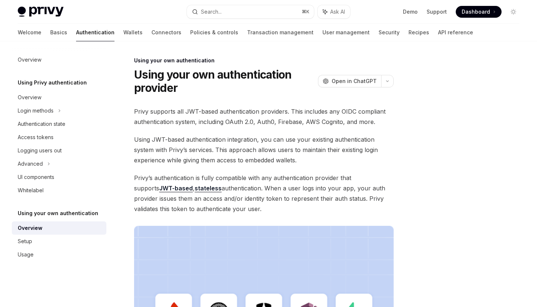
scroll to position [214, 0]
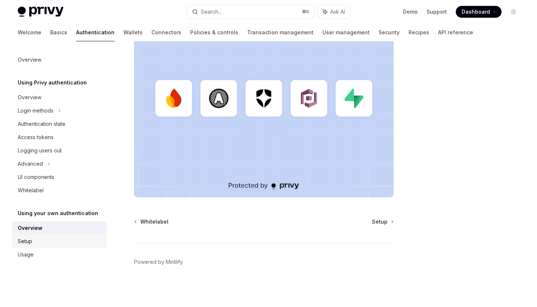
click at [56, 244] on div "Setup" at bounding box center [60, 241] width 84 height 9
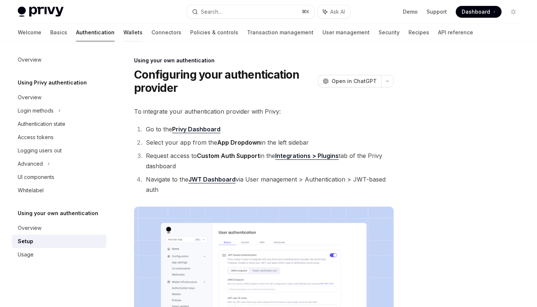
click at [123, 32] on link "Wallets" at bounding box center [132, 33] width 19 height 18
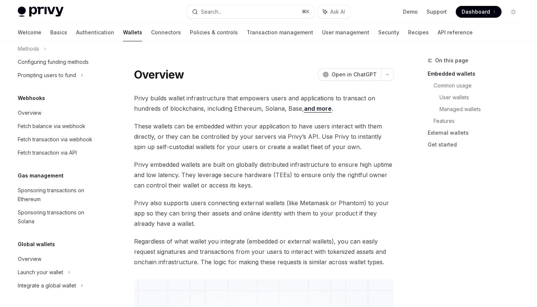
scroll to position [95, 0]
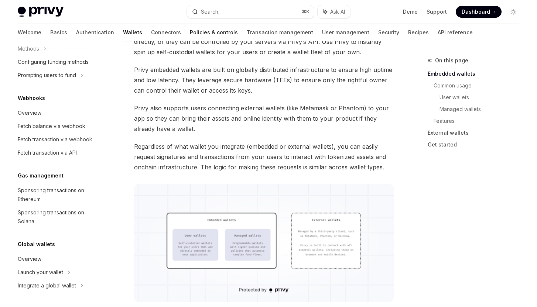
click at [190, 30] on link "Policies & controls" at bounding box center [214, 33] width 48 height 18
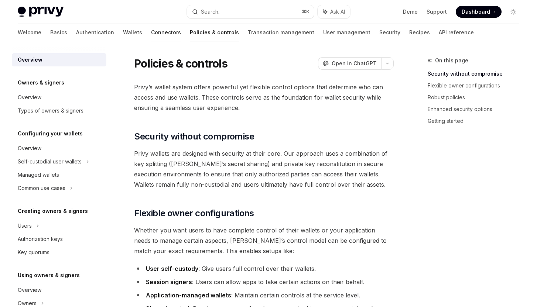
click at [151, 36] on link "Connectors" at bounding box center [166, 33] width 30 height 18
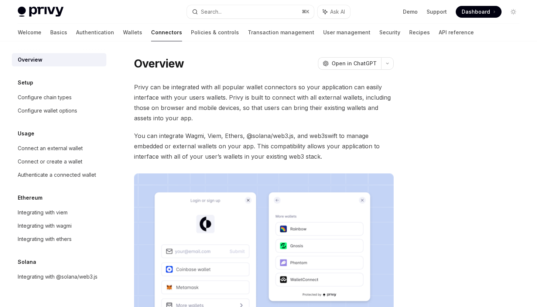
click at [177, 133] on span "You can integrate Wagmi, Viem, Ethers, @solana/web3.js, and web3swift to manage…" at bounding box center [264, 146] width 260 height 31
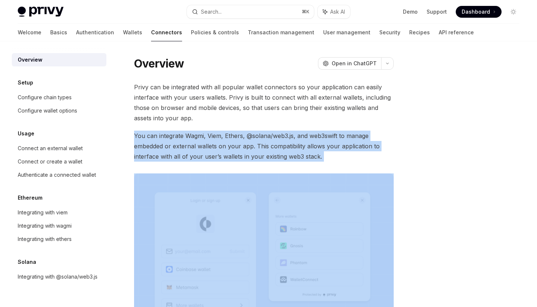
click at [185, 110] on span "Privy can be integrated with all popular wallet connectors so your application …" at bounding box center [264, 102] width 260 height 41
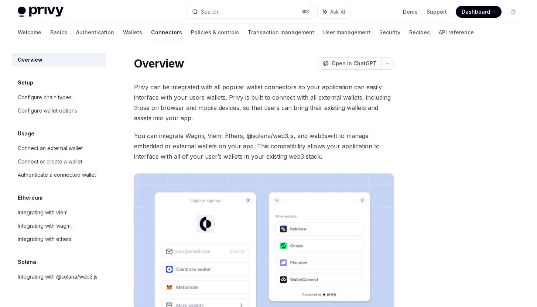
click at [185, 110] on span "Privy can be integrated with all popular wallet connectors so your application …" at bounding box center [264, 102] width 260 height 41
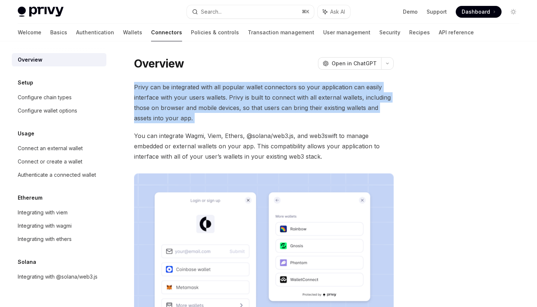
click at [185, 110] on span "Privy can be integrated with all popular wallet connectors so your application …" at bounding box center [264, 102] width 260 height 41
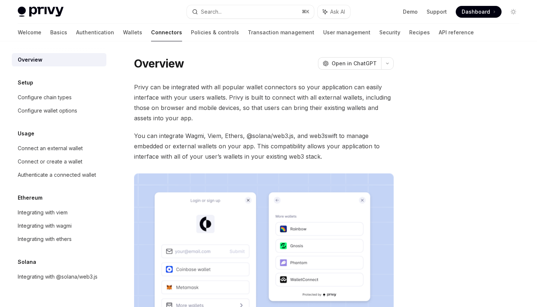
click at [185, 110] on span "Privy can be integrated with all popular wallet connectors so your application …" at bounding box center [264, 102] width 260 height 41
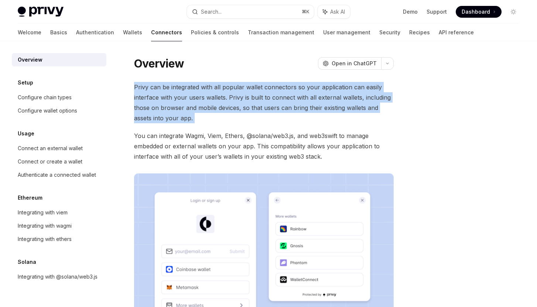
click at [192, 127] on div "Privy can be integrated with all popular wallet connectors so your application …" at bounding box center [264, 220] width 260 height 277
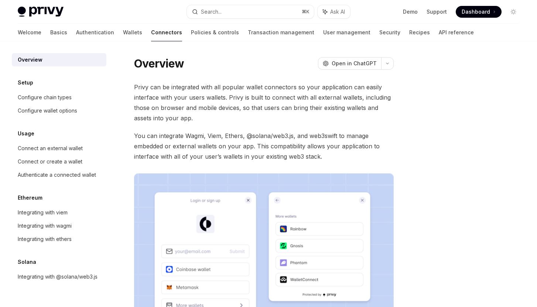
click at [192, 127] on div "Privy can be integrated with all popular wallet connectors so your application …" at bounding box center [264, 220] width 260 height 277
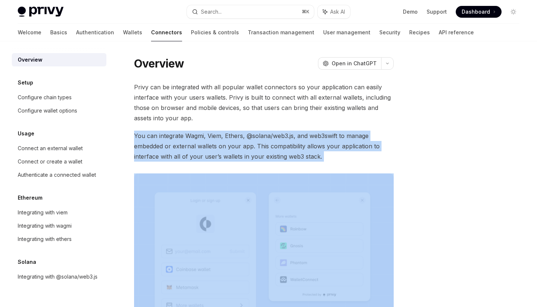
click at [192, 127] on div "Privy can be integrated with all popular wallet connectors so your application …" at bounding box center [264, 220] width 260 height 277
click at [191, 128] on div "Privy can be integrated with all popular wallet connectors so your application …" at bounding box center [264, 220] width 260 height 277
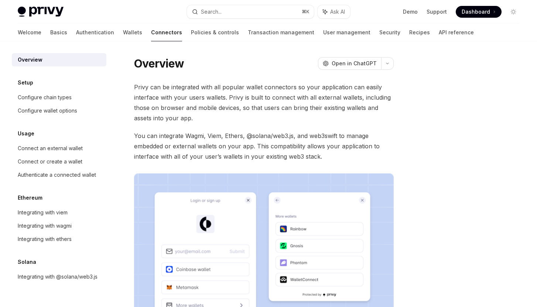
click at [191, 128] on div "Privy can be integrated with all popular wallet connectors so your application …" at bounding box center [264, 220] width 260 height 277
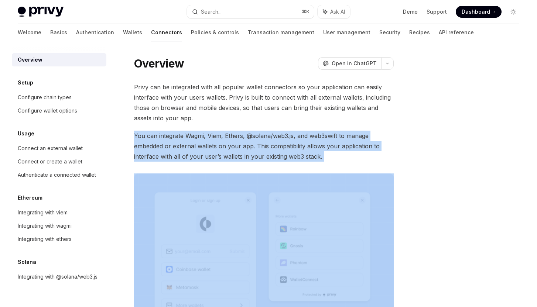
click at [142, 105] on span "Privy can be integrated with all popular wallet connectors so your application …" at bounding box center [264, 102] width 260 height 41
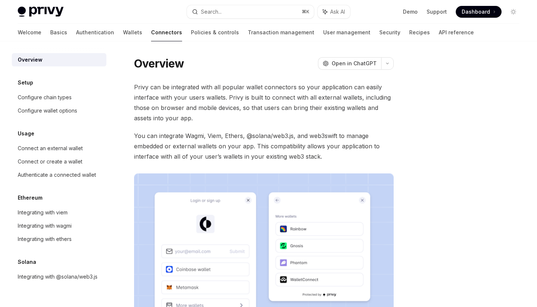
click at [142, 105] on span "Privy can be integrated with all popular wallet connectors so your application …" at bounding box center [264, 102] width 260 height 41
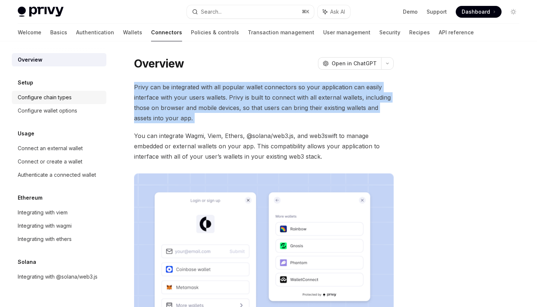
click at [64, 100] on div "Configure chain types" at bounding box center [45, 97] width 54 height 9
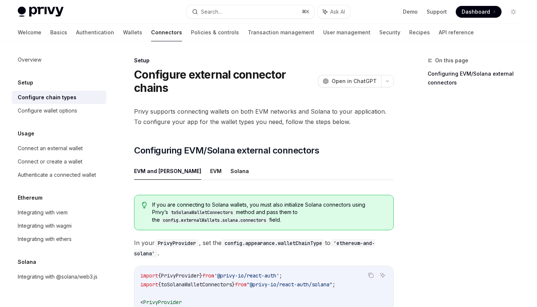
scroll to position [188, 0]
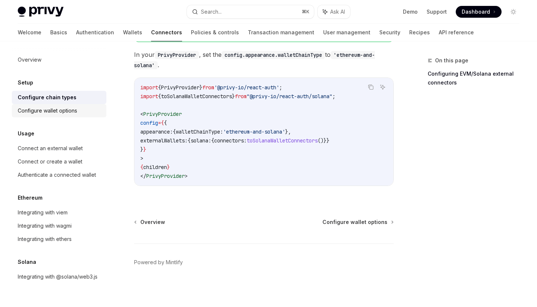
click at [88, 114] on div "Configure wallet options" at bounding box center [60, 110] width 84 height 9
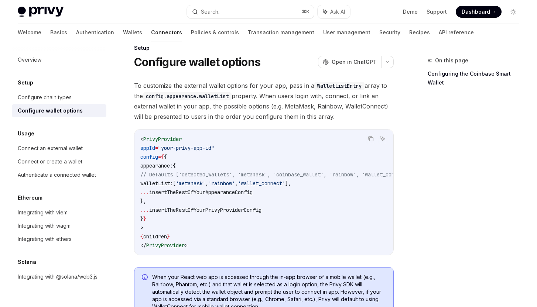
scroll to position [13, 0]
click at [202, 115] on span "To customize the external wallet options for your app, pass in a WalletListEntr…" at bounding box center [264, 100] width 260 height 41
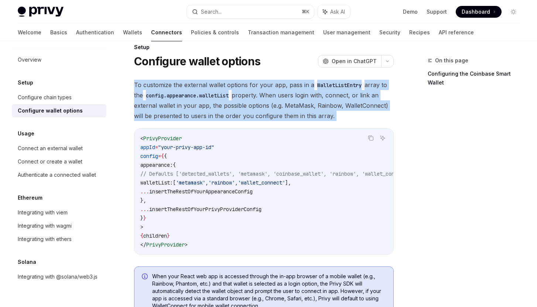
click at [202, 115] on span "To customize the external wallet options for your app, pass in a WalletListEntr…" at bounding box center [264, 100] width 260 height 41
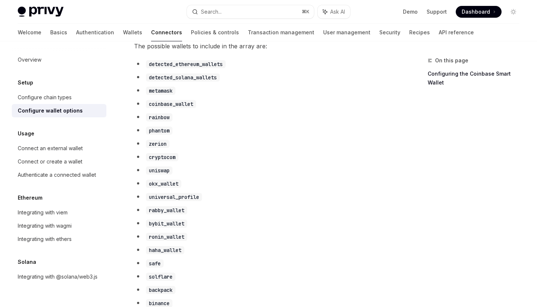
scroll to position [401, 0]
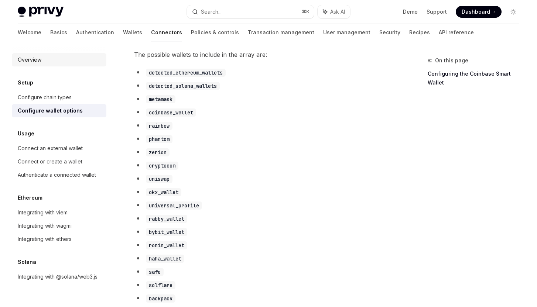
click at [45, 61] on div "Overview" at bounding box center [60, 59] width 84 height 9
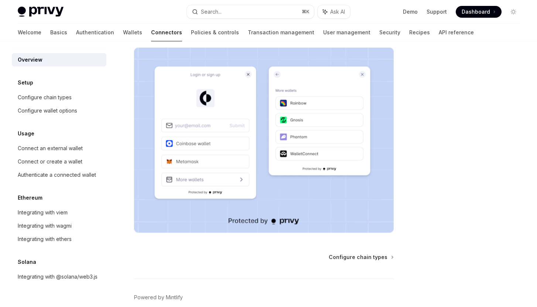
scroll to position [161, 0]
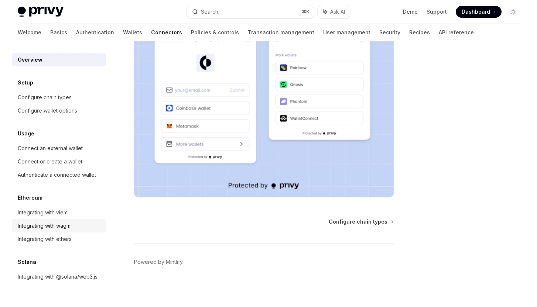
click at [72, 226] on div "Integrating with wagmi" at bounding box center [45, 226] width 54 height 9
type textarea "*"
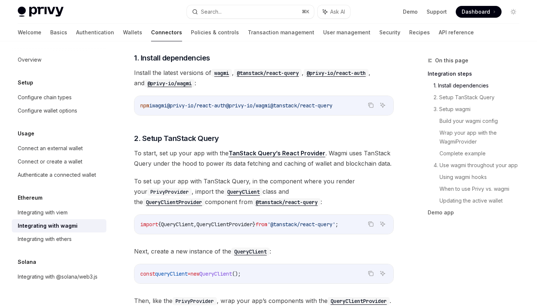
scroll to position [218, 0]
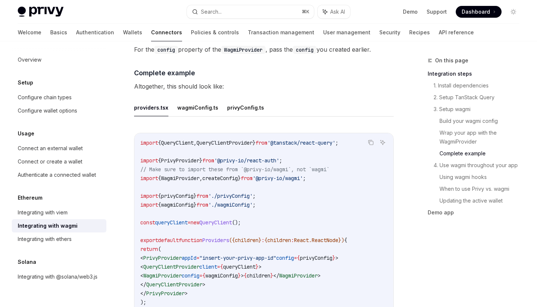
click at [159, 255] on span "PrivyProvider" at bounding box center [162, 258] width 38 height 7
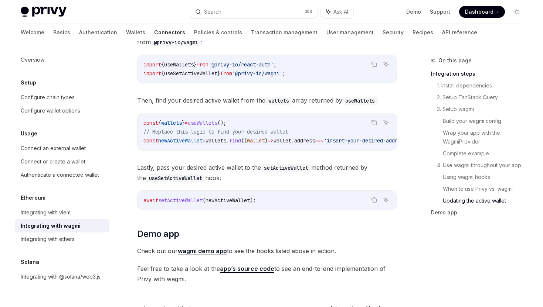
scroll to position [2115, 0]
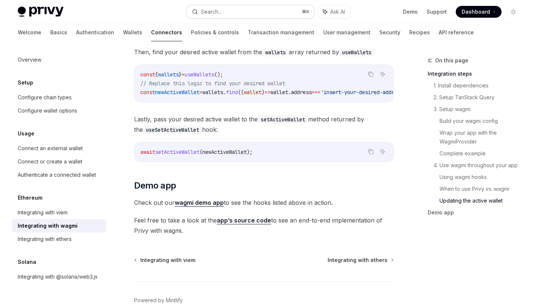
click at [235, 15] on button "Search... ⌘ K" at bounding box center [250, 11] width 127 height 13
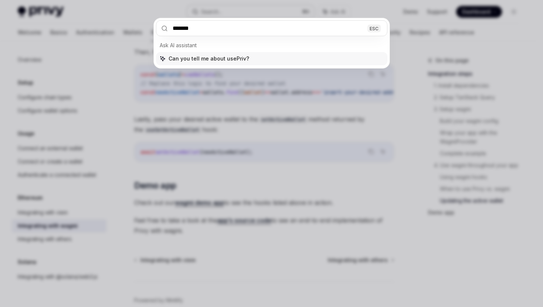
type input "********"
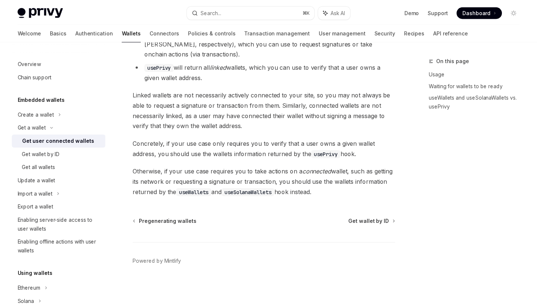
scroll to position [628, 0]
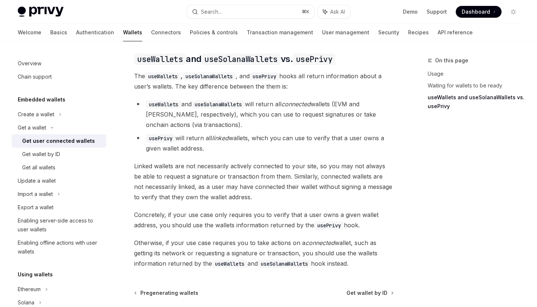
click at [245, 86] on span "The useWallets , useSolanaWallets , and usePrivy hooks all return information a…" at bounding box center [264, 81] width 260 height 21
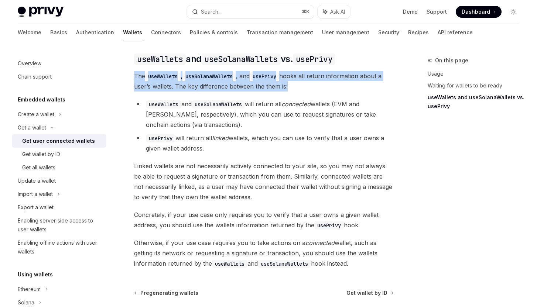
click at [239, 108] on code "useSolanaWallets" at bounding box center [218, 105] width 53 height 8
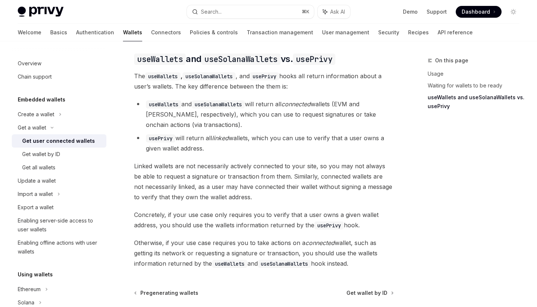
click at [239, 108] on code "useSolanaWallets" at bounding box center [218, 105] width 53 height 8
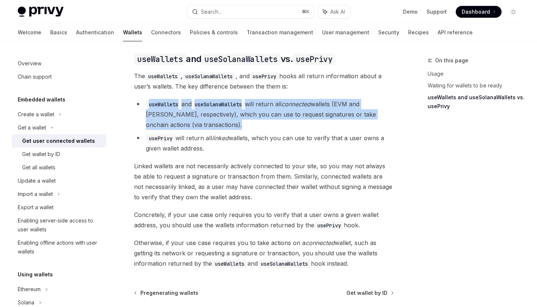
click at [231, 130] on li "useWallets and useSolanaWallets will return all connected wallets (EVM and Sola…" at bounding box center [264, 114] width 260 height 31
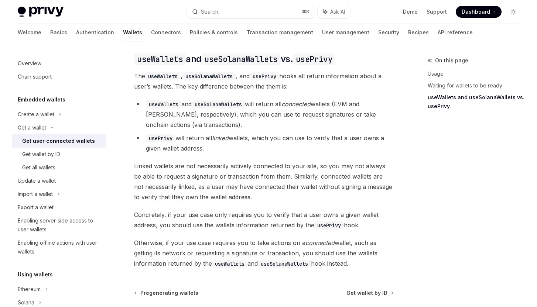
click at [231, 130] on li "useWallets and useSolanaWallets will return all connected wallets (EVM and Sola…" at bounding box center [264, 114] width 260 height 31
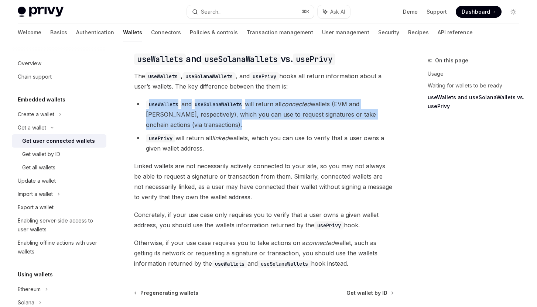
click at [229, 142] on em "linked" at bounding box center [220, 138] width 17 height 7
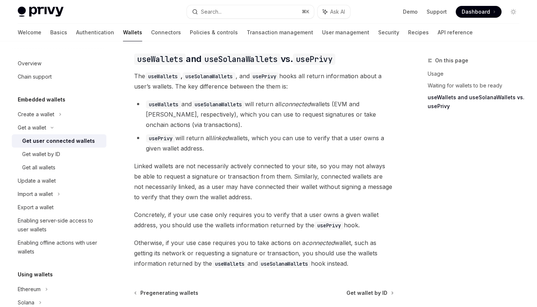
click at [229, 142] on em "linked" at bounding box center [220, 138] width 17 height 7
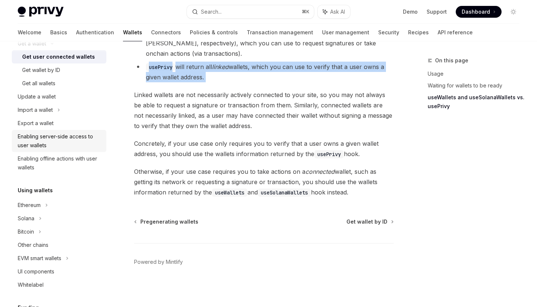
scroll to position [157, 0]
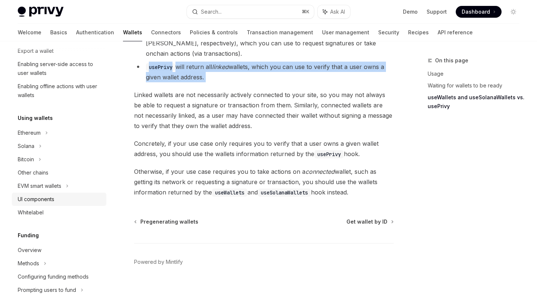
click at [69, 203] on div "UI components" at bounding box center [60, 199] width 84 height 9
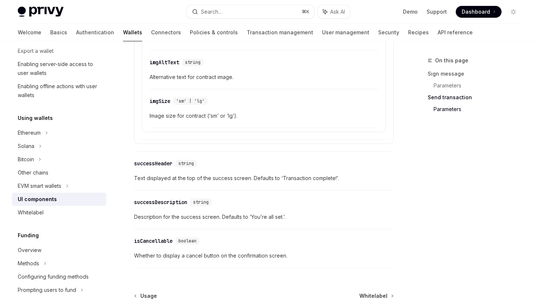
scroll to position [1351, 0]
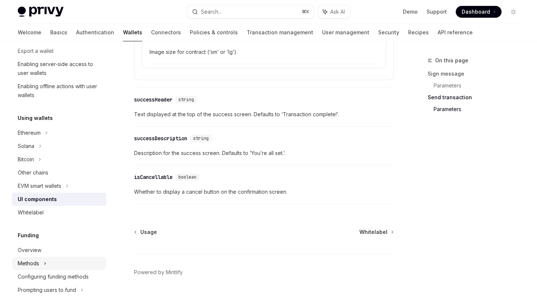
click at [67, 267] on div "Methods" at bounding box center [59, 263] width 95 height 13
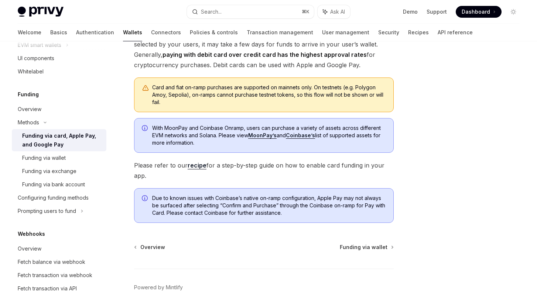
scroll to position [201, 0]
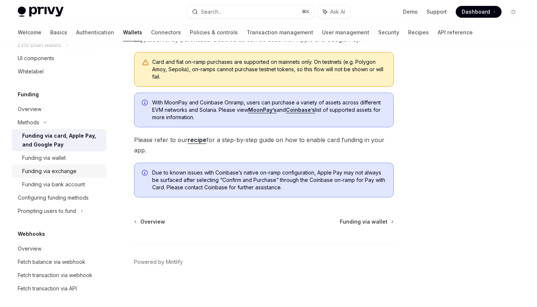
click at [68, 166] on link "Funding via exchange" at bounding box center [59, 171] width 95 height 13
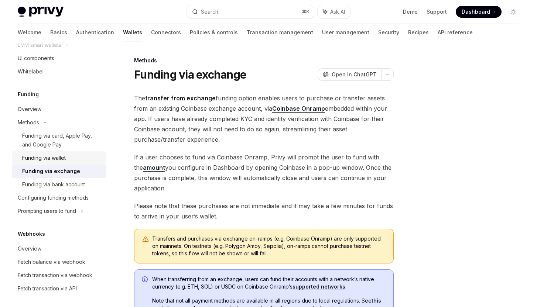
click at [69, 160] on div "Funding via wallet" at bounding box center [62, 158] width 80 height 9
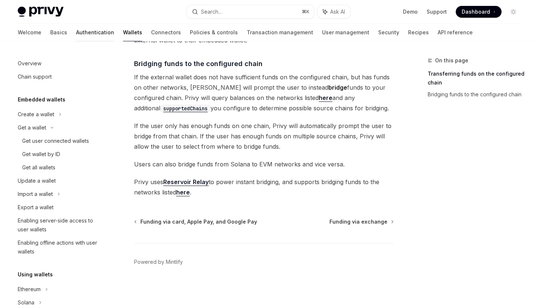
click at [76, 30] on link "Authentication" at bounding box center [95, 33] width 38 height 18
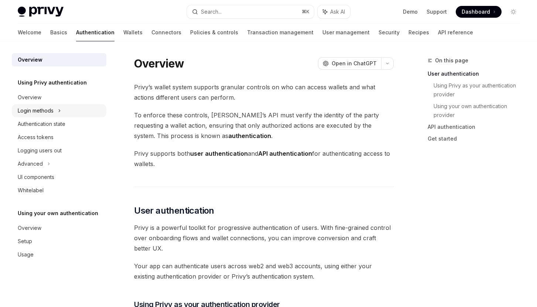
click at [49, 110] on div "Login methods" at bounding box center [36, 110] width 36 height 9
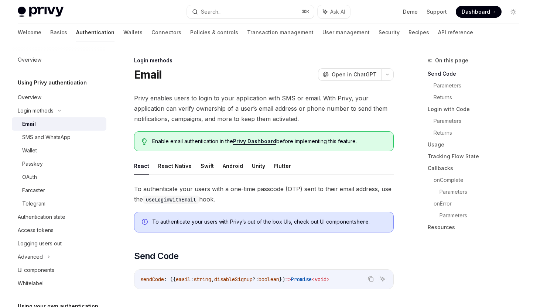
click at [220, 145] on span "Enable email authentication in the Privy Dashboard before implementing this fea…" at bounding box center [269, 141] width 234 height 7
click at [256, 143] on link "Privy Dashboard" at bounding box center [254, 141] width 43 height 7
click at [163, 141] on span "Enable email authentication in the Privy Dashboard before implementing this fea…" at bounding box center [269, 141] width 234 height 7
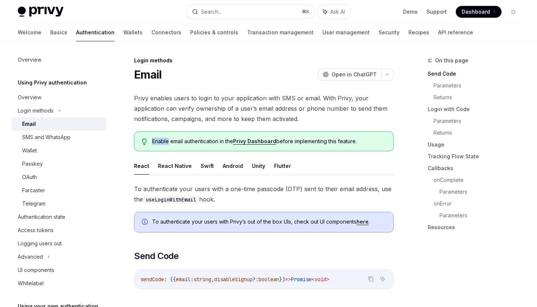
click at [163, 141] on span "Enable email authentication in the Privy Dashboard before implementing this fea…" at bounding box center [269, 141] width 234 height 7
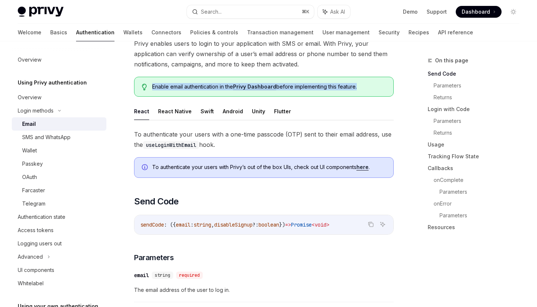
scroll to position [58, 0]
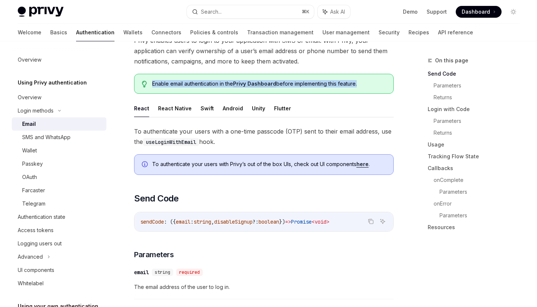
click at [164, 174] on div "To authenticate your users with [PERSON_NAME]’s out of the box UIs, check out U…" at bounding box center [264, 164] width 260 height 21
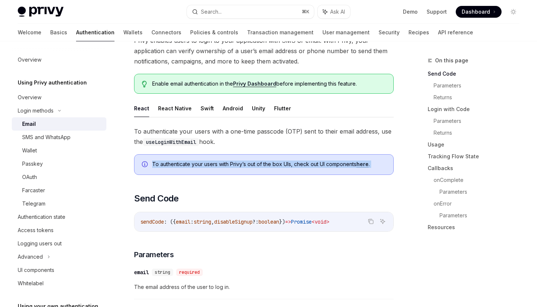
click at [366, 165] on link "here" at bounding box center [363, 164] width 12 height 7
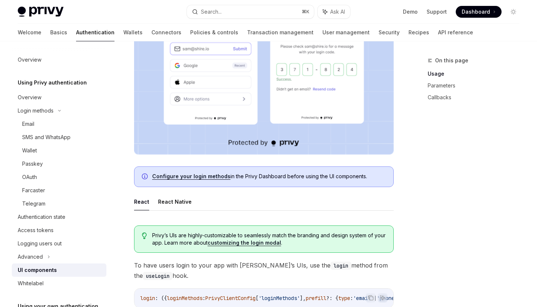
scroll to position [213, 0]
click at [262, 241] on link "customizing the login modal" at bounding box center [245, 242] width 74 height 7
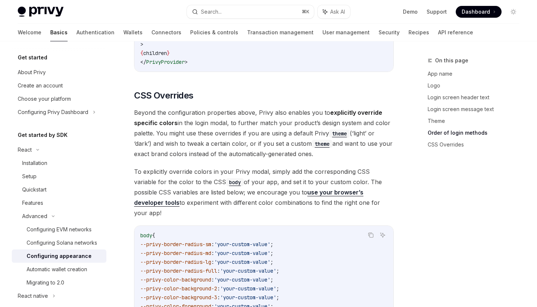
scroll to position [1722, 0]
click at [254, 166] on span "To explicitly override colors in your Privy modal, simply add the corresponding…" at bounding box center [264, 192] width 260 height 52
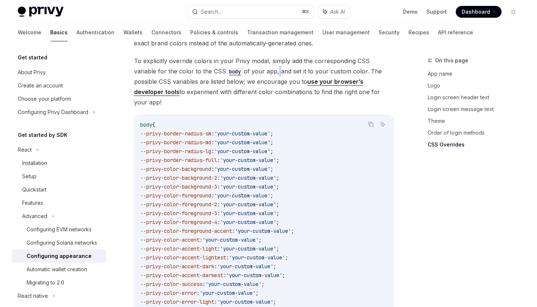
scroll to position [1927, 0]
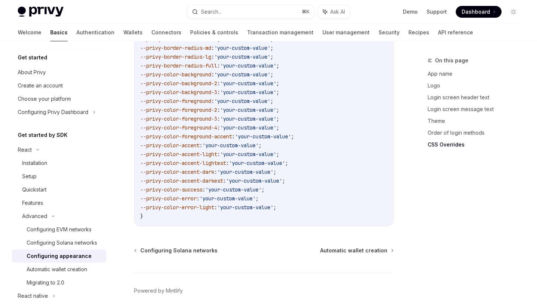
type textarea "*"
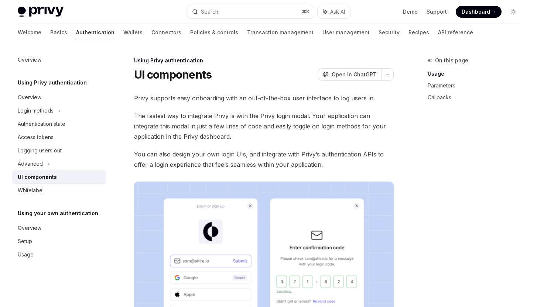
click at [254, 161] on span "You can also design your own login UIs, and integrate with Privy’s authenticati…" at bounding box center [264, 159] width 260 height 21
click at [254, 160] on span "You can also design your own login UIs, and integrate with Privy’s authenticati…" at bounding box center [264, 159] width 260 height 21
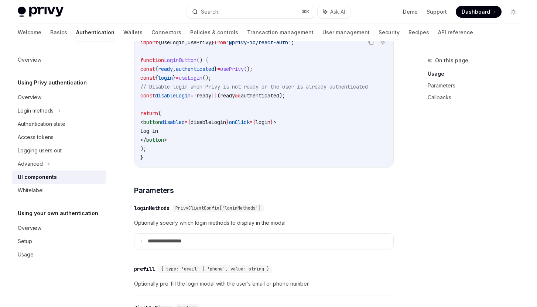
scroll to position [586, 0]
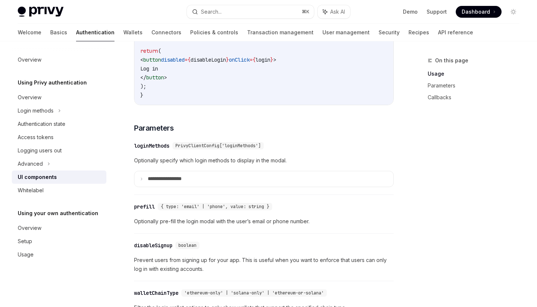
click at [254, 160] on div "**********" at bounding box center [264, 166] width 260 height 57
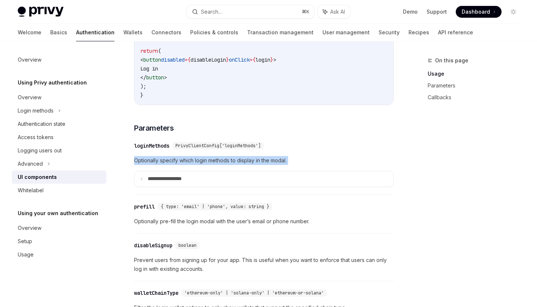
click at [240, 177] on details "**********" at bounding box center [264, 179] width 260 height 16
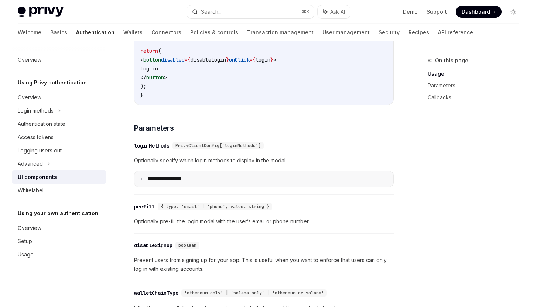
click at [237, 183] on summary "**********" at bounding box center [264, 179] width 259 height 16
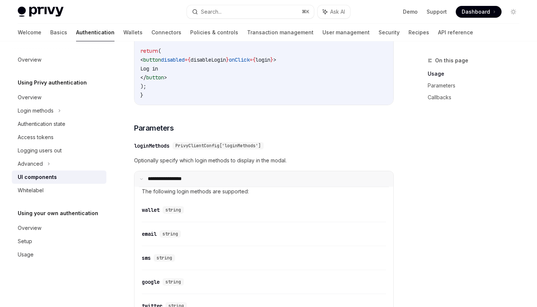
click at [237, 183] on summary "**********" at bounding box center [264, 179] width 259 height 16
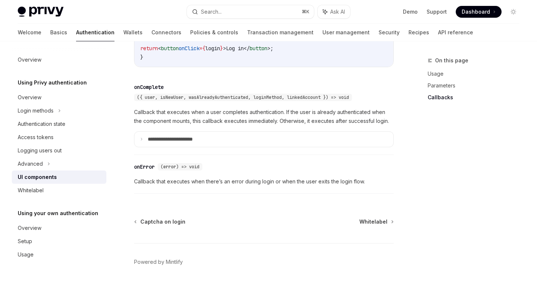
scroll to position [1098, 0]
